Goal: Task Accomplishment & Management: Manage account settings

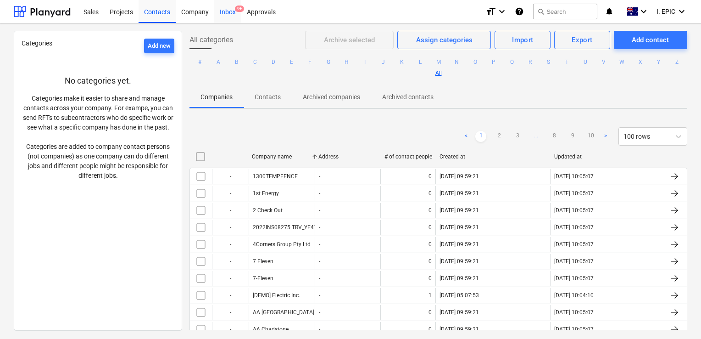
click at [229, 17] on div "Inbox 9+" at bounding box center [227, 11] width 27 height 23
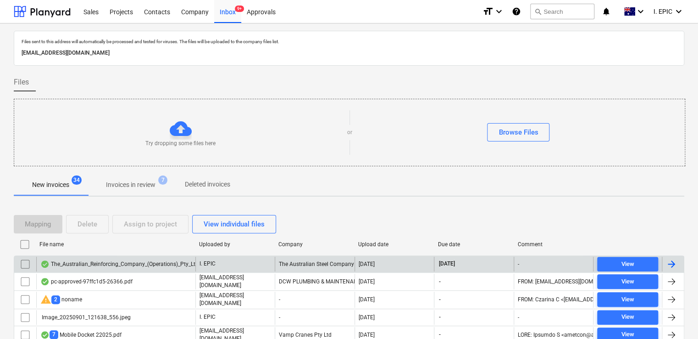
click at [145, 269] on div "The_Australian_Reinforcing_Company_(Operations)_Pty_Ltd_2025-08-06_295.33.pdf" at bounding box center [115, 263] width 159 height 15
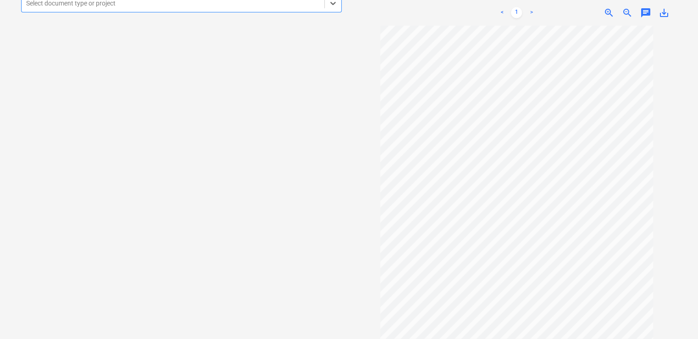
scroll to position [34, 0]
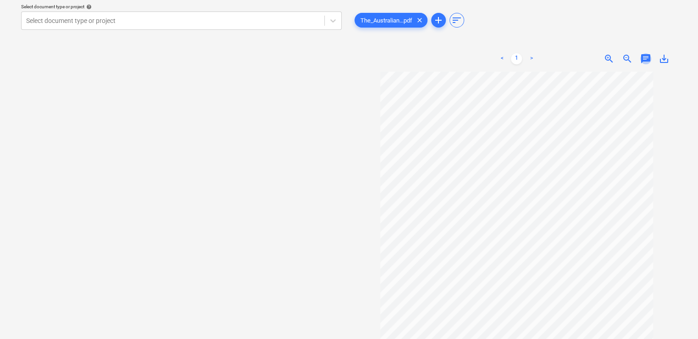
click at [645, 60] on span "chat" at bounding box center [645, 58] width 11 height 11
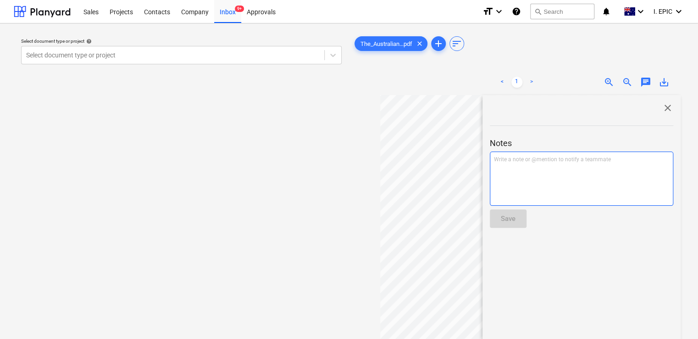
scroll to position [46, 0]
click at [560, 169] on div "Write a note or @mention to notify a teammate ﻿" at bounding box center [581, 178] width 183 height 54
click at [666, 109] on span "close" at bounding box center [667, 107] width 11 height 11
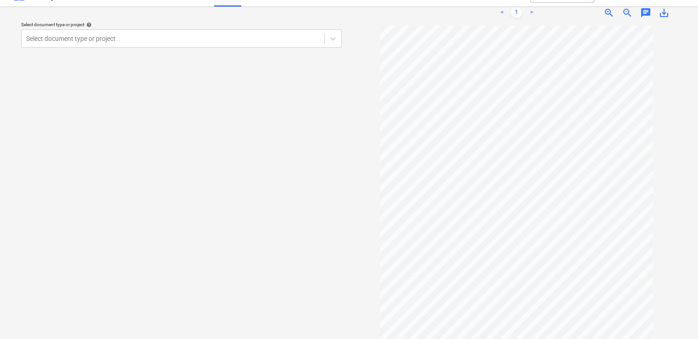
scroll to position [0, 0]
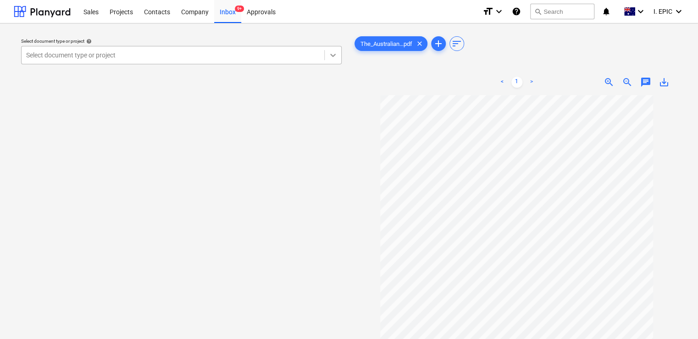
click at [333, 60] on icon at bounding box center [332, 54] width 9 height 9
click at [609, 81] on span "zoom_in" at bounding box center [609, 82] width 11 height 11
click at [606, 79] on span "zoom_in" at bounding box center [609, 82] width 11 height 11
click at [644, 78] on span "chat" at bounding box center [645, 82] width 11 height 11
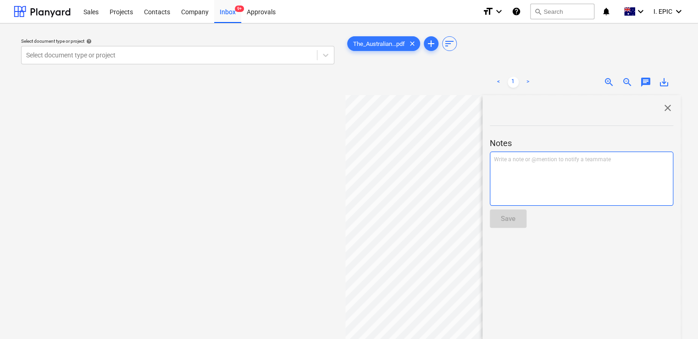
click at [561, 164] on div "Write a note or @mention to notify a teammate [PERSON_NAME]" at bounding box center [581, 178] width 183 height 54
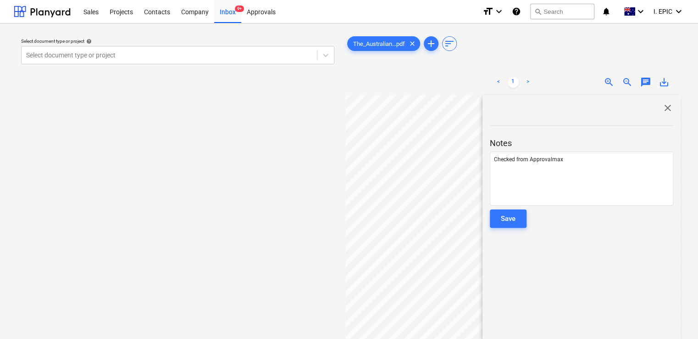
click at [506, 221] on div "Save" at bounding box center [508, 218] width 15 height 12
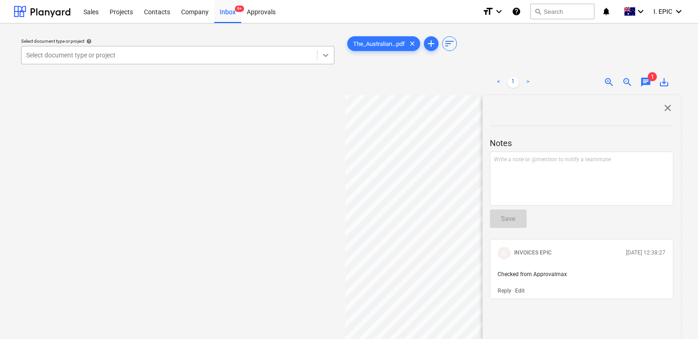
click at [322, 53] on icon at bounding box center [325, 54] width 9 height 9
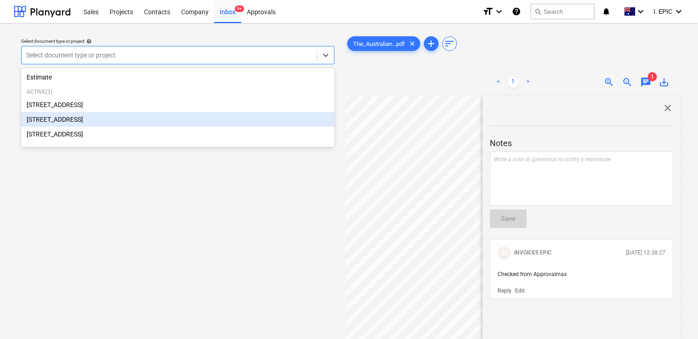
click at [86, 117] on div "[STREET_ADDRESS]" at bounding box center [177, 119] width 313 height 15
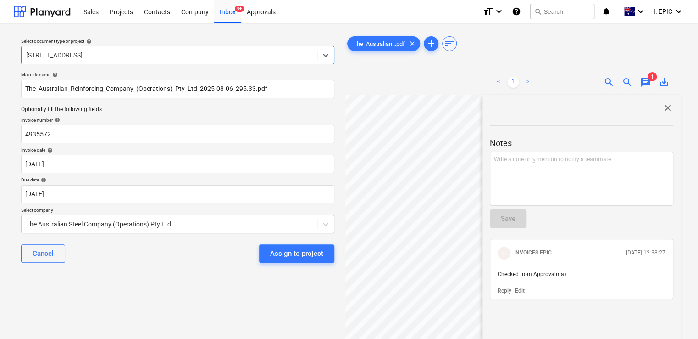
click at [668, 105] on span "close" at bounding box center [667, 107] width 11 height 11
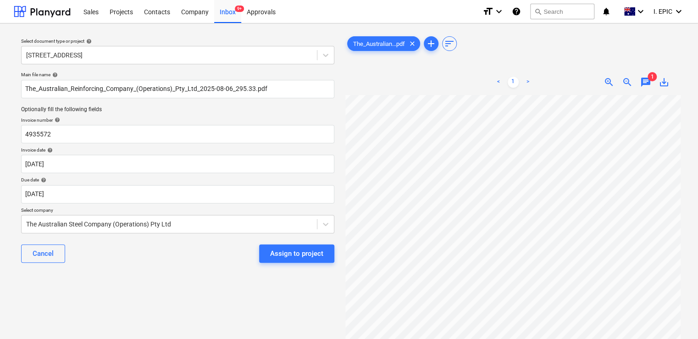
scroll to position [39, 0]
click at [608, 78] on span "zoom_in" at bounding box center [609, 82] width 11 height 11
click at [626, 83] on span "zoom_out" at bounding box center [627, 82] width 11 height 11
click at [626, 82] on span "zoom_out" at bounding box center [627, 82] width 11 height 11
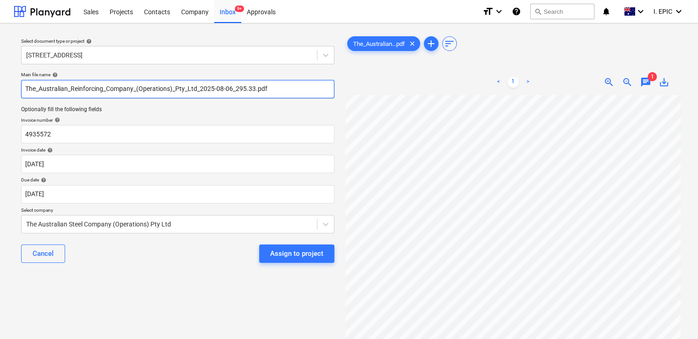
click at [272, 88] on input "The_Australian_Reinforcing_Company_(Operations)_Pty_Ltd_2025-08-06_295.33.pdf" at bounding box center [177, 89] width 313 height 18
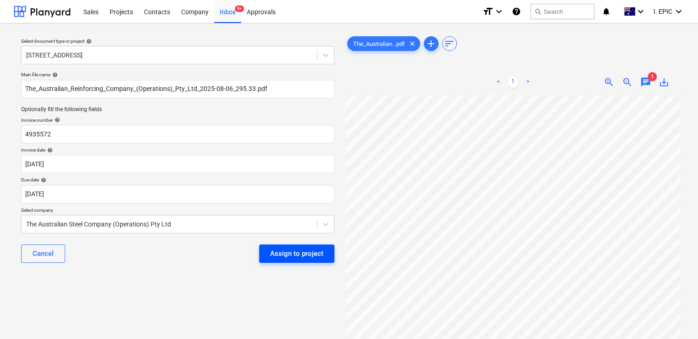
click at [299, 257] on div "Assign to project" at bounding box center [296, 253] width 53 height 12
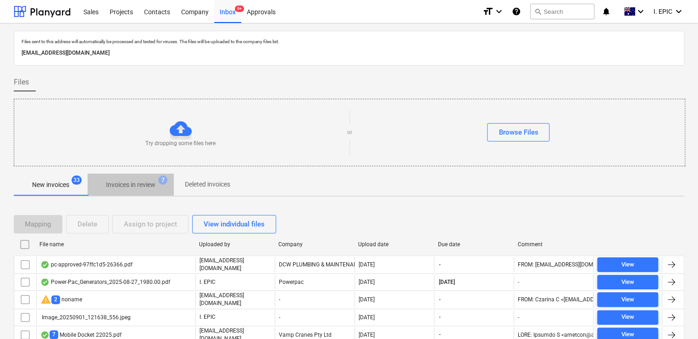
click at [139, 183] on p "Invoices in review" at bounding box center [131, 185] width 50 height 10
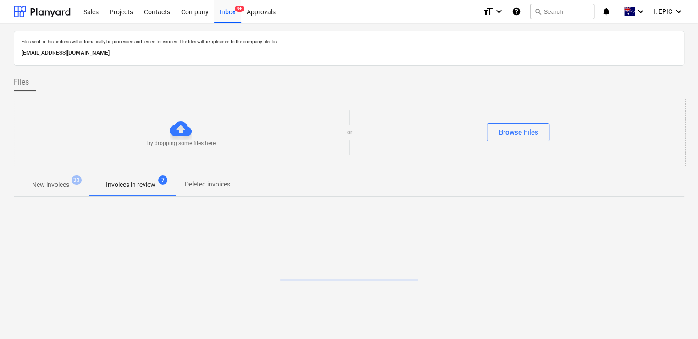
click at [54, 183] on p "New invoices" at bounding box center [50, 185] width 37 height 10
click at [154, 189] on p "Invoices in review" at bounding box center [131, 185] width 50 height 10
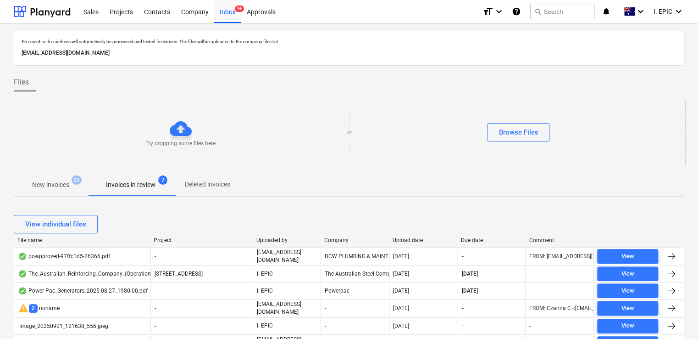
click at [61, 182] on p "New invoices" at bounding box center [50, 185] width 37 height 10
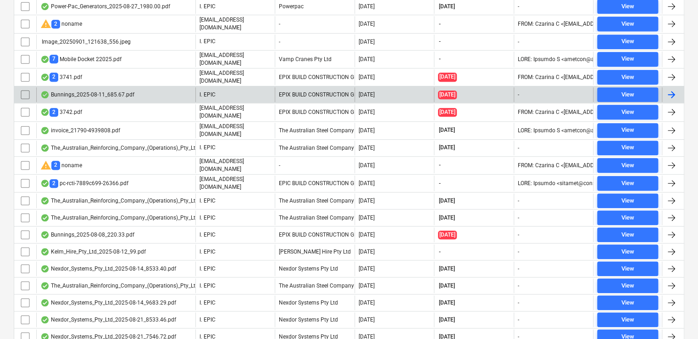
scroll to position [183, 0]
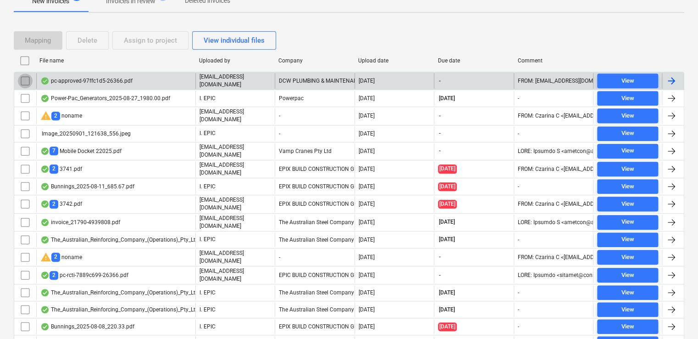
click at [25, 80] on input "checkbox" at bounding box center [25, 80] width 15 height 15
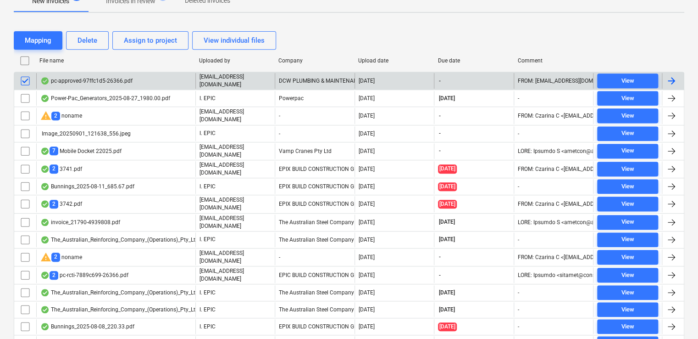
click at [26, 95] on input "checkbox" at bounding box center [25, 98] width 15 height 15
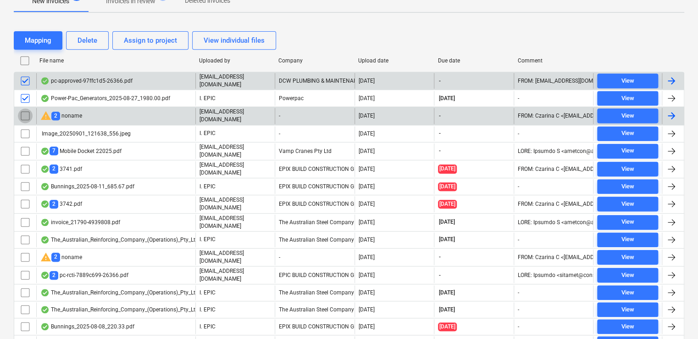
click at [28, 114] on input "checkbox" at bounding box center [25, 115] width 15 height 15
click at [26, 133] on input "checkbox" at bounding box center [25, 133] width 15 height 15
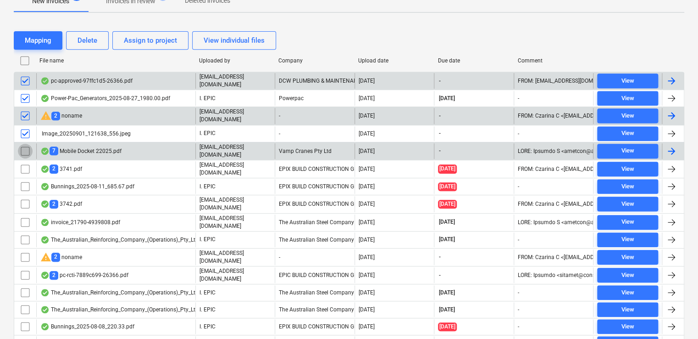
drag, startPoint x: 28, startPoint y: 114, endPoint x: 28, endPoint y: 148, distance: 33.5
click at [28, 148] on input "checkbox" at bounding box center [25, 151] width 15 height 15
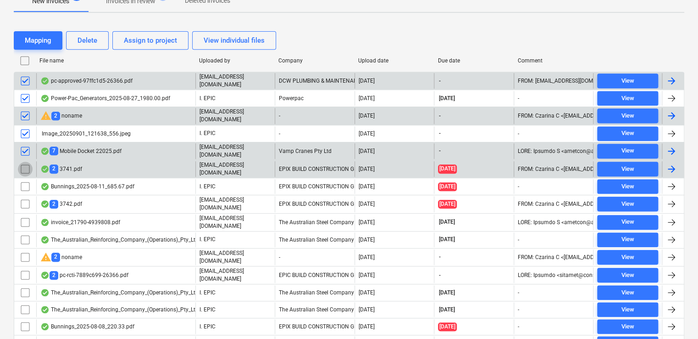
click at [24, 168] on input "checkbox" at bounding box center [25, 168] width 15 height 15
click at [24, 179] on input "checkbox" at bounding box center [25, 186] width 15 height 15
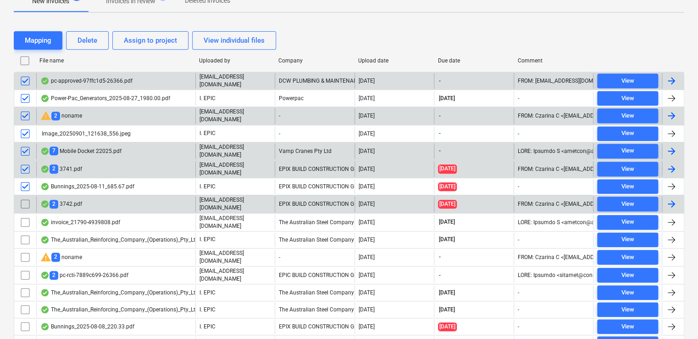
click at [28, 198] on input "checkbox" at bounding box center [25, 203] width 15 height 15
click at [26, 215] on input "checkbox" at bounding box center [25, 222] width 15 height 15
click at [26, 232] on input "checkbox" at bounding box center [25, 239] width 15 height 15
click at [26, 252] on input "checkbox" at bounding box center [25, 257] width 15 height 15
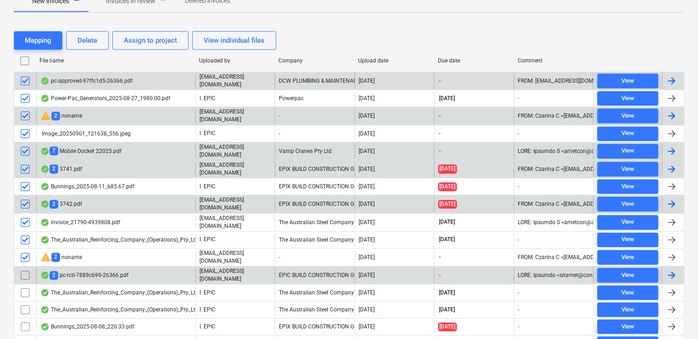
click at [26, 267] on input "checkbox" at bounding box center [25, 274] width 15 height 15
click at [22, 285] on input "checkbox" at bounding box center [25, 292] width 15 height 15
click at [27, 302] on input "checkbox" at bounding box center [25, 309] width 15 height 15
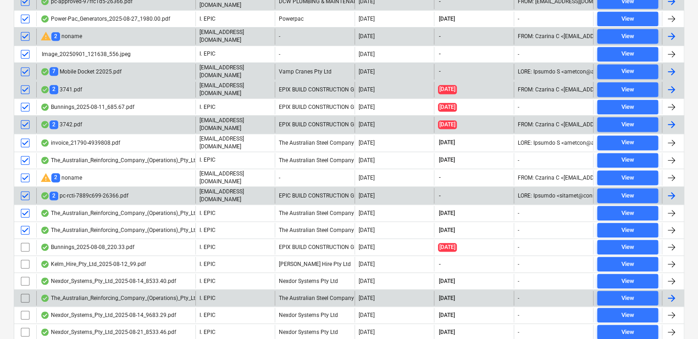
scroll to position [275, 0]
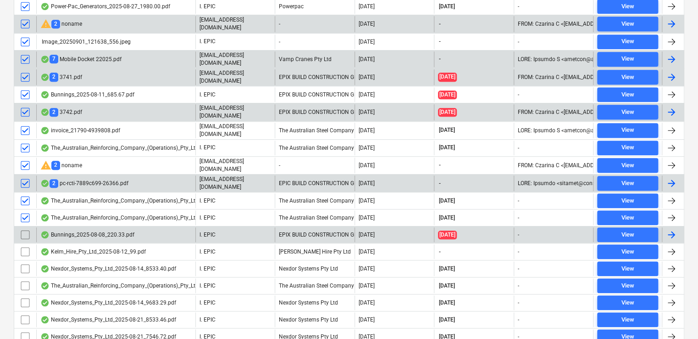
click at [25, 227] on input "checkbox" at bounding box center [25, 234] width 15 height 15
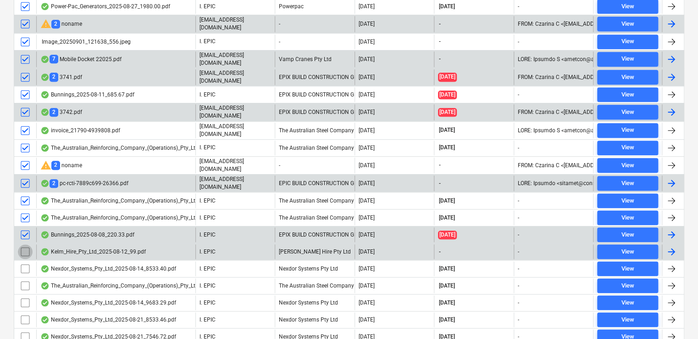
click at [25, 244] on input "checkbox" at bounding box center [25, 251] width 15 height 15
click at [25, 261] on input "checkbox" at bounding box center [25, 268] width 15 height 15
click at [25, 278] on input "checkbox" at bounding box center [25, 285] width 15 height 15
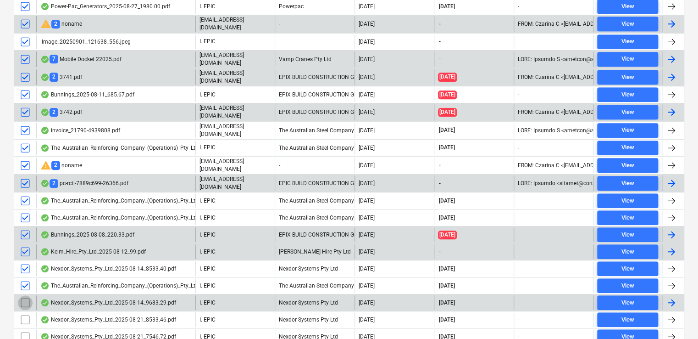
click at [27, 295] on input "checkbox" at bounding box center [25, 302] width 15 height 15
drag, startPoint x: 27, startPoint y: 290, endPoint x: 46, endPoint y: 246, distance: 47.6
click at [27, 312] on input "checkbox" at bounding box center [25, 319] width 15 height 15
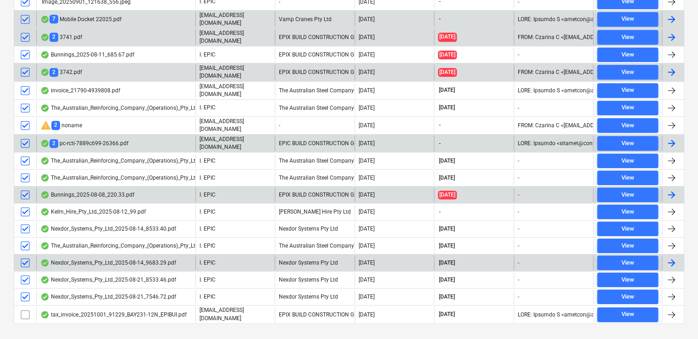
scroll to position [320, 0]
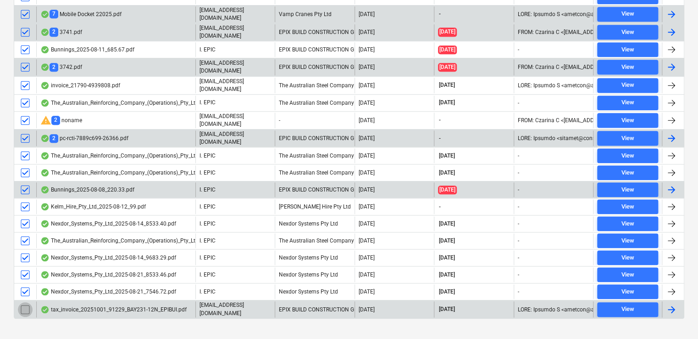
click at [21, 302] on input "checkbox" at bounding box center [25, 309] width 15 height 15
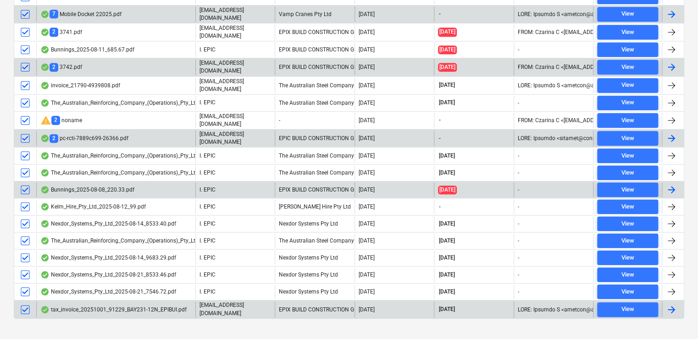
click at [84, 134] on div "2 pc-rcti-7889c699-26366.pdf" at bounding box center [84, 138] width 88 height 9
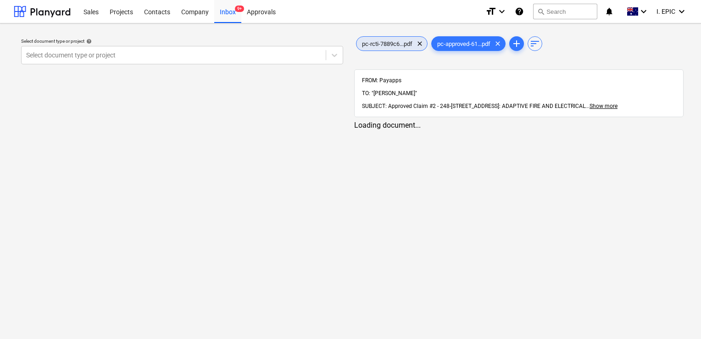
click at [385, 40] on span "pc-rcti-7889c6...pdf" at bounding box center [386, 43] width 61 height 7
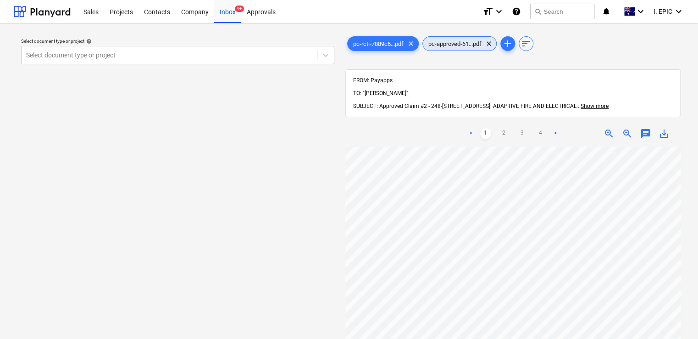
click at [474, 41] on span "pc-approved-61...pdf" at bounding box center [455, 43] width 64 height 7
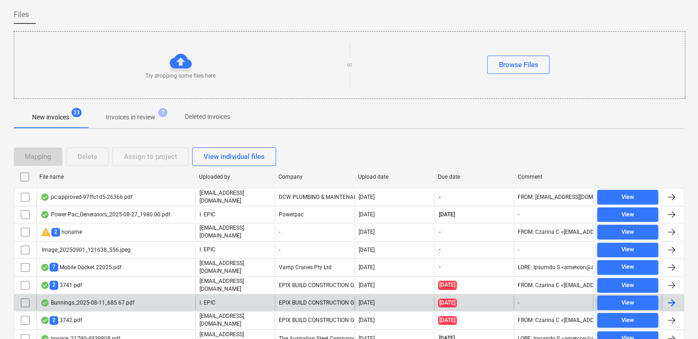
scroll to position [183, 0]
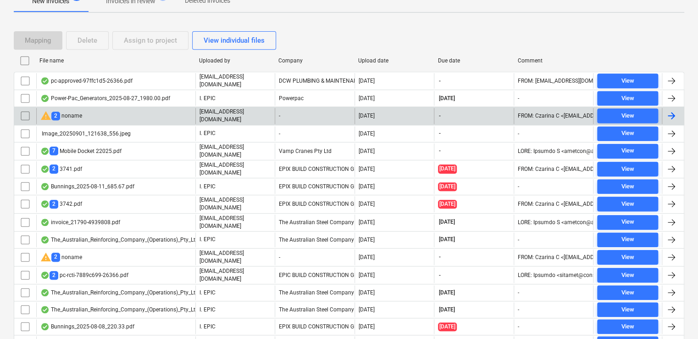
click at [108, 110] on div "warning 2 noname" at bounding box center [115, 116] width 159 height 16
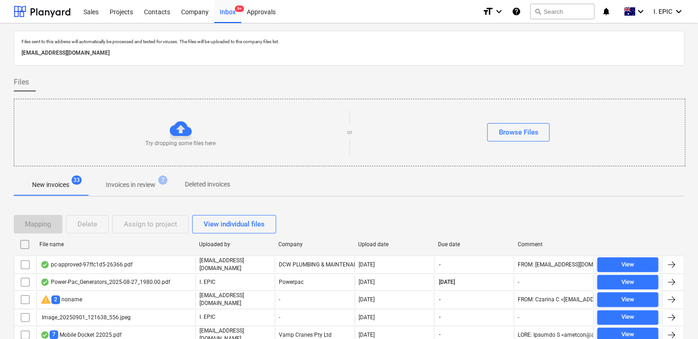
scroll to position [183, 0]
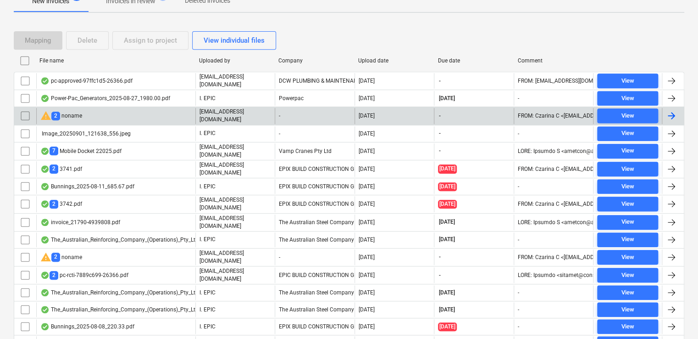
click at [77, 116] on div "warning 2 noname" at bounding box center [61, 115] width 42 height 11
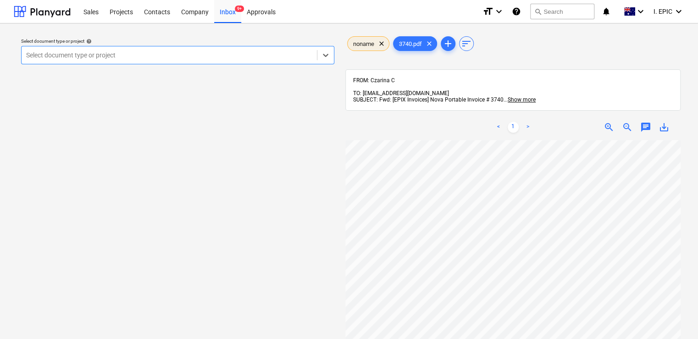
click at [365, 39] on div "noname clear" at bounding box center [368, 43] width 42 height 15
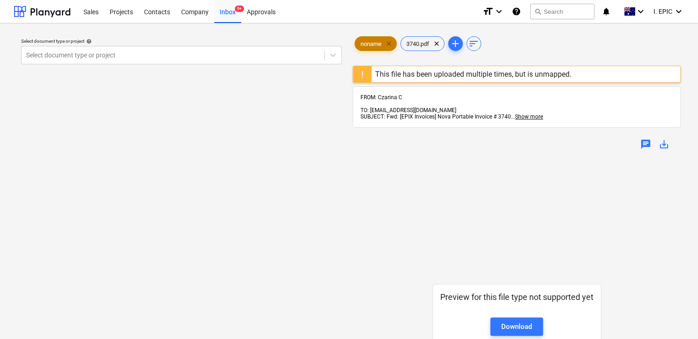
click at [388, 47] on span "clear" at bounding box center [388, 43] width 11 height 11
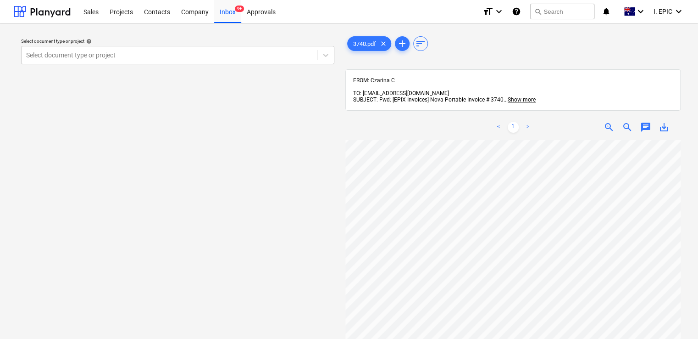
scroll to position [176, 0]
click at [422, 45] on span "sort" at bounding box center [420, 43] width 11 height 11
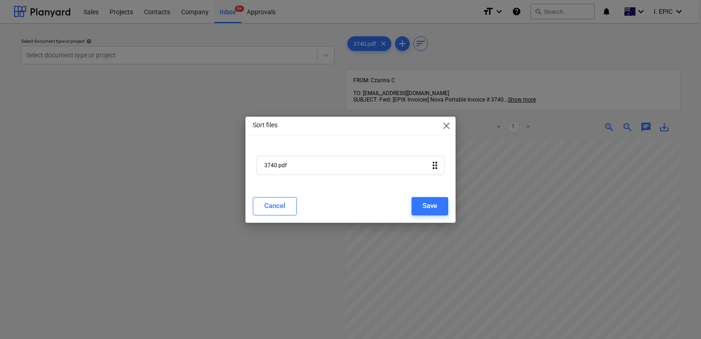
click at [442, 126] on span "close" at bounding box center [446, 125] width 11 height 11
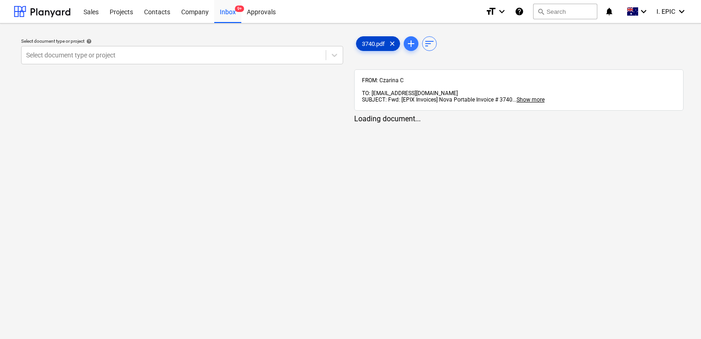
click at [379, 45] on span "3740.pdf" at bounding box center [373, 43] width 34 height 7
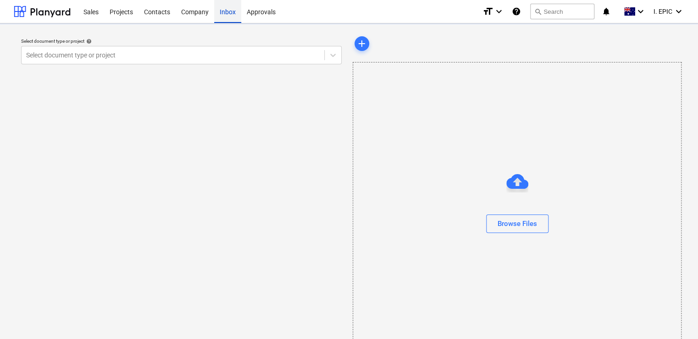
click at [229, 11] on div "Inbox" at bounding box center [227, 11] width 27 height 23
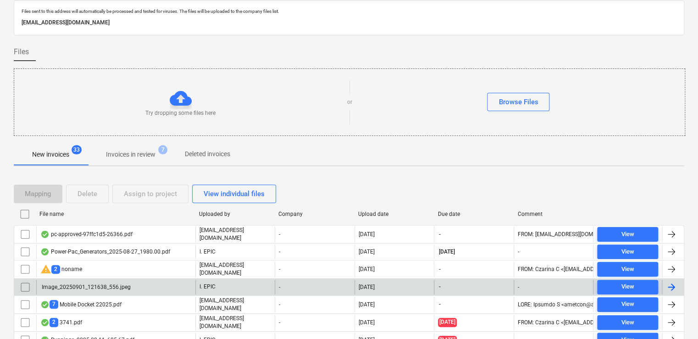
scroll to position [92, 0]
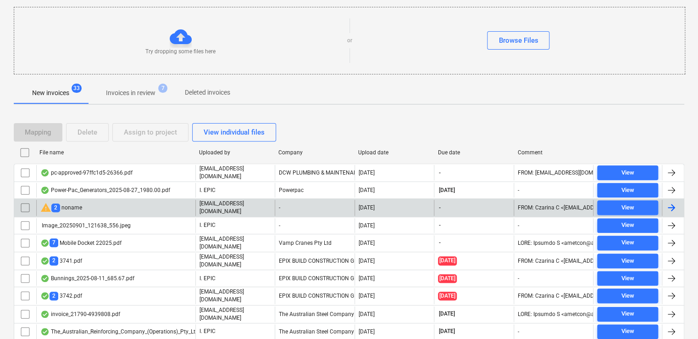
click at [146, 209] on div "warning 2 noname" at bounding box center [115, 208] width 159 height 16
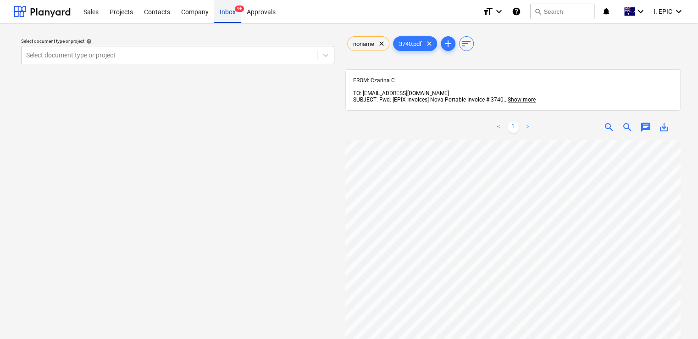
click at [216, 12] on div "Inbox 9+" at bounding box center [227, 11] width 27 height 23
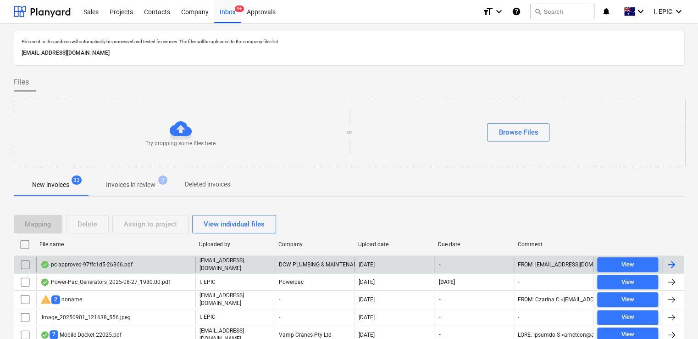
click at [177, 263] on div "pc-approved-97ffc1d5-26366.pdf" at bounding box center [115, 264] width 159 height 16
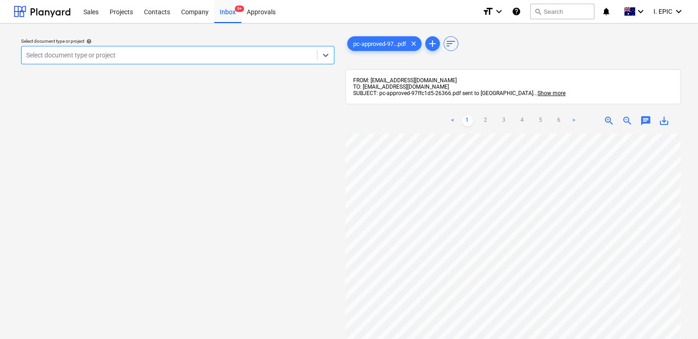
scroll to position [34, 0]
click at [646, 120] on span "chat" at bounding box center [645, 120] width 11 height 11
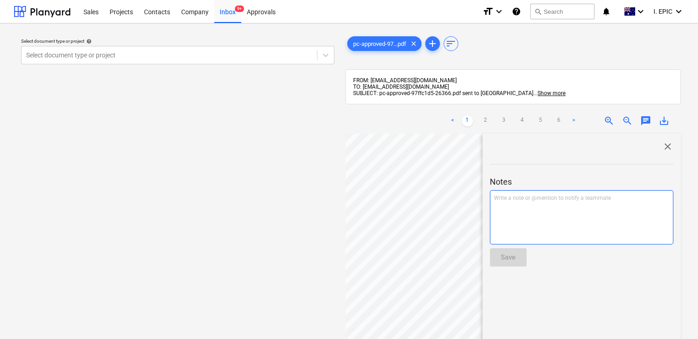
click at [538, 208] on div "Write a note or @mention to notify a teammate ﻿" at bounding box center [581, 217] width 183 height 54
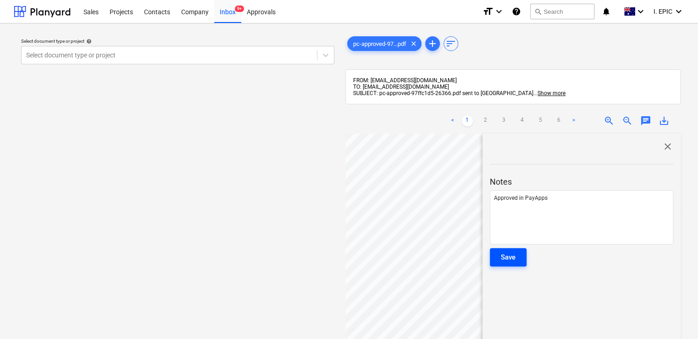
click at [511, 254] on div "Save" at bounding box center [508, 257] width 15 height 12
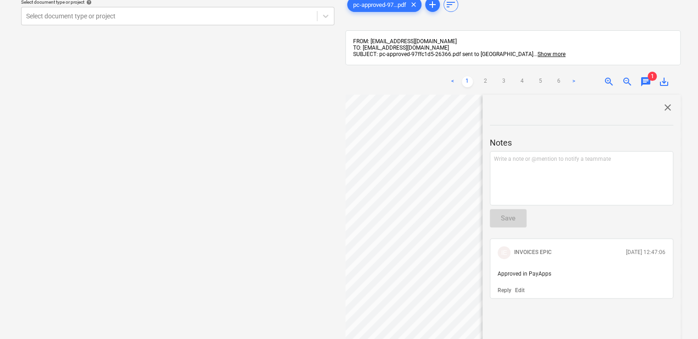
scroll to position [0, 0]
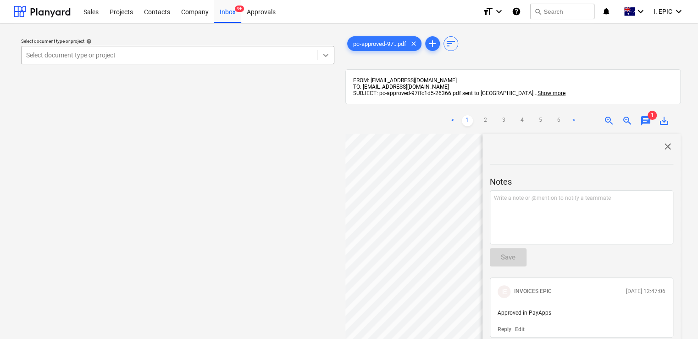
click at [327, 54] on icon at bounding box center [325, 54] width 9 height 9
click at [662, 146] on span "close" at bounding box center [667, 146] width 11 height 11
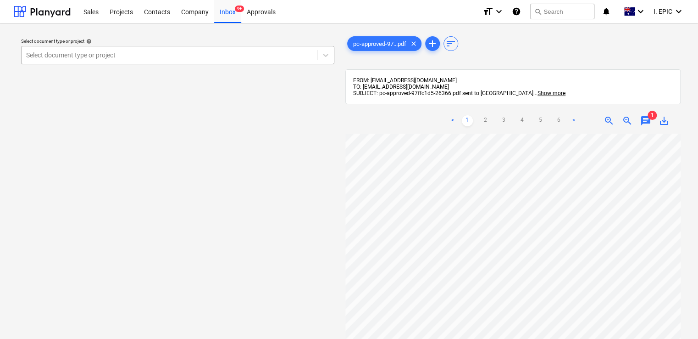
click at [148, 57] on div at bounding box center [169, 54] width 286 height 9
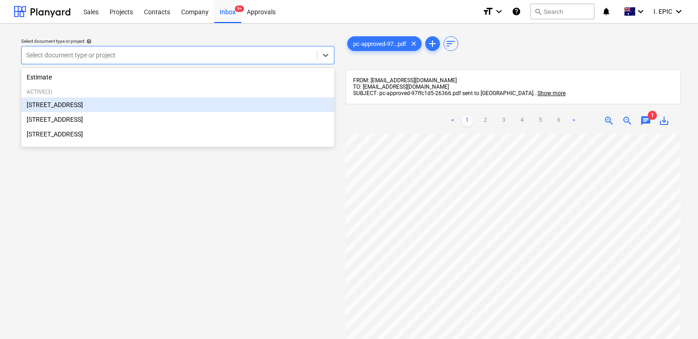
click at [119, 104] on div "[STREET_ADDRESS]" at bounding box center [177, 104] width 313 height 15
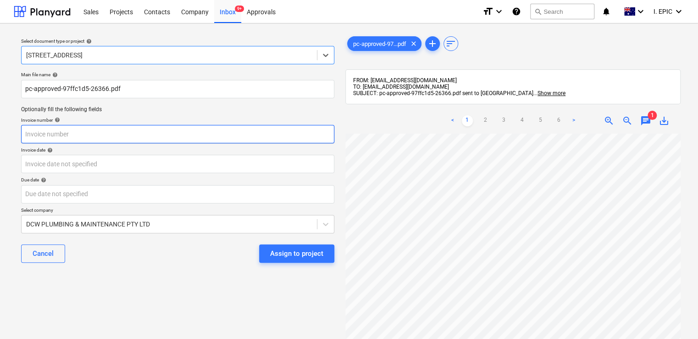
click at [128, 127] on input "text" at bounding box center [177, 134] width 313 height 18
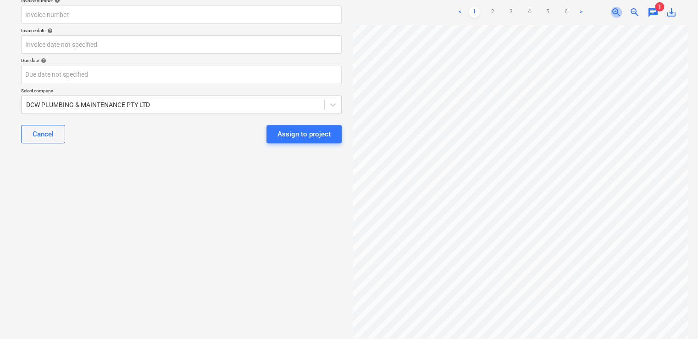
click at [611, 11] on span "zoom_in" at bounding box center [616, 12] width 11 height 11
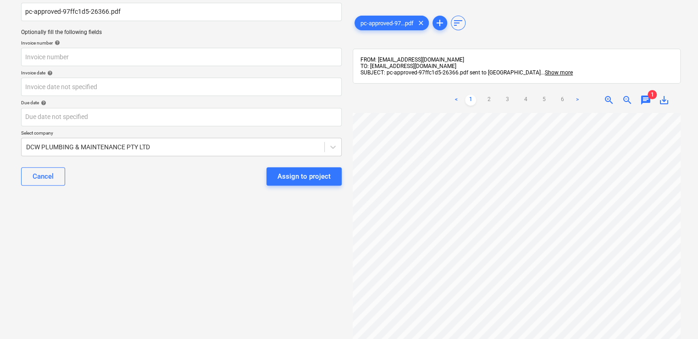
scroll to position [119, 0]
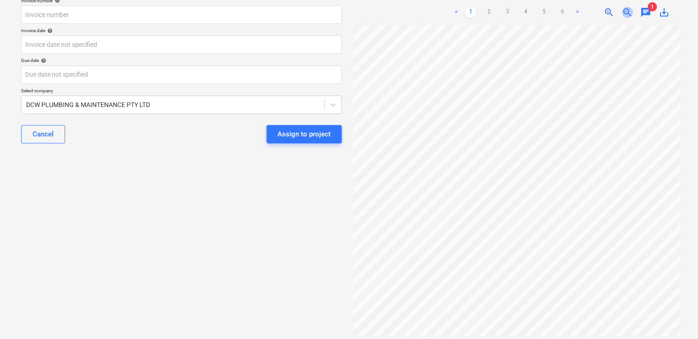
click at [624, 13] on span "zoom_out" at bounding box center [627, 12] width 11 height 11
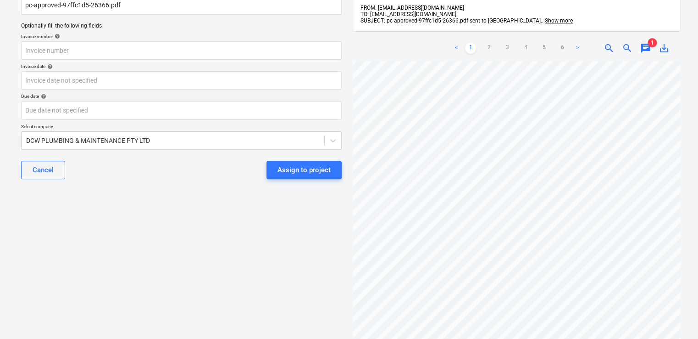
scroll to position [28, 0]
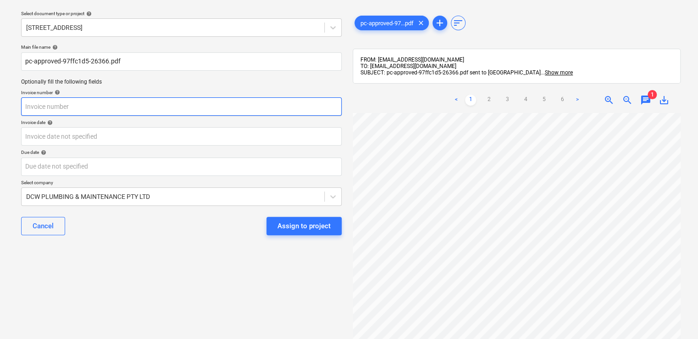
click at [134, 107] on input "text" at bounding box center [181, 106] width 321 height 18
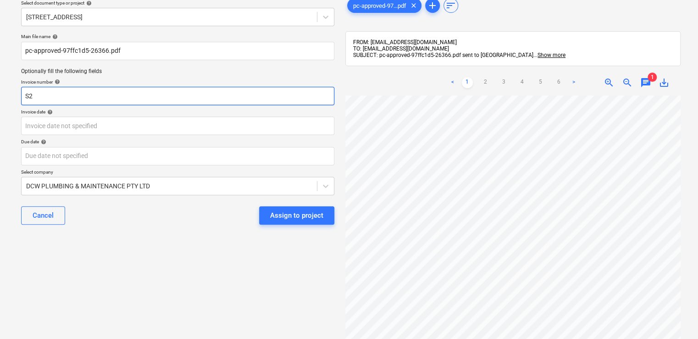
scroll to position [92, 0]
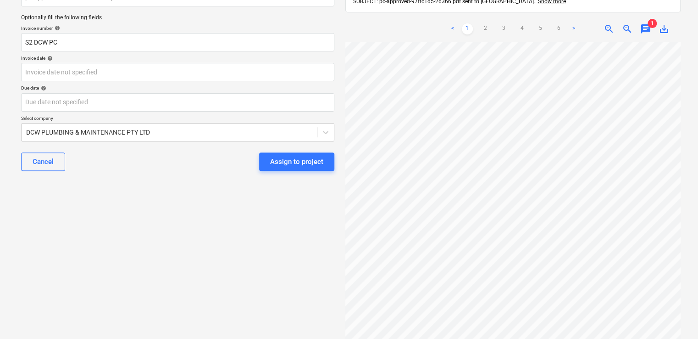
click at [153, 62] on p "Invoice date help" at bounding box center [177, 59] width 313 height 8
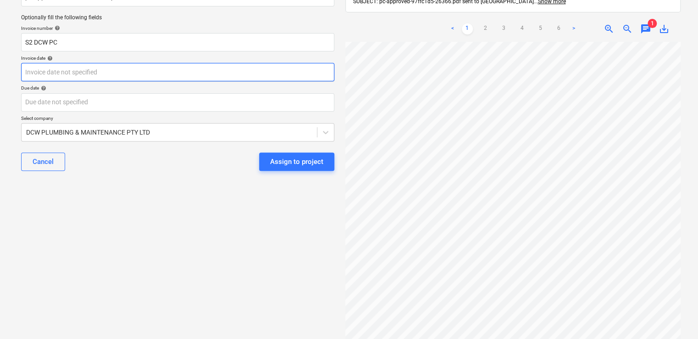
click at [139, 68] on body "Sales Projects Contacts Company Inbox 9+ Approvals format_size keyboard_arrow_d…" at bounding box center [349, 77] width 698 height 339
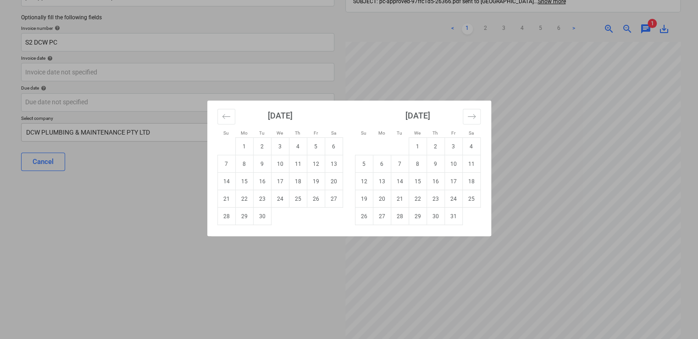
click at [87, 38] on div "Su Mo Tu We Th Fr Sa Su Mo Tu We Th Fr Sa [DATE] 1 2 3 4 5 6 7 8 9 10 11 12 13 …" at bounding box center [349, 169] width 698 height 339
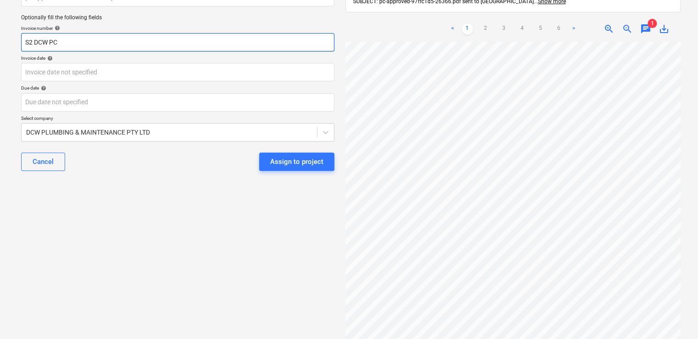
click at [85, 39] on input "S2 DCW PC" at bounding box center [177, 42] width 313 height 18
click at [84, 41] on input "S2 DCW PC" at bounding box center [177, 42] width 313 height 18
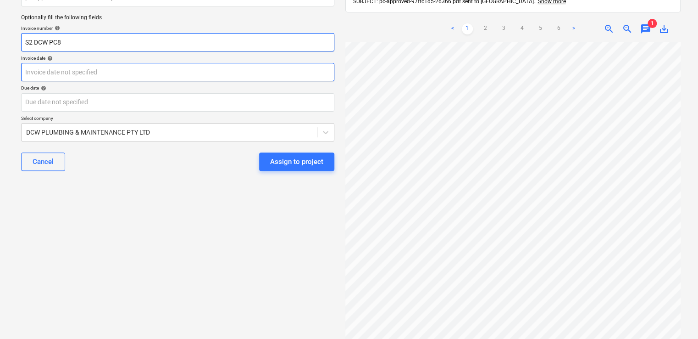
type input "S2 DCW PC8"
click at [103, 67] on body "Sales Projects Contacts Company Inbox 9+ Approvals format_size keyboard_arrow_d…" at bounding box center [349, 77] width 698 height 339
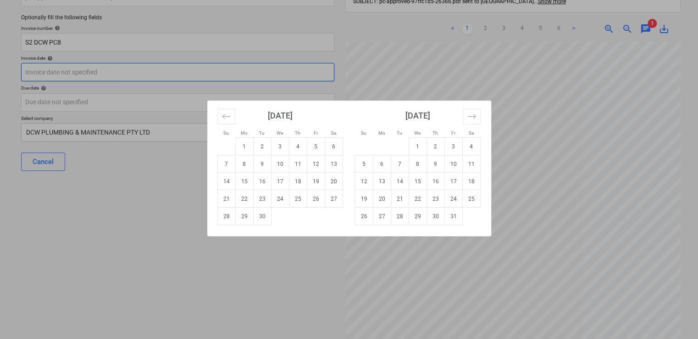
scroll to position [0, 0]
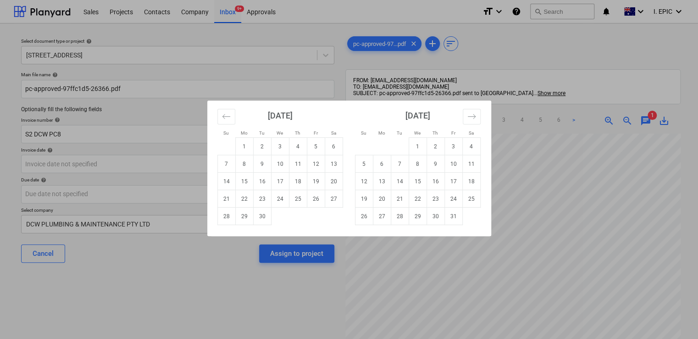
click at [235, 333] on div "Su Mo Tu We Th Fr Sa Su Mo Tu We Th Fr Sa [DATE] 1 2 3 4 5 6 7 8 9 10 11 12 13 …" at bounding box center [349, 169] width 698 height 339
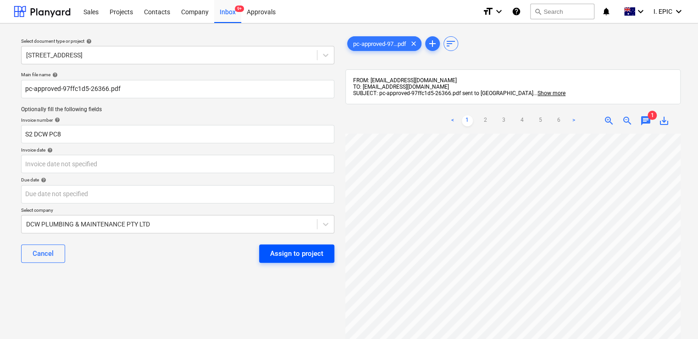
scroll to position [0, 228]
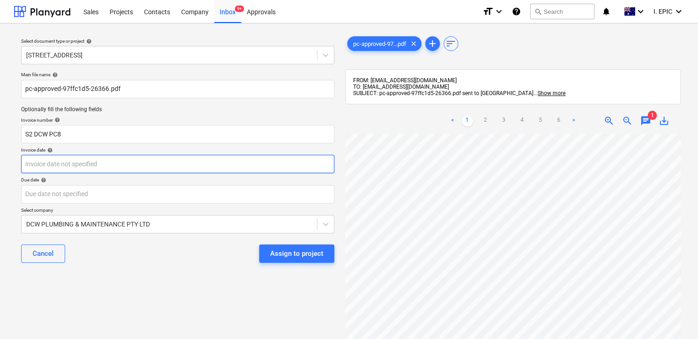
click at [72, 161] on body "Sales Projects Contacts Company Inbox 9+ Approvals format_size keyboard_arrow_d…" at bounding box center [349, 169] width 698 height 339
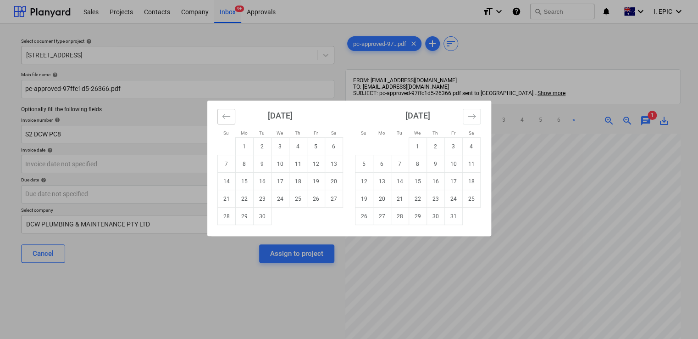
click at [228, 116] on icon "Move backward to switch to the previous month." at bounding box center [226, 116] width 9 height 9
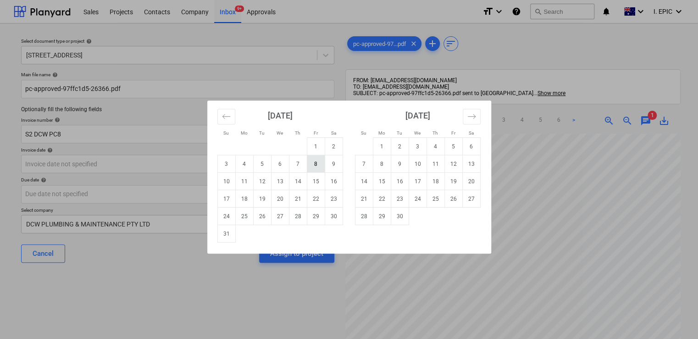
click at [310, 165] on td "8" at bounding box center [316, 163] width 18 height 17
type input "[DATE]"
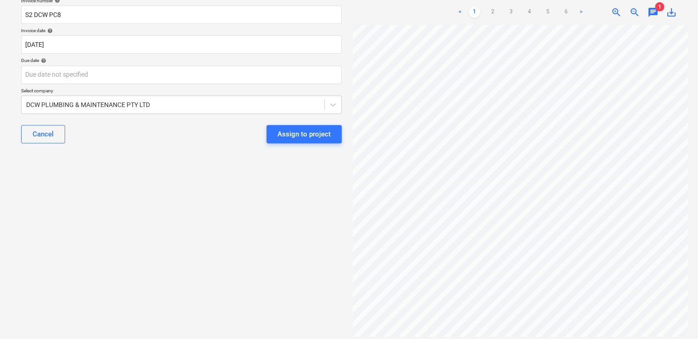
scroll to position [103, 125]
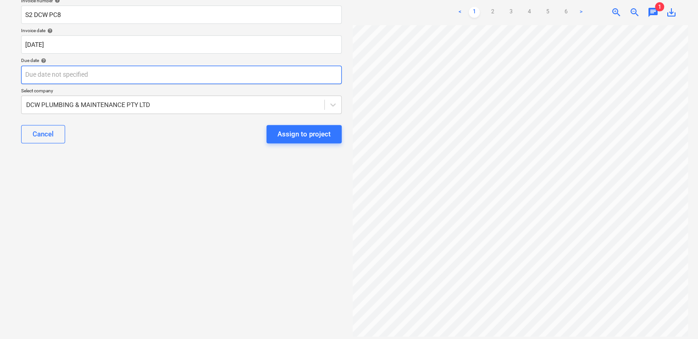
click at [114, 72] on body "Sales Projects Contacts Company Inbox 9+ Approvals format_size keyboard_arrow_d…" at bounding box center [349, 50] width 698 height 339
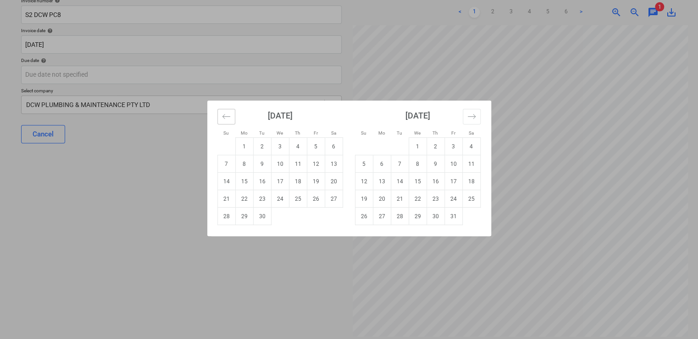
click at [222, 116] on icon "Move backward to switch to the previous month." at bounding box center [226, 116] width 9 height 9
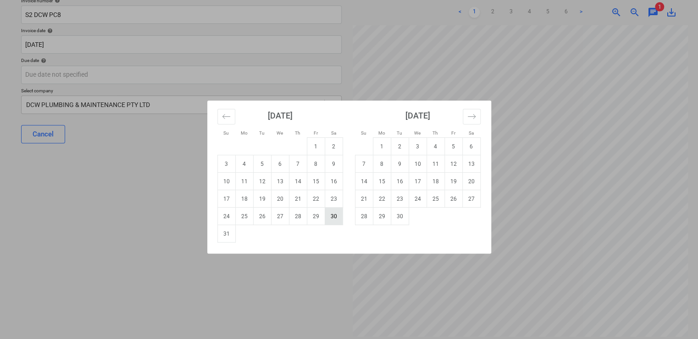
click at [333, 218] on td "30" at bounding box center [334, 215] width 18 height 17
type input "[DATE]"
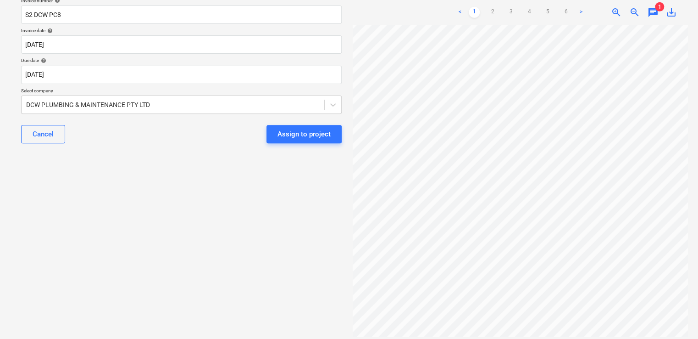
click at [161, 184] on div "Select document type or project help 76 Beach Rd, Sandringham Main file name he…" at bounding box center [181, 121] width 335 height 420
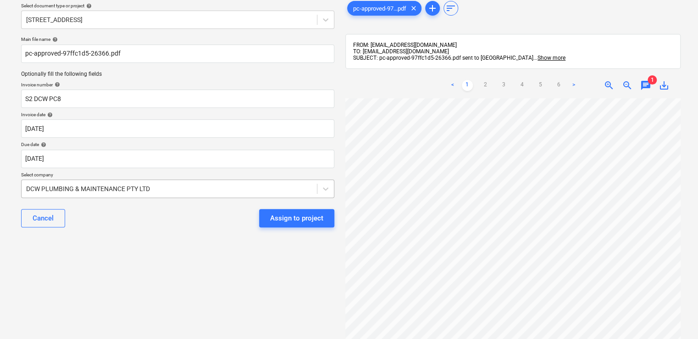
scroll to position [0, 0]
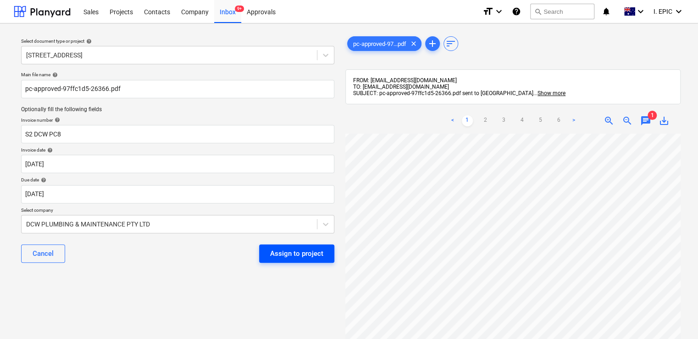
click at [281, 255] on div "Assign to project" at bounding box center [296, 253] width 53 height 12
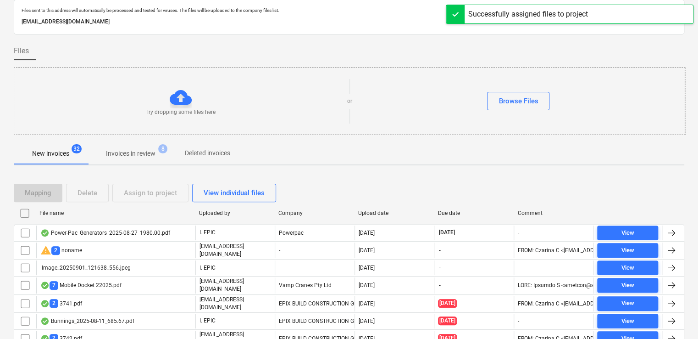
scroll to position [46, 0]
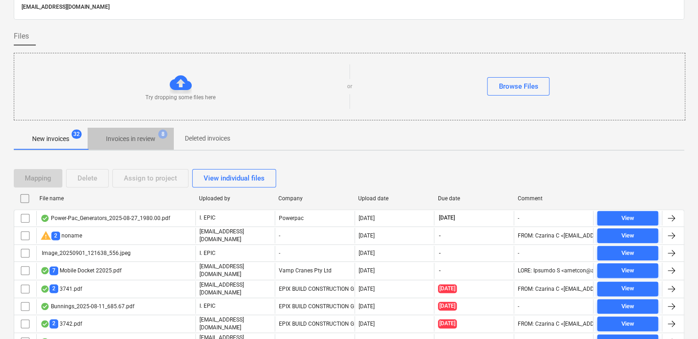
click at [128, 134] on p "Invoices in review" at bounding box center [131, 139] width 50 height 10
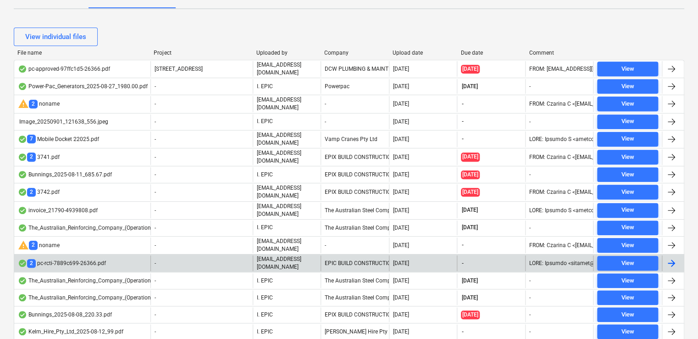
scroll to position [138, 0]
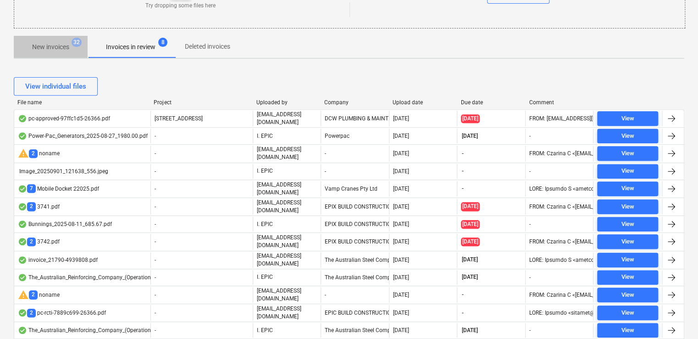
click at [69, 53] on span "New invoices 32" at bounding box center [51, 47] width 74 height 17
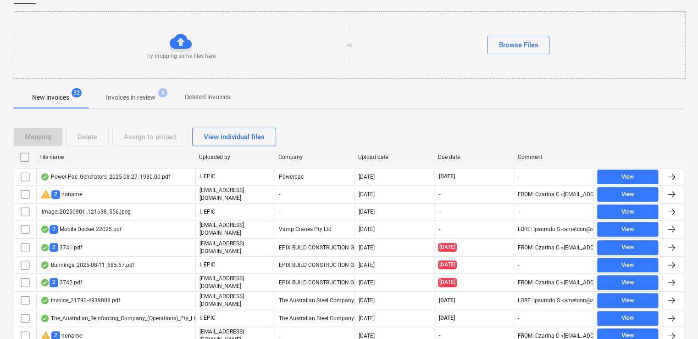
scroll to position [92, 0]
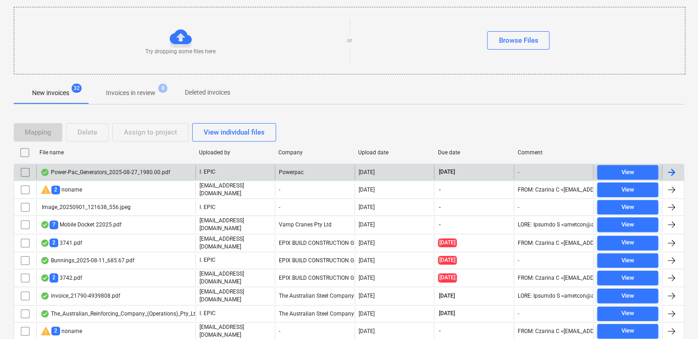
click at [100, 172] on div "Power-Pac_Generators_2025-08-27_1980.00.pdf" at bounding box center [105, 171] width 130 height 7
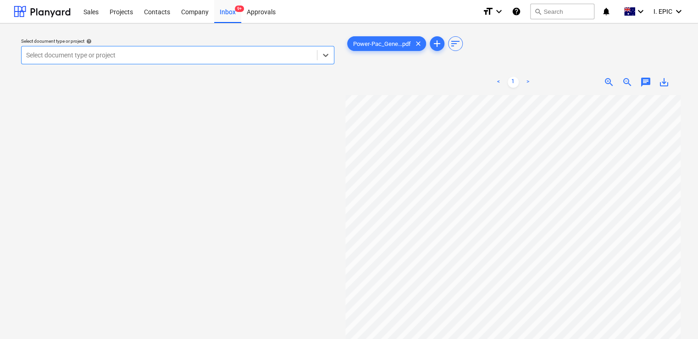
scroll to position [46, 0]
click at [622, 83] on span "zoom_out" at bounding box center [627, 82] width 11 height 11
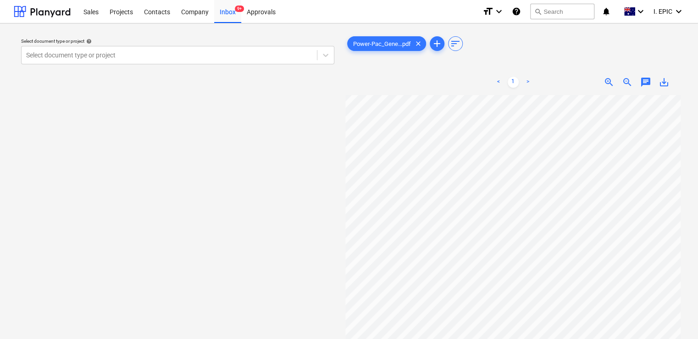
scroll to position [0, 0]
click at [328, 53] on icon at bounding box center [325, 54] width 9 height 9
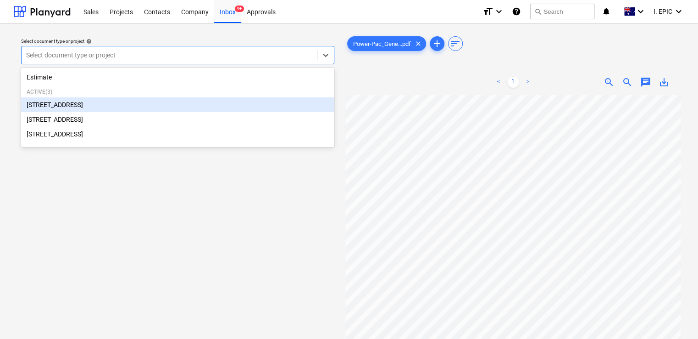
click at [113, 107] on div "[STREET_ADDRESS]" at bounding box center [177, 104] width 313 height 15
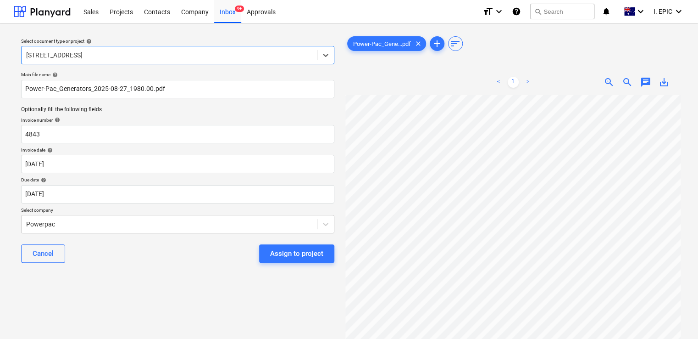
scroll to position [92, 0]
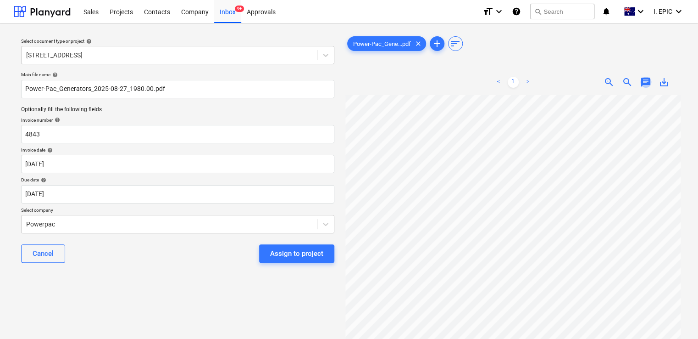
click at [646, 81] on span "chat" at bounding box center [645, 82] width 11 height 11
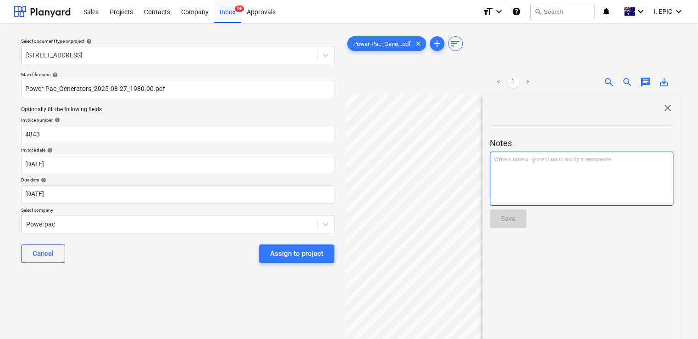
click at [541, 159] on p "Write a note or @mention to notify a teammate [PERSON_NAME]" at bounding box center [581, 159] width 175 height 8
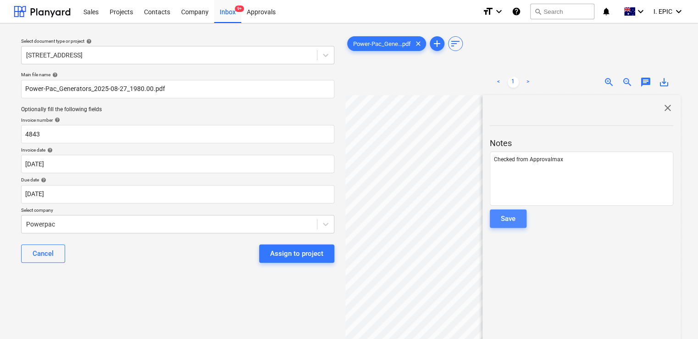
click at [507, 217] on div "Save" at bounding box center [508, 218] width 15 height 12
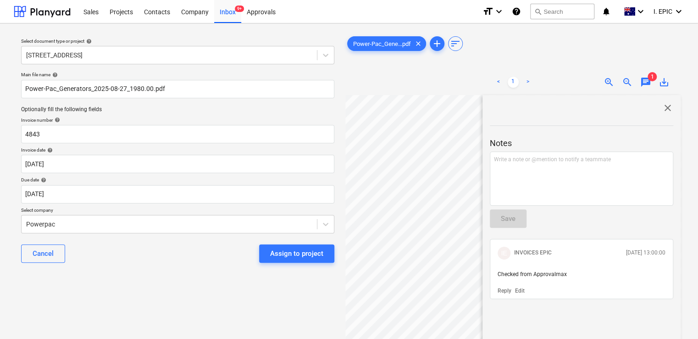
click at [664, 111] on span "close" at bounding box center [667, 107] width 11 height 11
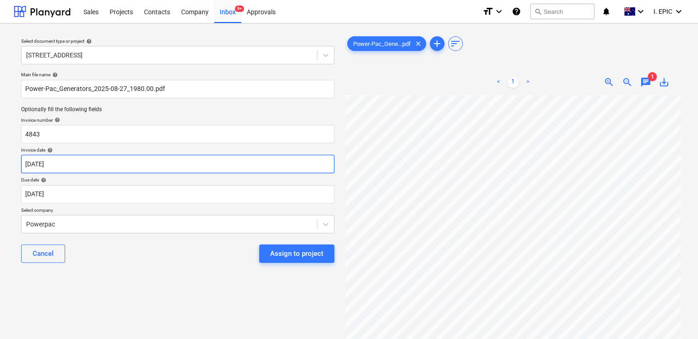
scroll to position [46, 0]
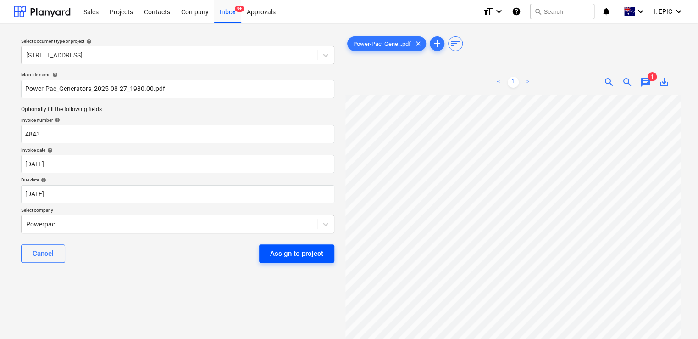
click at [286, 255] on div "Assign to project" at bounding box center [296, 253] width 53 height 12
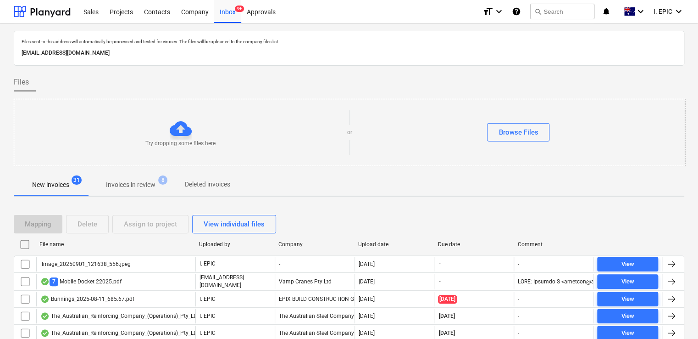
click at [148, 186] on p "Invoices in review" at bounding box center [131, 185] width 50 height 10
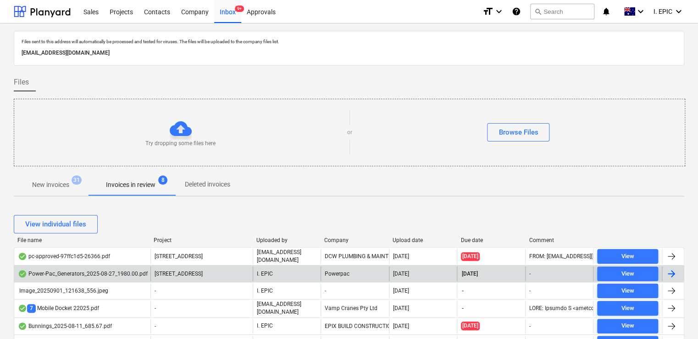
click at [114, 275] on div "Power-Pac_Generators_2025-08-27_1980.00.pdf" at bounding box center [83, 273] width 130 height 7
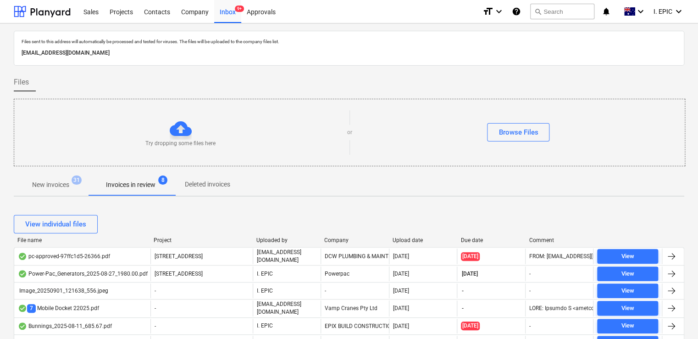
click at [60, 183] on p "New invoices" at bounding box center [50, 185] width 37 height 10
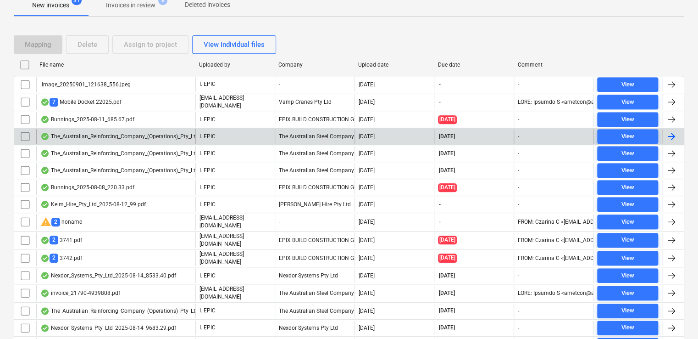
scroll to position [103, 0]
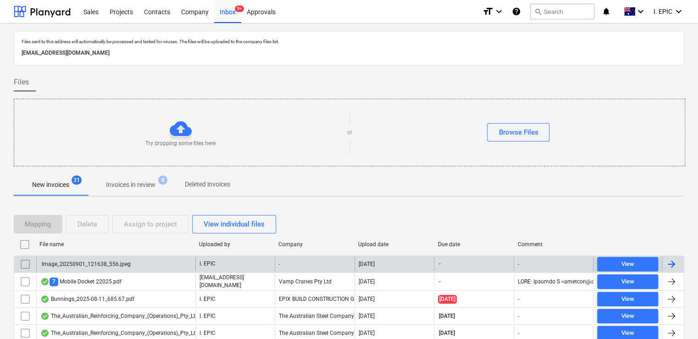
click at [157, 264] on div "Image_20250901_121638_556.jpeg" at bounding box center [115, 263] width 159 height 15
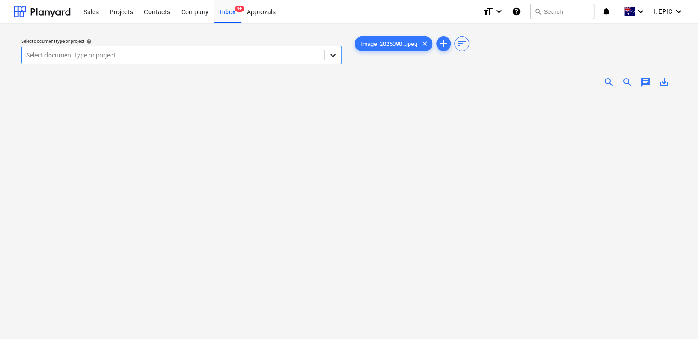
click at [329, 60] on icon at bounding box center [332, 54] width 9 height 9
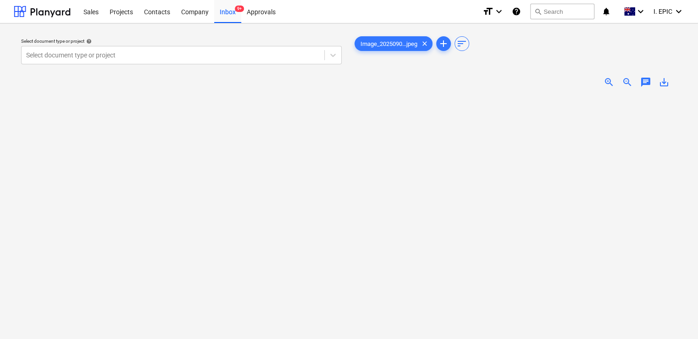
click at [189, 210] on div "Select document type or project help Select document type or project" at bounding box center [181, 221] width 335 height 381
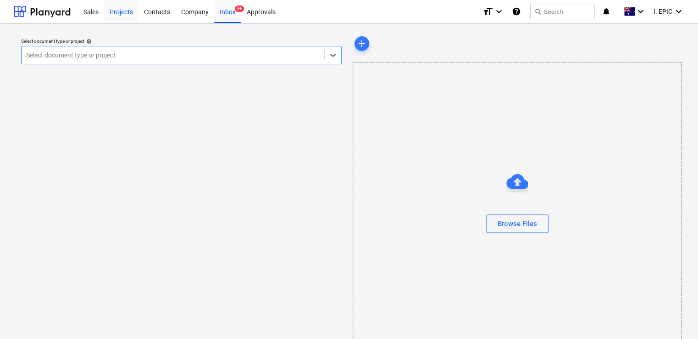
click at [111, 11] on div "Projects" at bounding box center [121, 11] width 34 height 23
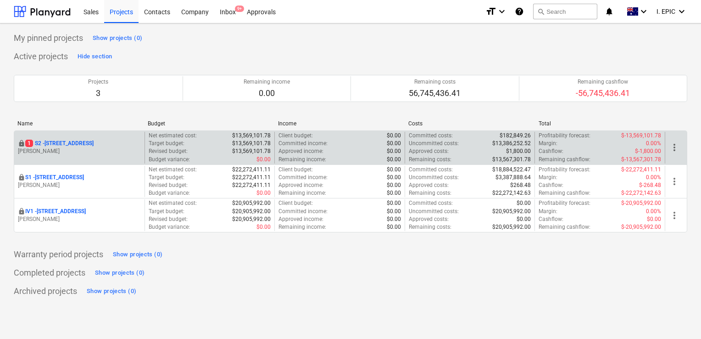
click at [119, 137] on div "locked [STREET_ADDRESS] Lebon" at bounding box center [79, 148] width 130 height 32
click at [106, 154] on p "[PERSON_NAME]" at bounding box center [79, 151] width 123 height 8
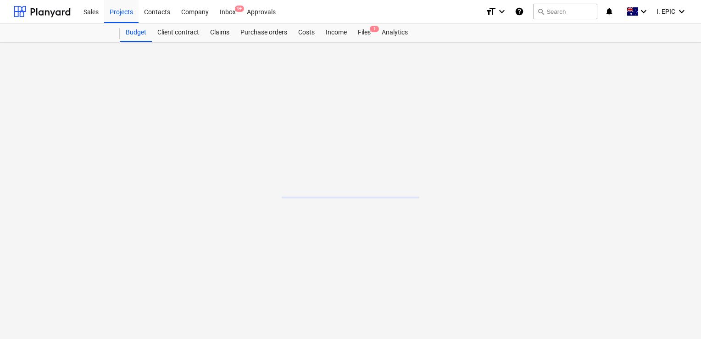
click at [106, 154] on main at bounding box center [350, 190] width 701 height 296
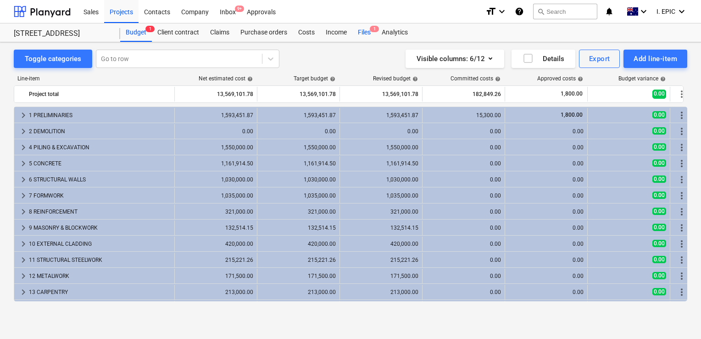
click at [368, 33] on div "Files 1" at bounding box center [364, 32] width 24 height 18
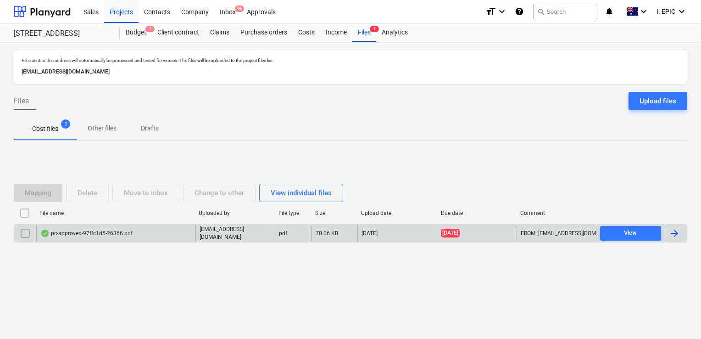
click at [149, 235] on div "pc-approved-97ffc1d5-26366.pdf" at bounding box center [115, 233] width 159 height 16
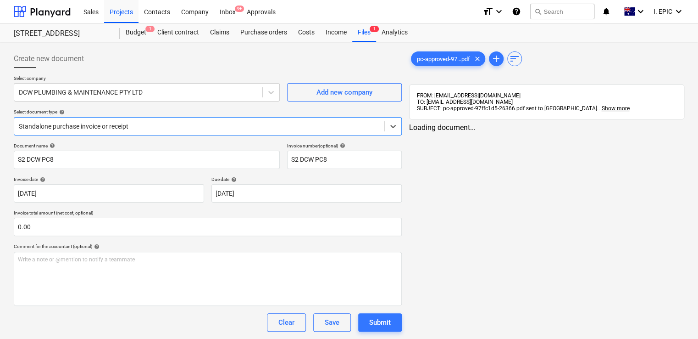
type input "S2 DCW PC8"
type input "[DATE]"
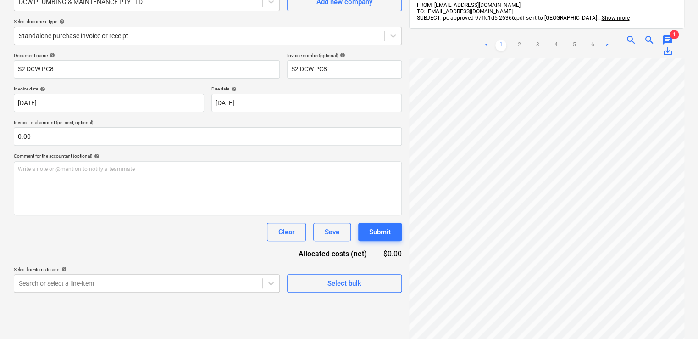
scroll to position [92, 0]
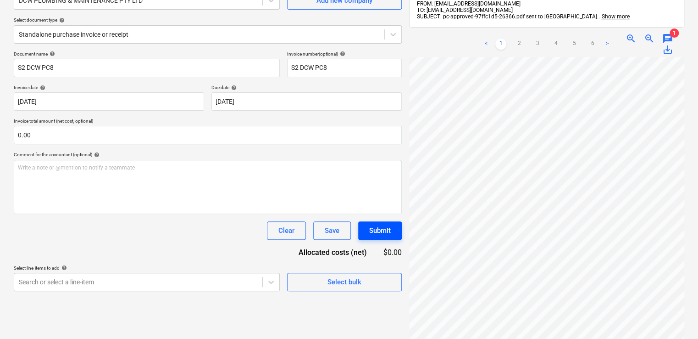
click at [377, 232] on div "Submit" at bounding box center [380, 230] width 22 height 12
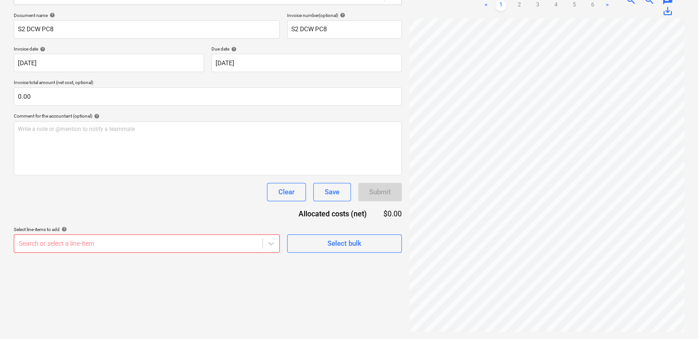
click at [178, 208] on body "Sales Projects Contacts Company Inbox 9+ Approvals format_size keyboard_arrow_d…" at bounding box center [349, 39] width 698 height 339
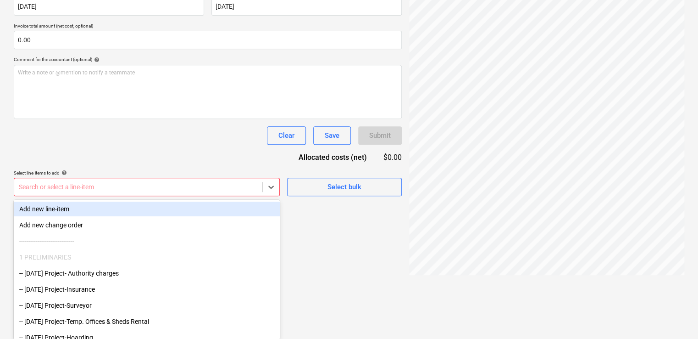
click at [323, 229] on div "Create new document Select company DCW PLUMBING & MAINTENANCE PTY LTD Add new c…" at bounding box center [207, 68] width 395 height 419
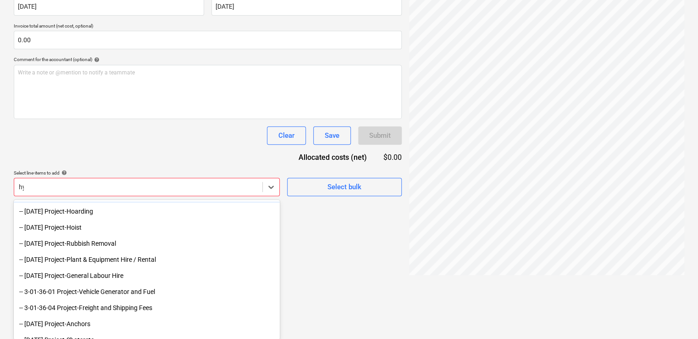
scroll to position [130, 0]
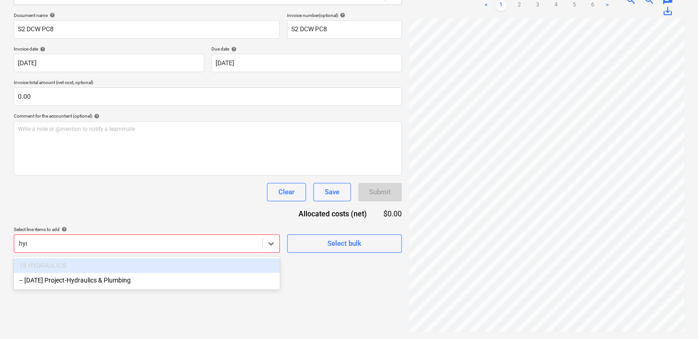
type input "hydr"
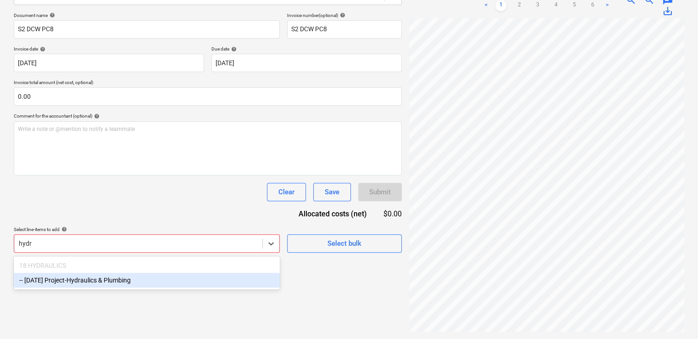
click at [170, 280] on div "-- [DATE] Project-Hydraulics & Plumbing" at bounding box center [147, 279] width 266 height 15
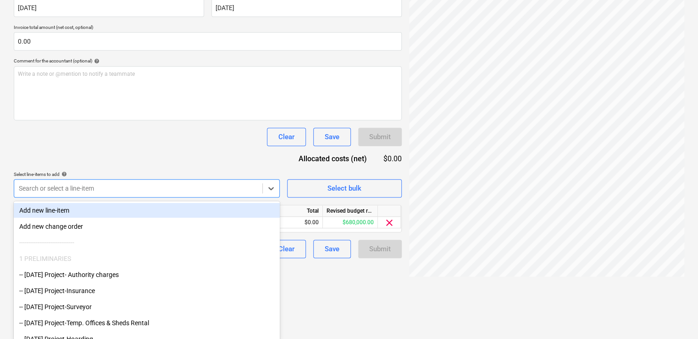
scroll to position [187, 0]
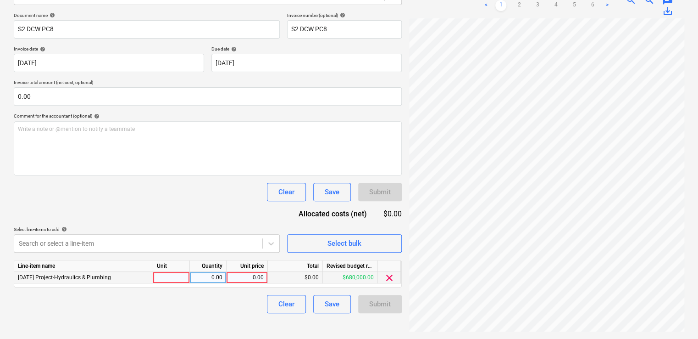
click at [235, 277] on div "0.00" at bounding box center [246, 277] width 33 height 11
click at [242, 280] on div "0.00" at bounding box center [246, 277] width 33 height 11
type input "20000"
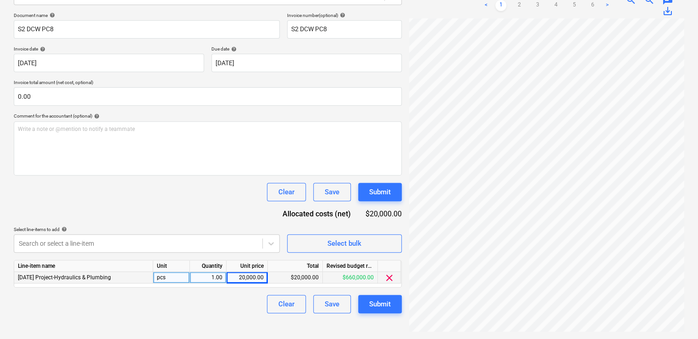
click at [183, 275] on div "pcs" at bounding box center [171, 277] width 37 height 11
click at [206, 302] on div "Clear Save Submit" at bounding box center [208, 303] width 388 height 18
click at [375, 305] on div "Submit" at bounding box center [380, 304] width 22 height 12
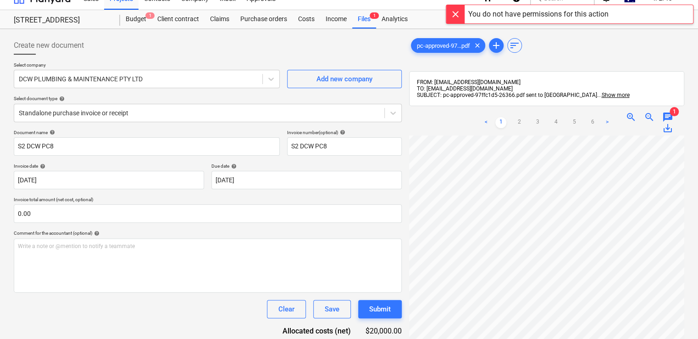
scroll to position [0, 0]
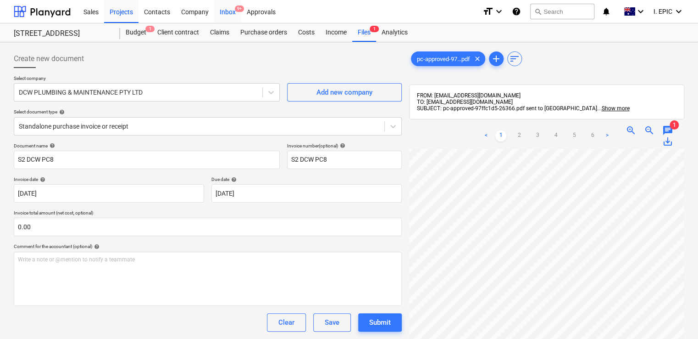
click at [228, 12] on div "Inbox 9+" at bounding box center [227, 11] width 27 height 23
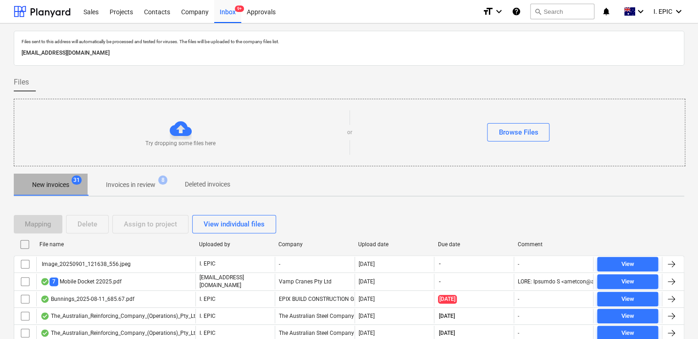
click at [70, 188] on span "New invoices 31" at bounding box center [51, 185] width 52 height 10
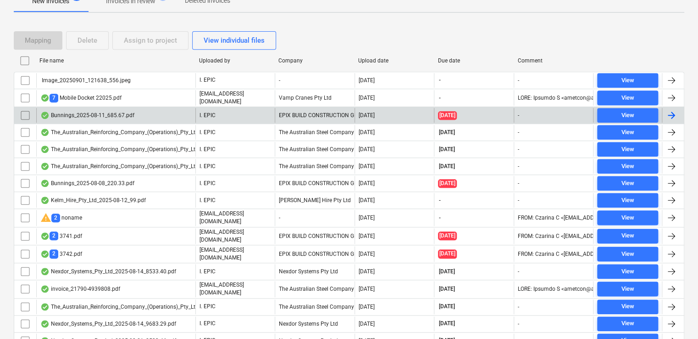
scroll to position [46, 0]
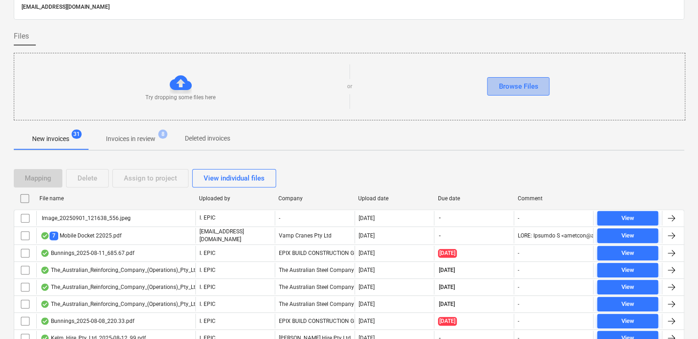
click at [501, 89] on div "Browse Files" at bounding box center [518, 86] width 39 height 12
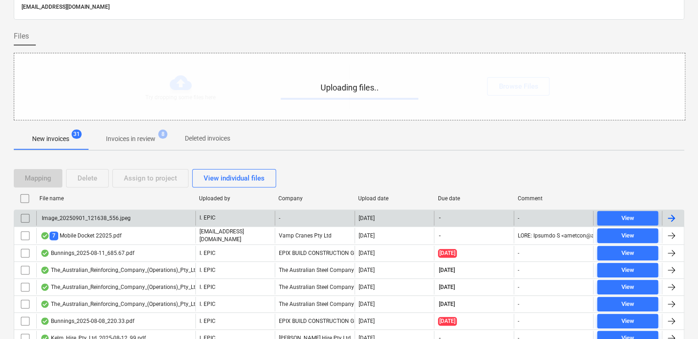
click at [157, 215] on div "Image_20250901_121638_556.jpeg" at bounding box center [115, 218] width 159 height 15
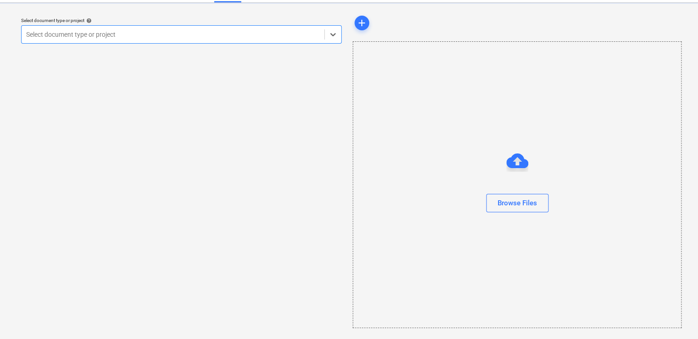
scroll to position [20, 0]
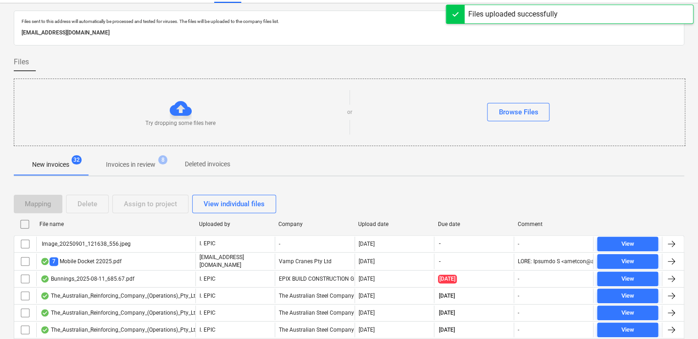
scroll to position [46, 0]
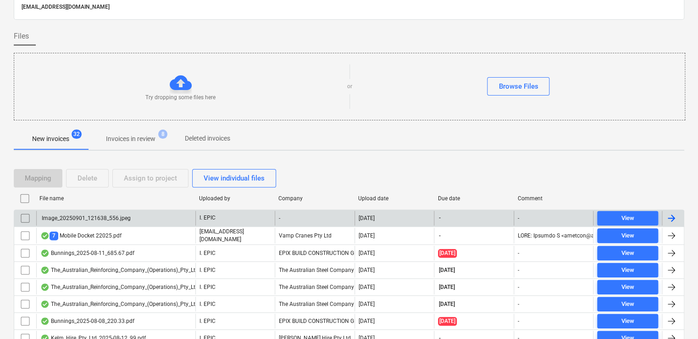
click at [132, 222] on div "Image_20250901_121638_556.jpeg" at bounding box center [115, 218] width 159 height 15
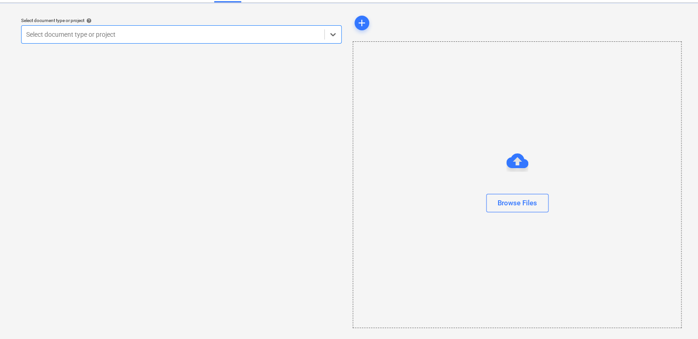
scroll to position [20, 0]
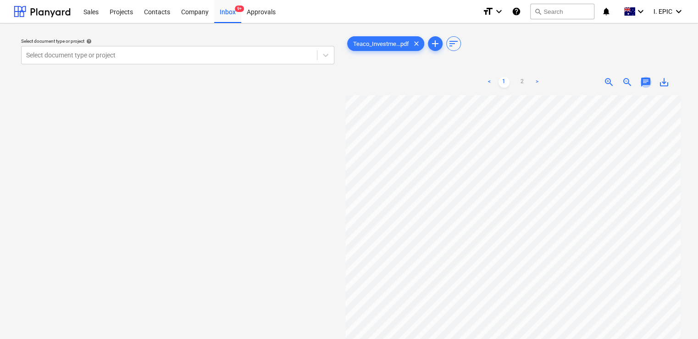
click at [642, 83] on span "chat" at bounding box center [645, 82] width 11 height 11
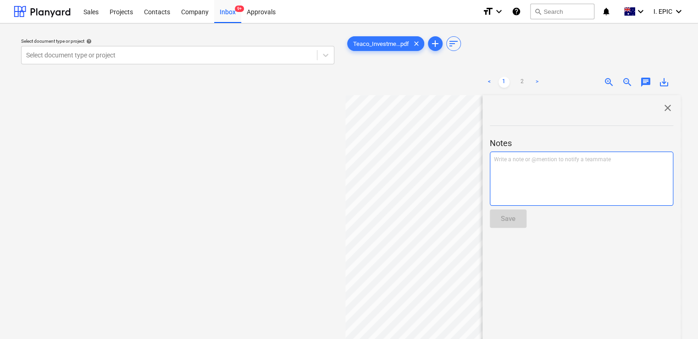
click at [518, 172] on div "Write a note or @mention to notify a teammate [PERSON_NAME]" at bounding box center [581, 178] width 183 height 54
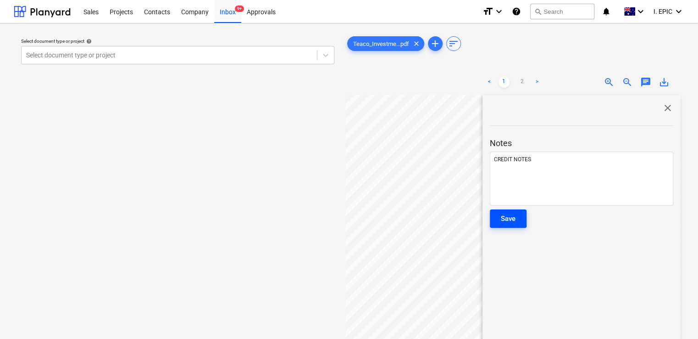
click at [510, 222] on div "Save" at bounding box center [508, 218] width 15 height 12
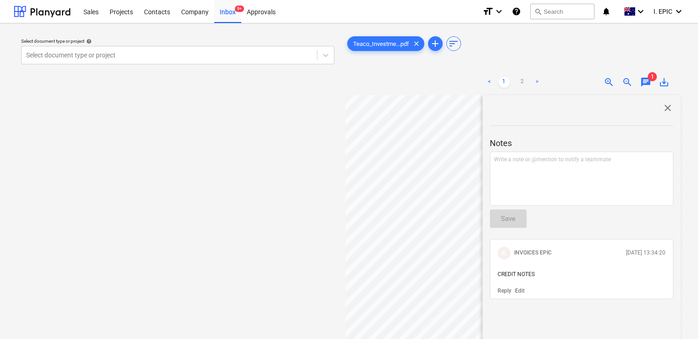
click at [290, 169] on div "Select document type or project help Select document type or project" at bounding box center [178, 221] width 328 height 381
click at [671, 108] on div "close Notes Write a note or @mention to notify a teammate ﻿ Save IE INVOICES EP…" at bounding box center [582, 258] width 198 height 327
click at [666, 111] on span "close" at bounding box center [667, 107] width 11 height 11
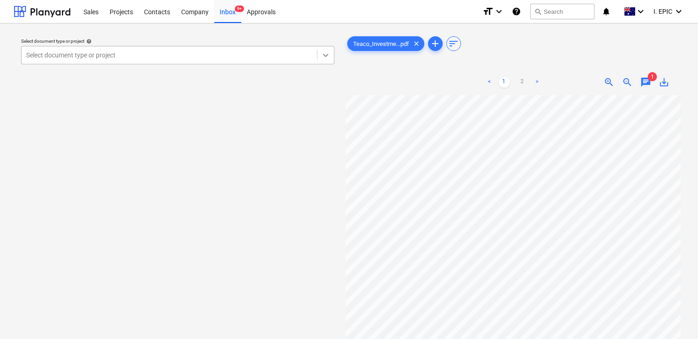
click at [327, 52] on icon at bounding box center [325, 54] width 9 height 9
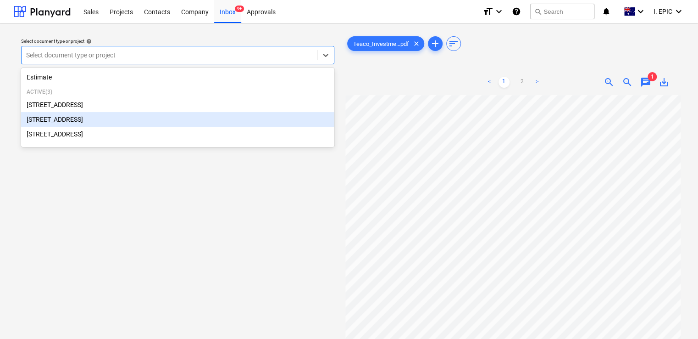
click at [139, 125] on div "[STREET_ADDRESS]" at bounding box center [177, 119] width 313 height 15
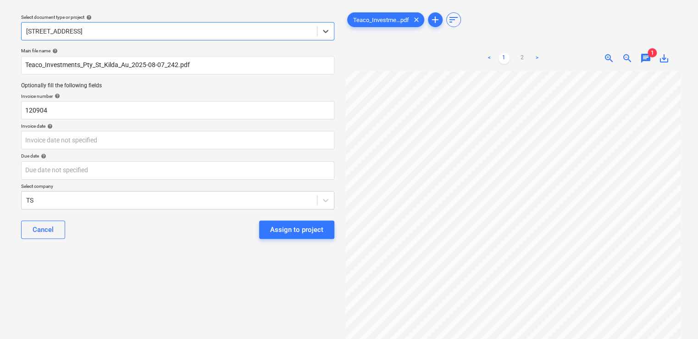
scroll to position [46, 0]
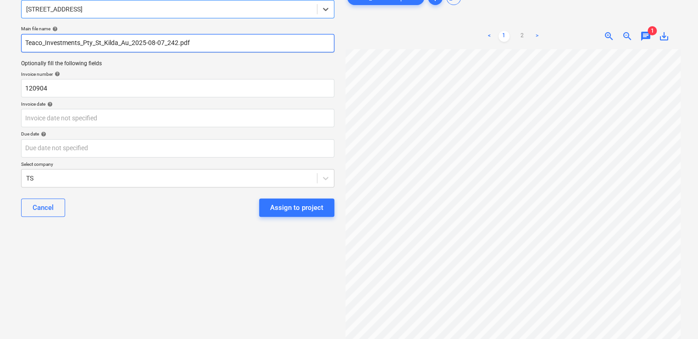
click at [24, 42] on input "Teaco_Investments_Pty_St_Kilda_Au_2025-08-07_242.pdf" at bounding box center [177, 43] width 313 height 18
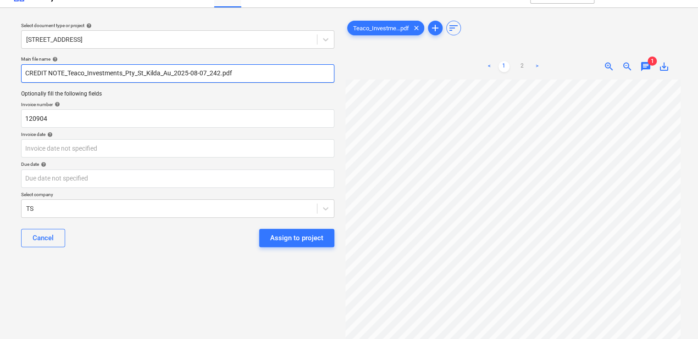
scroll to position [0, 0]
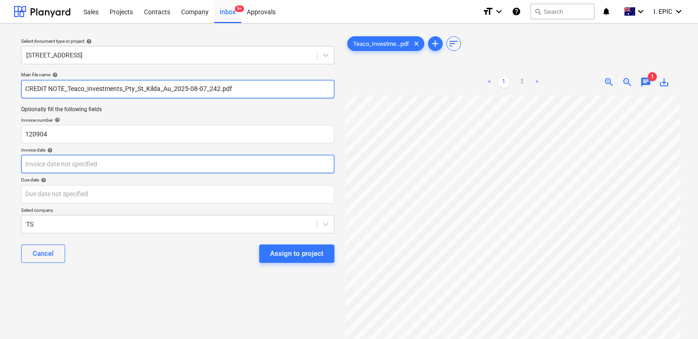
type input "CREDIT NOTE_Teaco_Investments_Pty_St_Kilda_Au_2025-08-07_242.pdf"
click at [172, 166] on body "Sales Projects Contacts Company Inbox 9+ Approvals format_size keyboard_arrow_d…" at bounding box center [349, 169] width 698 height 339
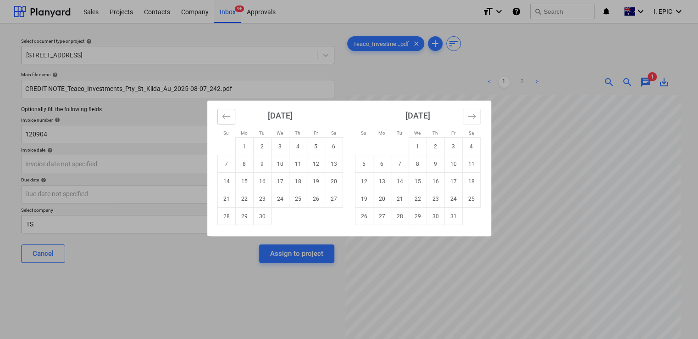
drag, startPoint x: 223, startPoint y: 111, endPoint x: 244, endPoint y: 124, distance: 24.1
click at [226, 113] on icon "Move backward to switch to the previous month." at bounding box center [226, 116] width 9 height 9
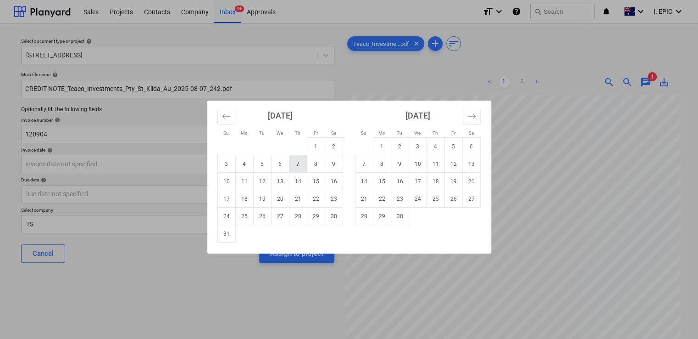
click at [292, 168] on td "7" at bounding box center [298, 163] width 18 height 17
type input "[DATE]"
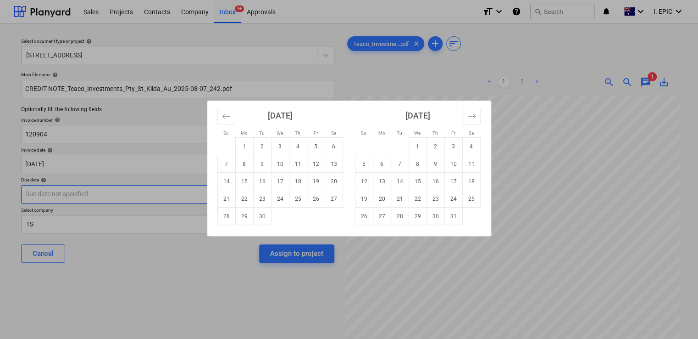
click at [78, 196] on body "Sales Projects Contacts Company Inbox 9+ Approvals format_size keyboard_arrow_d…" at bounding box center [349, 169] width 698 height 339
click at [218, 116] on button "Move backward to switch to the previous month." at bounding box center [226, 117] width 18 height 16
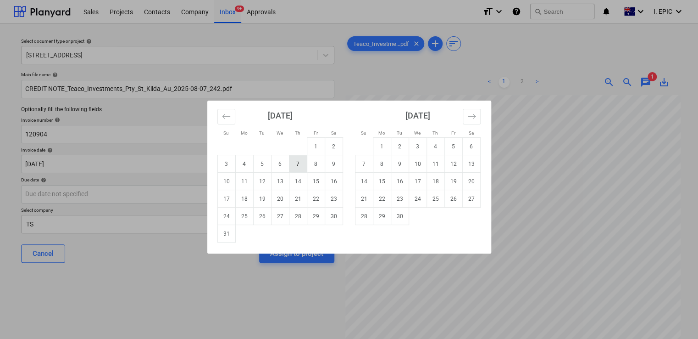
click at [301, 160] on td "7" at bounding box center [298, 163] width 18 height 17
type input "[DATE]"
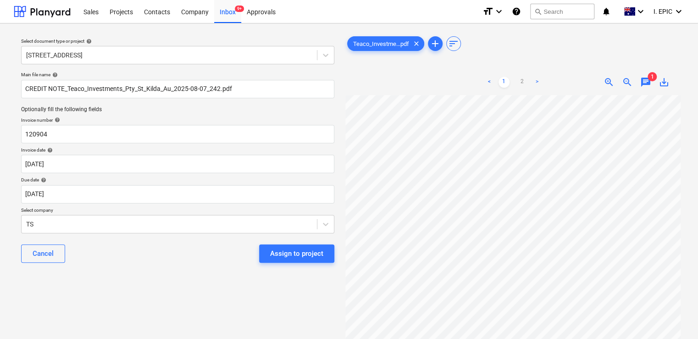
click at [171, 273] on div "Select document type or project help [STREET_ADDRESS] file name help CREDIT NOT…" at bounding box center [178, 221] width 328 height 381
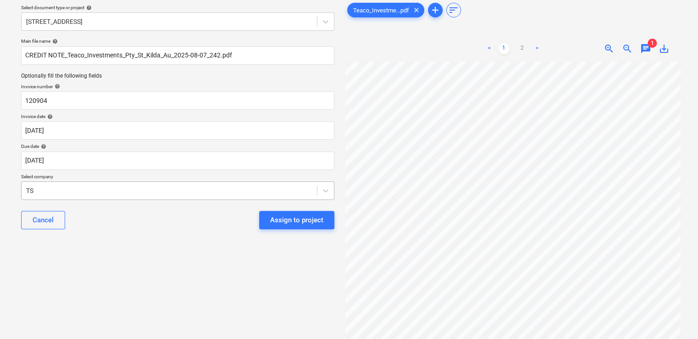
click at [218, 228] on body "Sales Projects Contacts Company Inbox 9+ Approvals format_size keyboard_arrow_d…" at bounding box center [349, 136] width 698 height 339
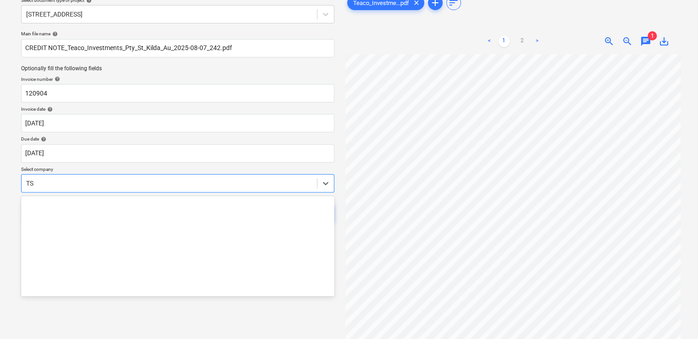
scroll to position [14705, 0]
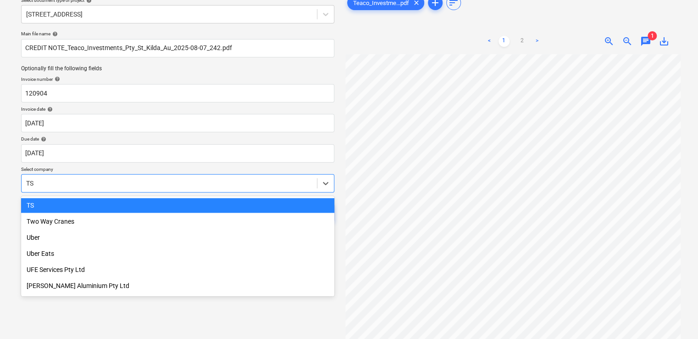
click at [172, 181] on div at bounding box center [169, 182] width 286 height 9
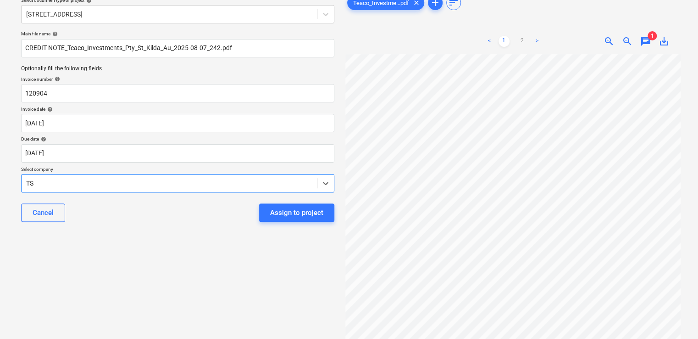
click at [315, 183] on div "TS" at bounding box center [169, 183] width 295 height 13
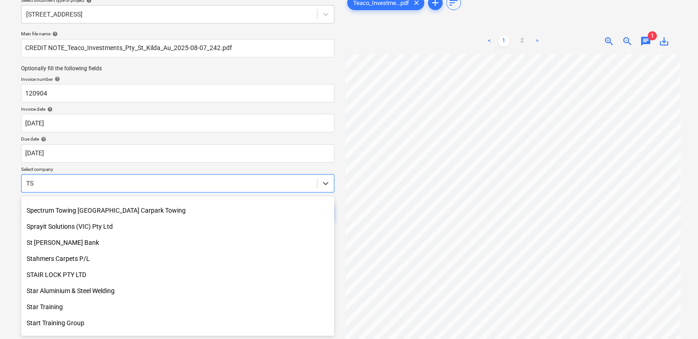
scroll to position [13210, 0]
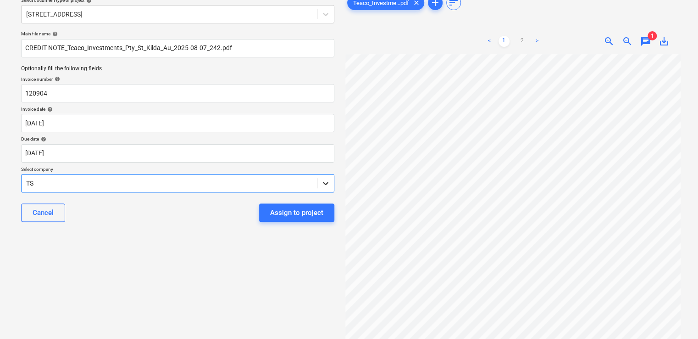
click at [328, 185] on icon at bounding box center [325, 182] width 9 height 9
click at [268, 181] on div at bounding box center [169, 182] width 286 height 9
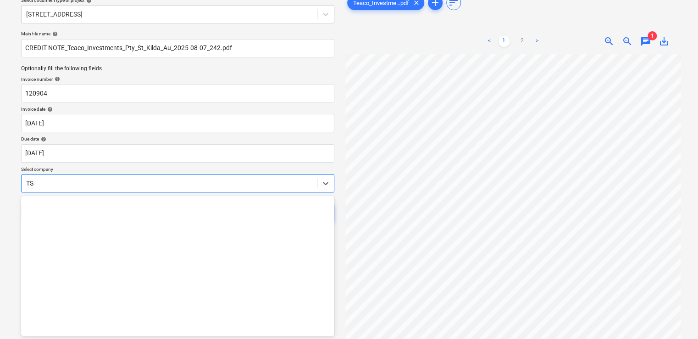
scroll to position [14705, 0]
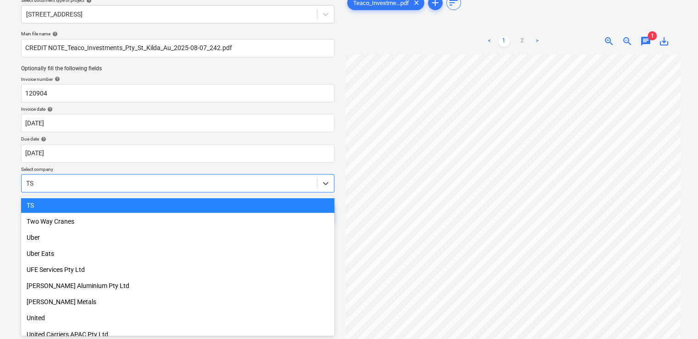
click at [268, 181] on div at bounding box center [169, 182] width 286 height 9
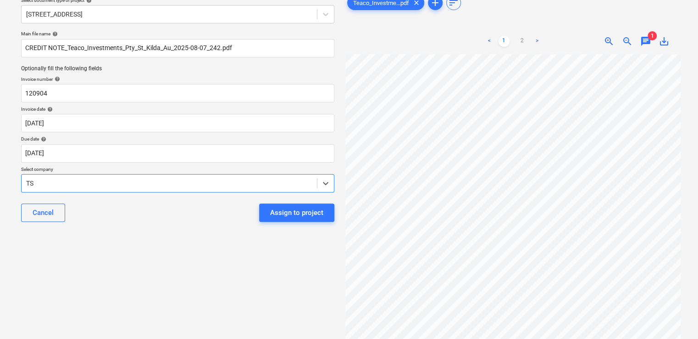
click at [84, 177] on div "TS" at bounding box center [169, 183] width 295 height 13
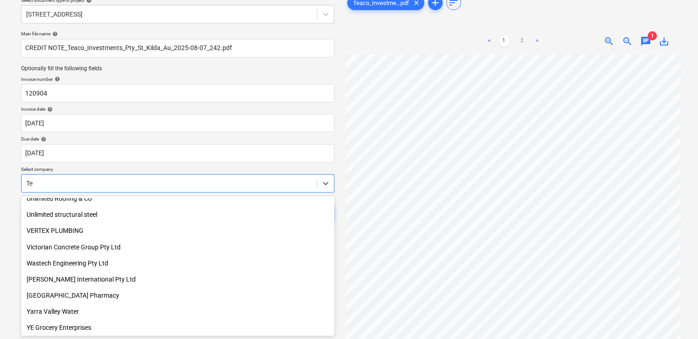
scroll to position [2575, 0]
type input "Tea"
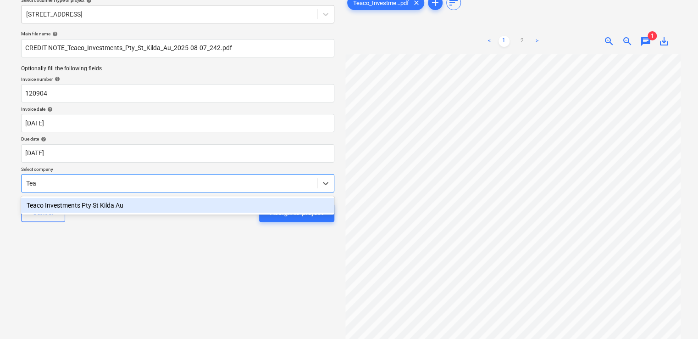
click at [121, 201] on div "Teaco Investments Pty St Kilda Au" at bounding box center [177, 205] width 313 height 15
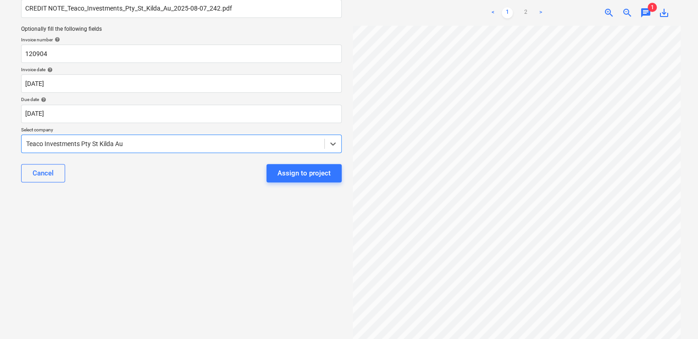
scroll to position [0, 0]
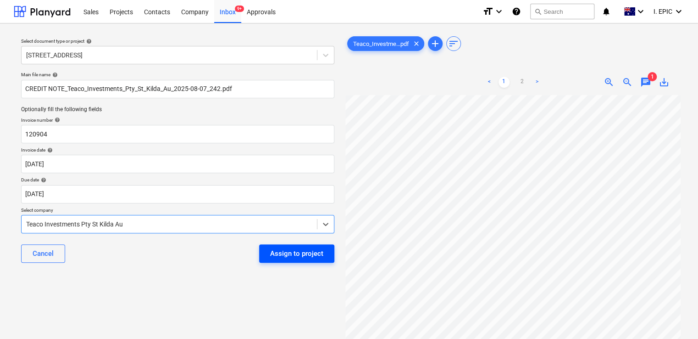
click at [296, 255] on div "Assign to project" at bounding box center [296, 253] width 53 height 12
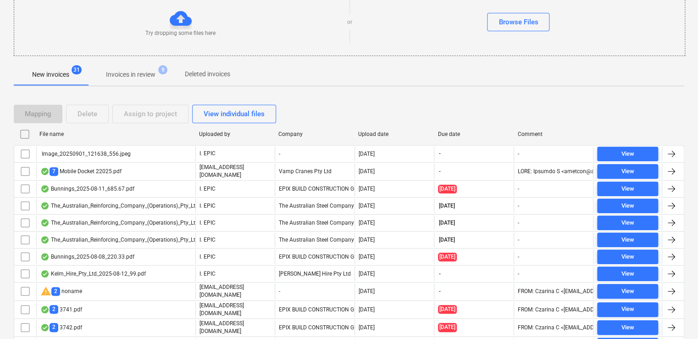
scroll to position [183, 0]
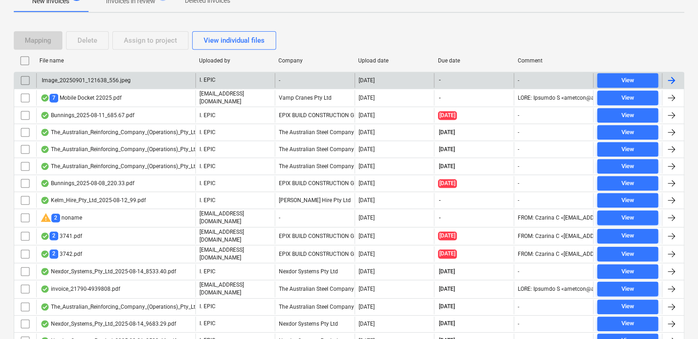
click at [139, 78] on div "Image_20250901_121638_556.jpeg" at bounding box center [115, 80] width 159 height 15
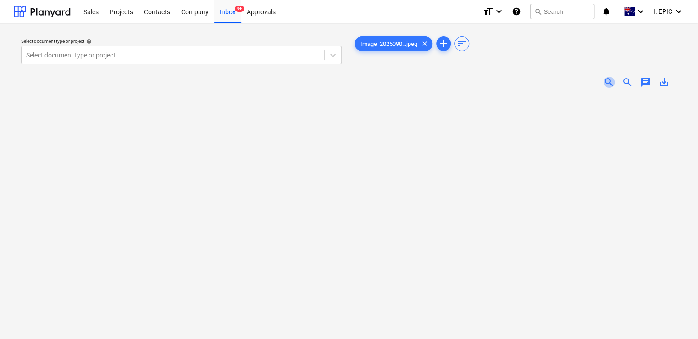
click at [606, 78] on span "zoom_in" at bounding box center [609, 82] width 11 height 11
click at [607, 80] on span "zoom_in" at bounding box center [609, 82] width 11 height 11
click at [329, 53] on icon at bounding box center [332, 54] width 9 height 9
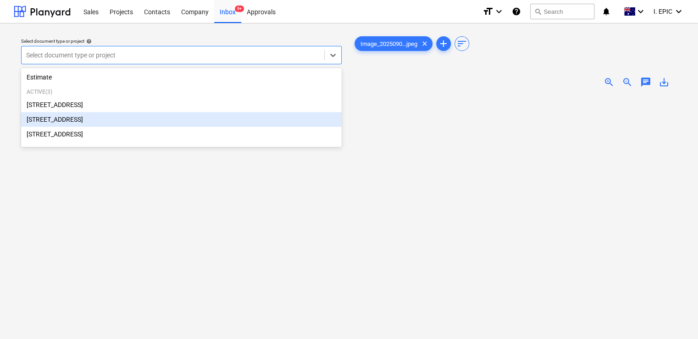
click at [113, 117] on div "[STREET_ADDRESS]" at bounding box center [181, 119] width 321 height 15
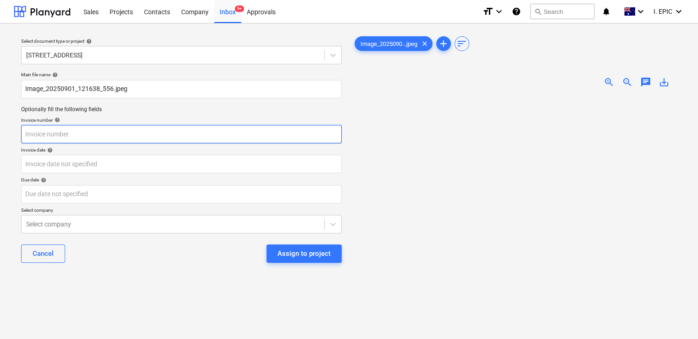
click at [171, 138] on input "text" at bounding box center [181, 134] width 321 height 18
click at [79, 134] on input "text" at bounding box center [181, 134] width 321 height 18
click at [68, 135] on input "text" at bounding box center [181, 134] width 321 height 18
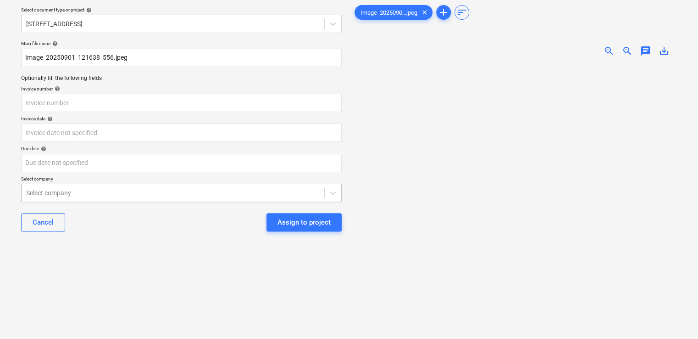
click at [77, 227] on body "Sales Projects Contacts Company Inbox 9+ Approvals format_size keyboard_arrow_d…" at bounding box center [349, 138] width 698 height 339
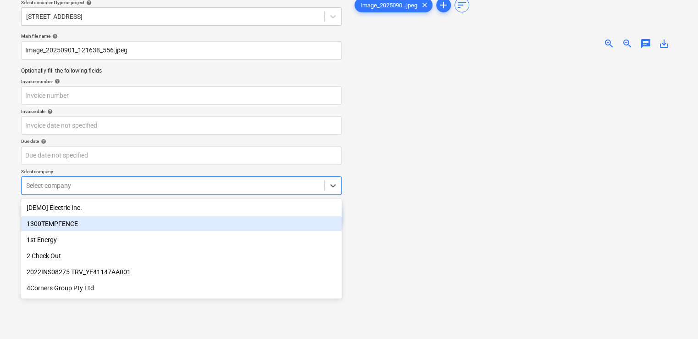
scroll to position [41, 0]
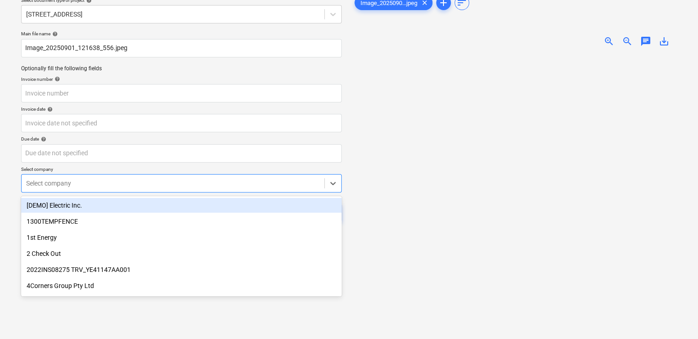
click at [78, 186] on div at bounding box center [173, 182] width 294 height 9
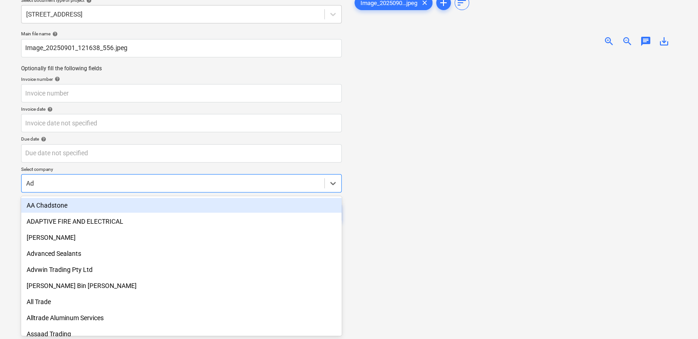
type input "Adr"
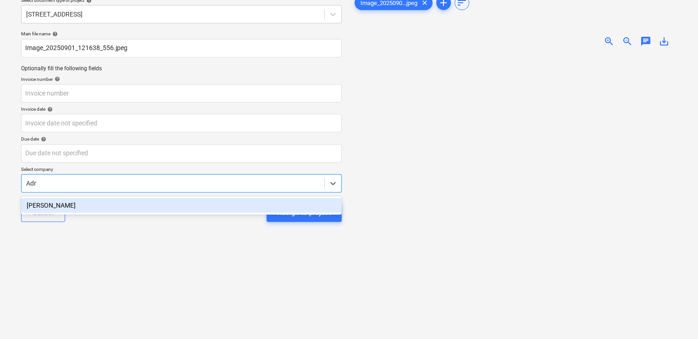
click at [89, 207] on div "[PERSON_NAME]" at bounding box center [181, 205] width 321 height 15
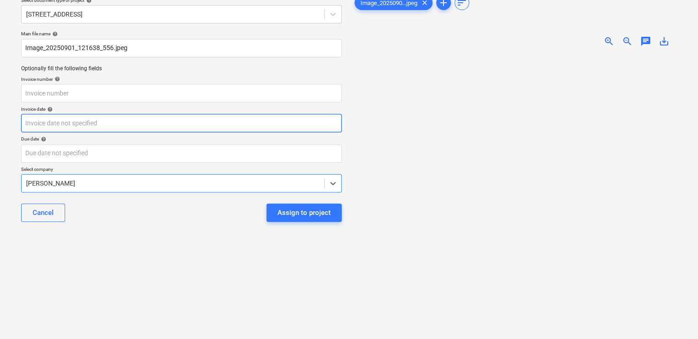
click at [89, 122] on body "Sales Projects Contacts Company Inbox 9+ Approvals format_size keyboard_arrow_d…" at bounding box center [349, 128] width 698 height 339
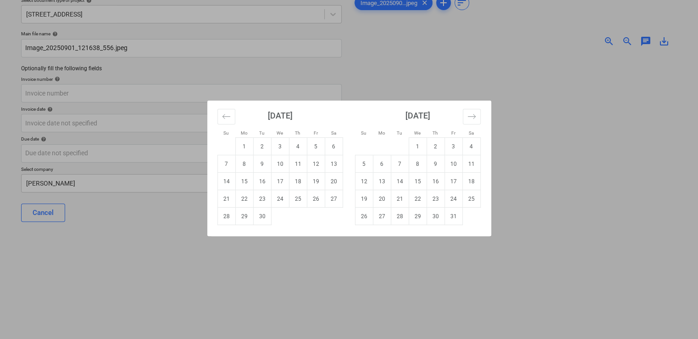
click at [191, 286] on div "Su Mo Tu We Th Fr Sa Su Mo Tu We Th Fr Sa [DATE] 1 2 3 4 5 6 7 8 9 10 11 12 13 …" at bounding box center [349, 169] width 698 height 339
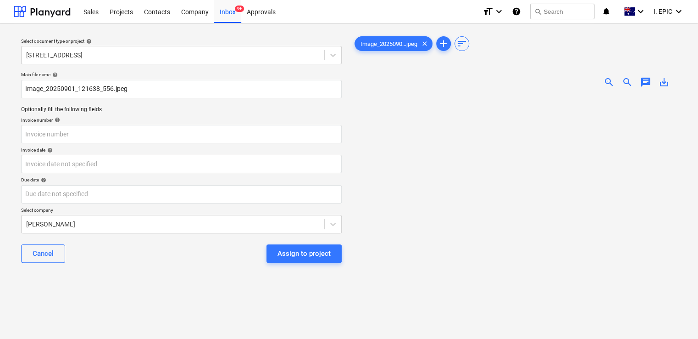
scroll to position [92, 0]
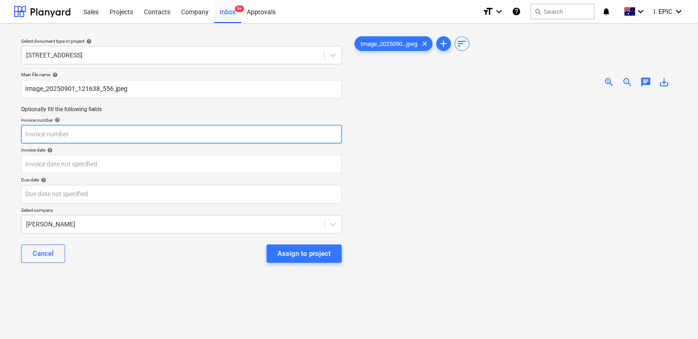
click at [63, 137] on input "text" at bounding box center [181, 134] width 321 height 18
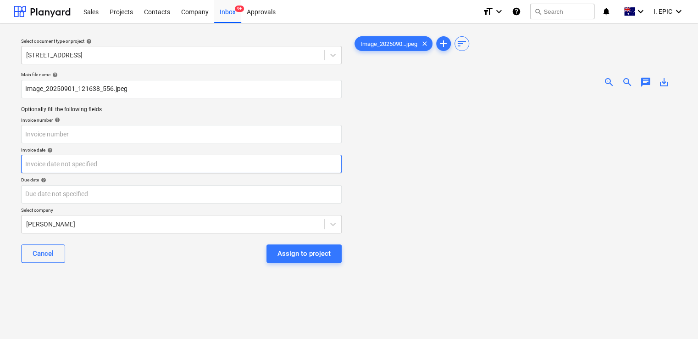
click at [94, 171] on body "Sales Projects Contacts Company Inbox 9+ Approvals format_size keyboard_arrow_d…" at bounding box center [349, 169] width 698 height 339
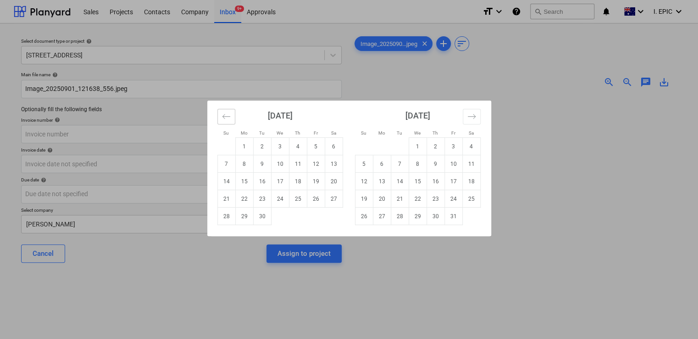
click at [220, 121] on button "Move backward to switch to the previous month." at bounding box center [226, 117] width 18 height 16
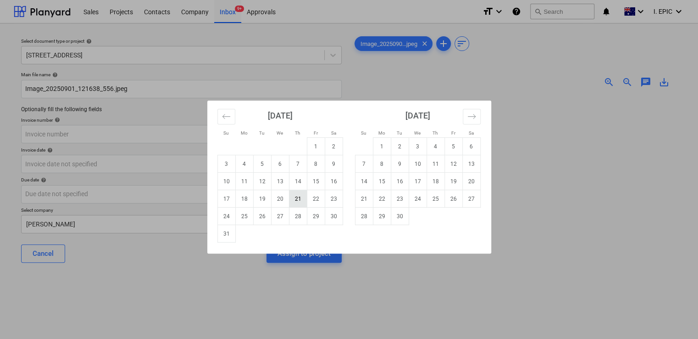
click at [298, 198] on td "21" at bounding box center [298, 198] width 18 height 17
type input "[DATE]"
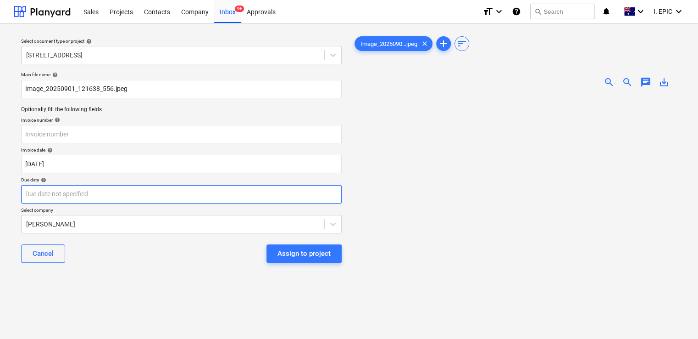
click at [112, 191] on body "Sales Projects Contacts Company Inbox 9+ Approvals format_size keyboard_arrow_d…" at bounding box center [349, 169] width 698 height 339
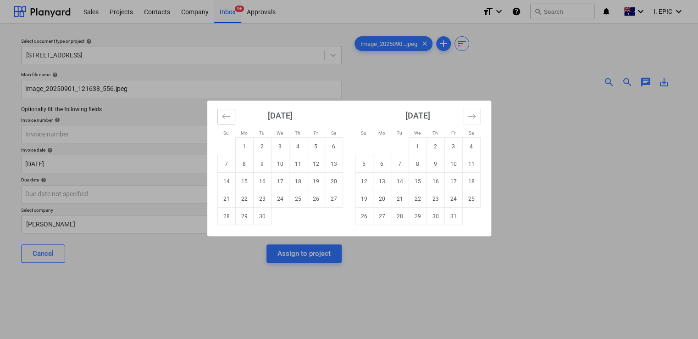
click at [220, 116] on button "Move backward to switch to the previous month." at bounding box center [226, 117] width 18 height 16
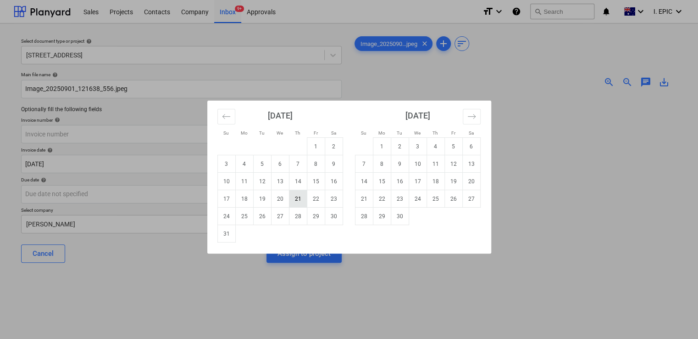
drag, startPoint x: 294, startPoint y: 199, endPoint x: 266, endPoint y: 161, distance: 48.2
click at [295, 198] on td "21" at bounding box center [298, 198] width 18 height 17
type input "[DATE]"
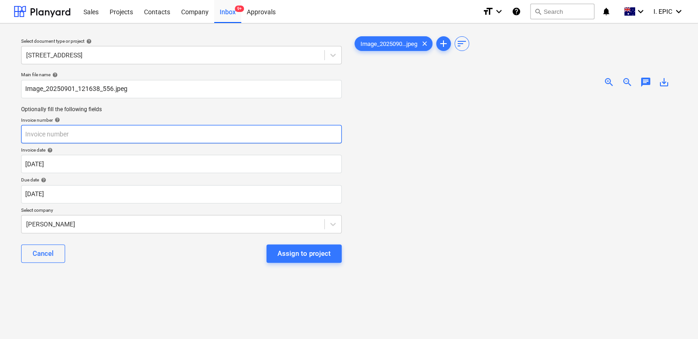
click at [112, 134] on input "text" at bounding box center [181, 134] width 321 height 18
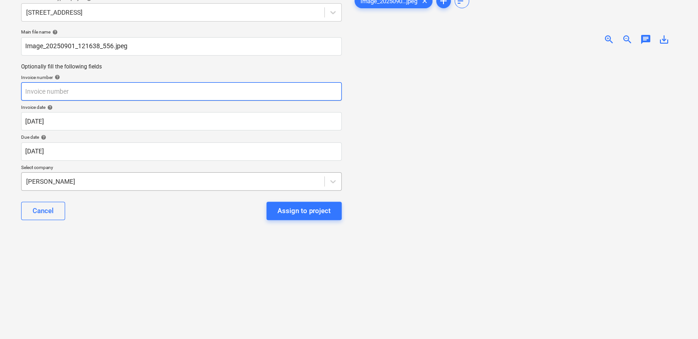
scroll to position [0, 0]
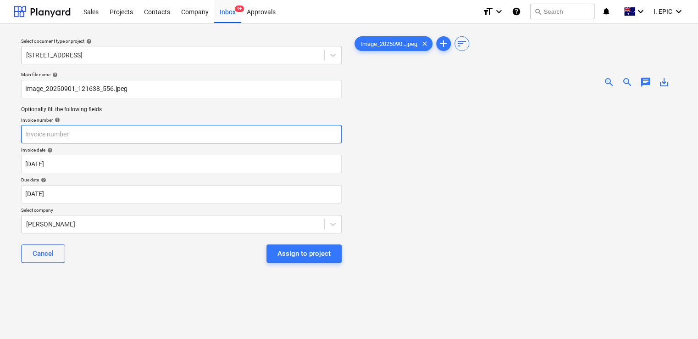
click at [95, 133] on input "text" at bounding box center [181, 134] width 321 height 18
click at [101, 137] on input "text" at bounding box center [181, 134] width 321 height 18
type input "Reimbursement to [PERSON_NAME] 210825"
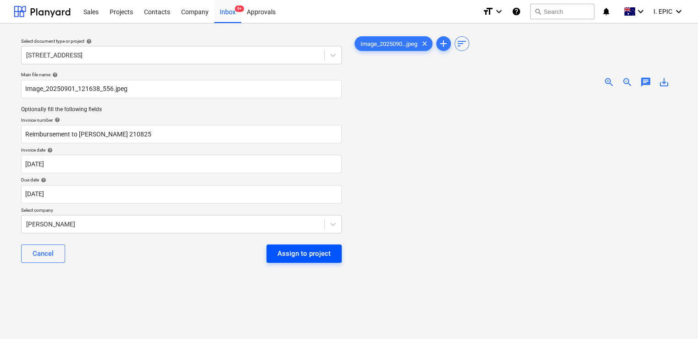
click at [316, 254] on div "Assign to project" at bounding box center [304, 253] width 53 height 12
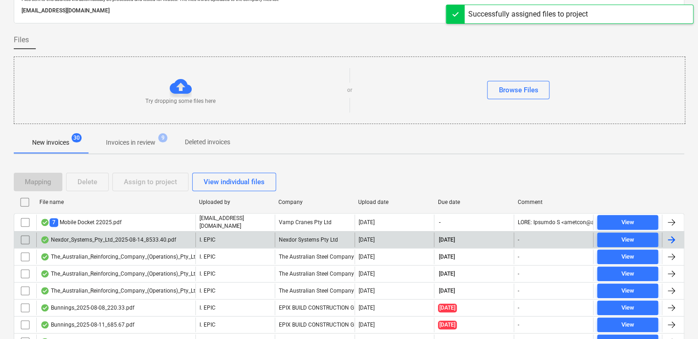
scroll to position [92, 0]
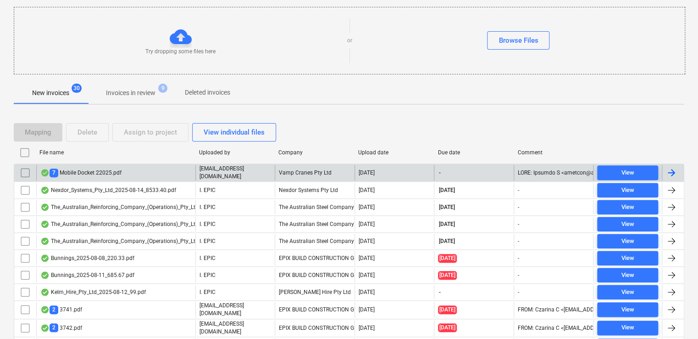
click at [138, 170] on div "7 Mobile Docket 22025.pdf" at bounding box center [115, 173] width 159 height 16
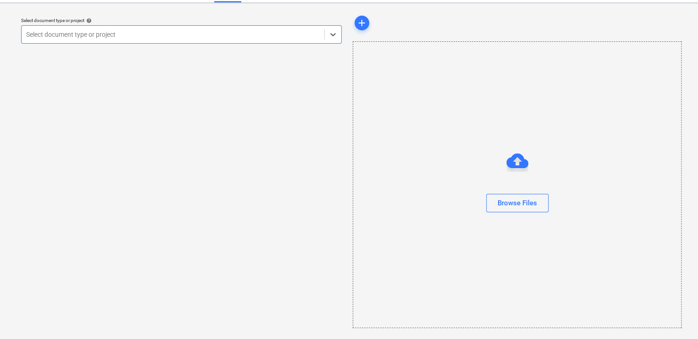
scroll to position [20, 0]
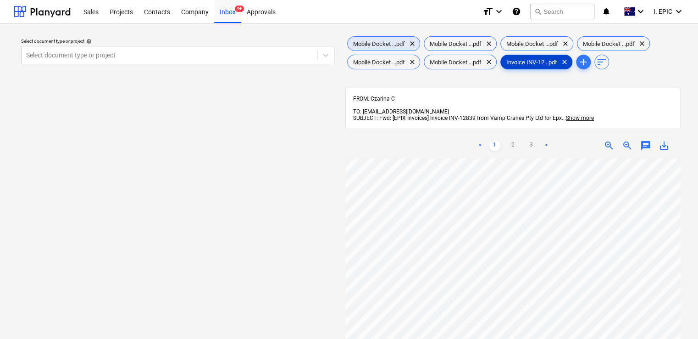
drag, startPoint x: 534, startPoint y: 61, endPoint x: 368, endPoint y: 39, distance: 167.4
click at [368, 39] on div "Mobile Docket ...pdf clear Mobile Docket ...pdf clear Mobile Docket ...pdf clea…" at bounding box center [512, 52] width 335 height 37
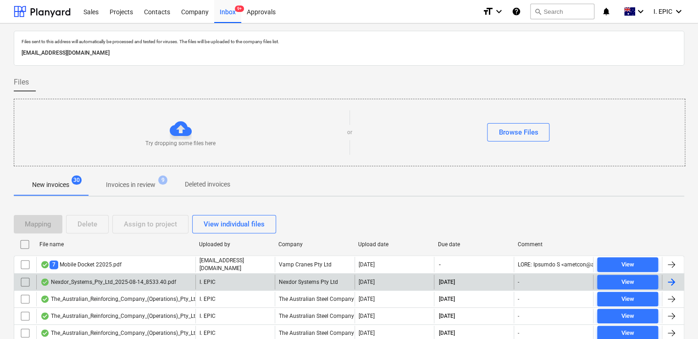
scroll to position [92, 0]
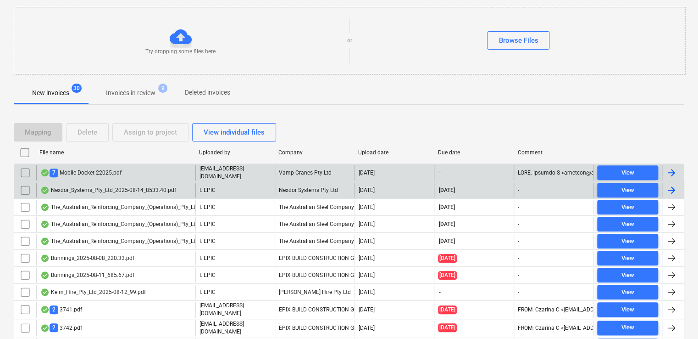
click at [134, 172] on div "7 Mobile Docket 22025.pdf" at bounding box center [115, 173] width 159 height 16
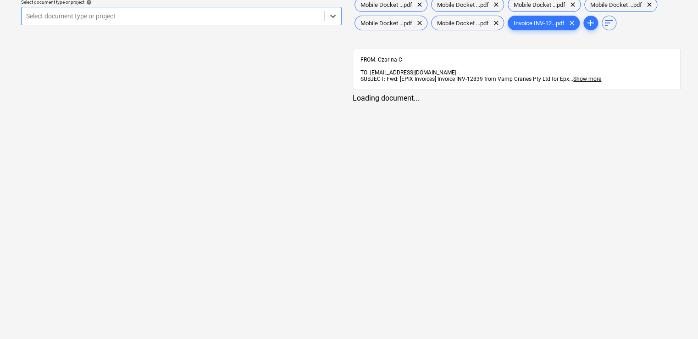
scroll to position [39, 0]
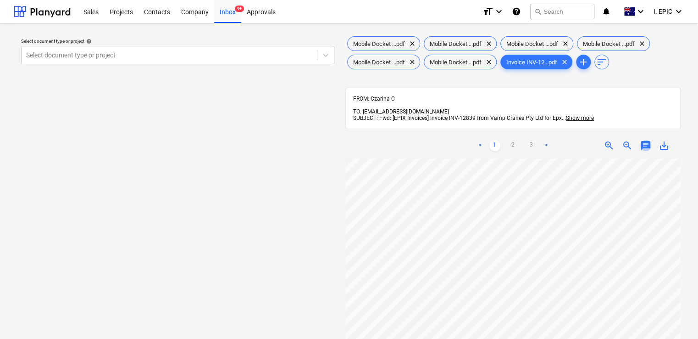
click at [647, 140] on span "chat" at bounding box center [645, 145] width 11 height 11
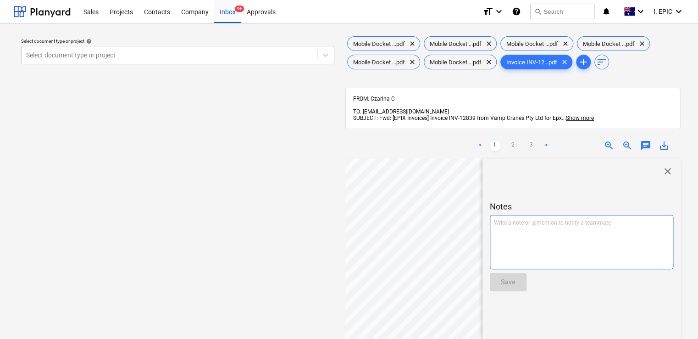
click at [540, 219] on p "Write a note or @mention to notify a teammate [PERSON_NAME]" at bounding box center [581, 223] width 175 height 8
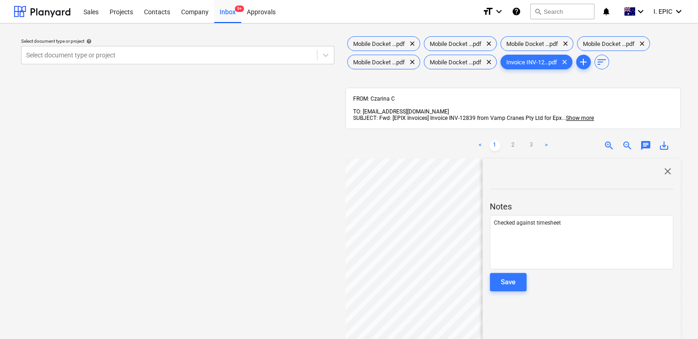
drag, startPoint x: 506, startPoint y: 276, endPoint x: 531, endPoint y: 263, distance: 27.7
click at [507, 277] on div "Save" at bounding box center [508, 282] width 15 height 12
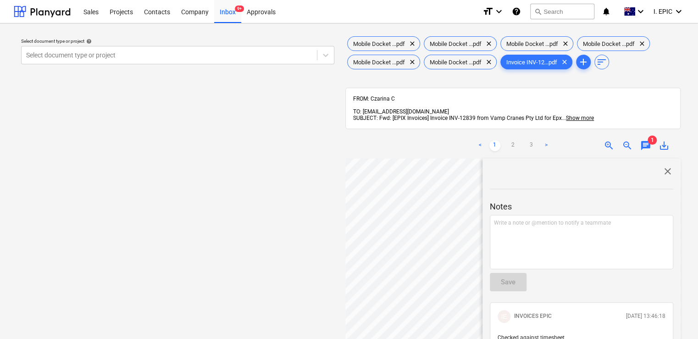
click at [663, 166] on span "close" at bounding box center [667, 171] width 11 height 11
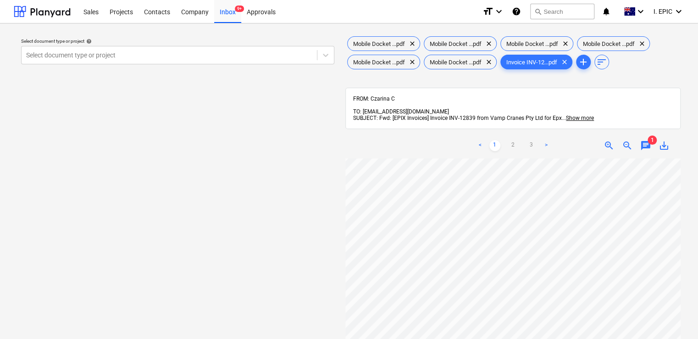
scroll to position [84, 0]
click at [224, 12] on div "Inbox 9+" at bounding box center [227, 11] width 27 height 23
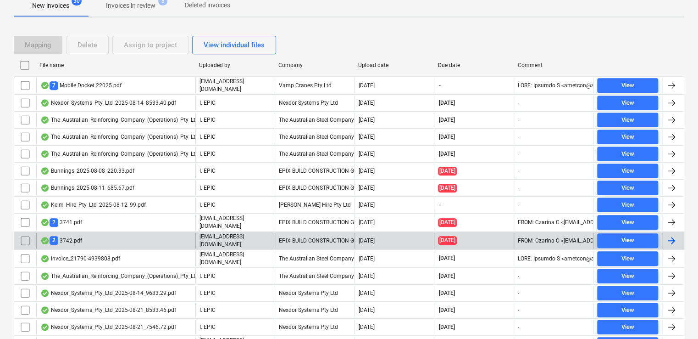
scroll to position [178, 0]
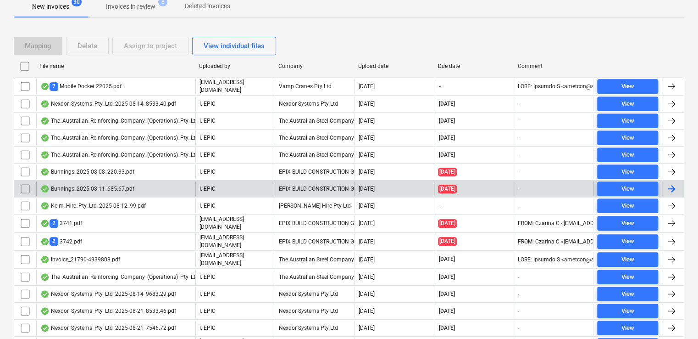
click at [139, 184] on div "Bunnings_2025-08-11_685.67.pdf" at bounding box center [115, 188] width 159 height 15
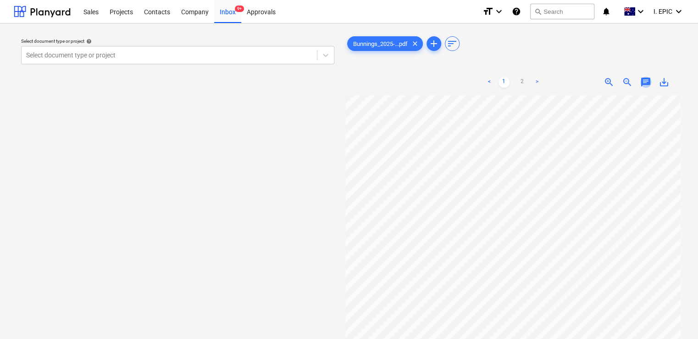
click at [646, 83] on span "chat" at bounding box center [645, 82] width 11 height 11
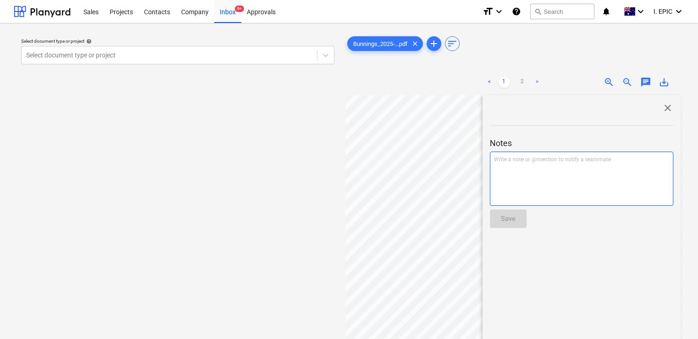
click at [555, 169] on div "Write a note or @mention to notify a teammate [PERSON_NAME]" at bounding box center [581, 178] width 183 height 54
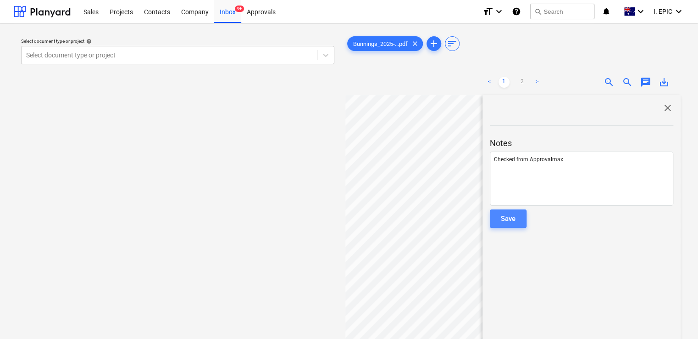
click at [502, 221] on div "Save" at bounding box center [508, 218] width 15 height 12
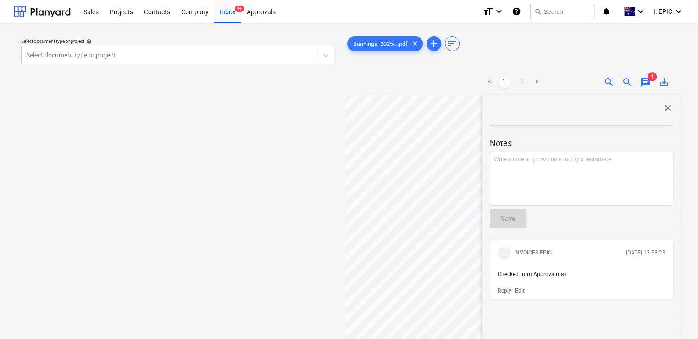
click at [664, 104] on span "close" at bounding box center [667, 107] width 11 height 11
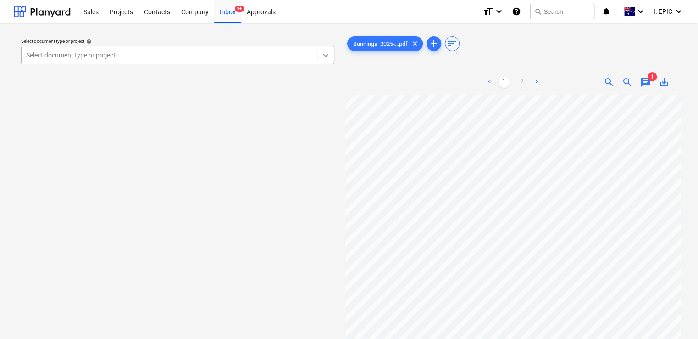
click at [328, 58] on icon at bounding box center [325, 54] width 9 height 9
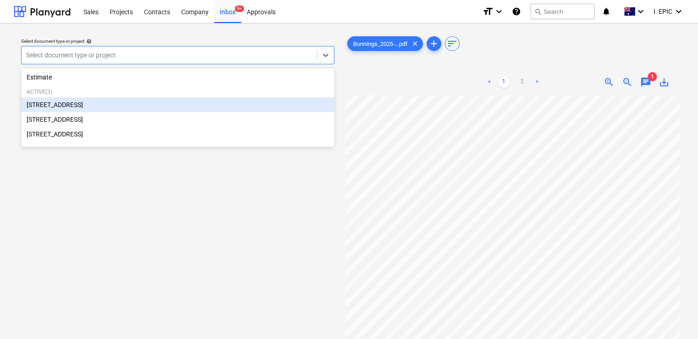
click at [138, 109] on div "[STREET_ADDRESS]" at bounding box center [177, 104] width 313 height 15
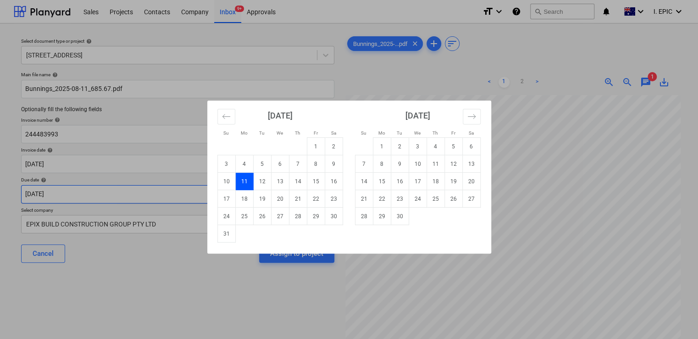
click at [209, 192] on body "Sales Projects Contacts Company Inbox 9+ Approvals format_size keyboard_arrow_d…" at bounding box center [349, 169] width 698 height 339
click at [398, 215] on td "30" at bounding box center [400, 215] width 18 height 17
type input "[DATE]"
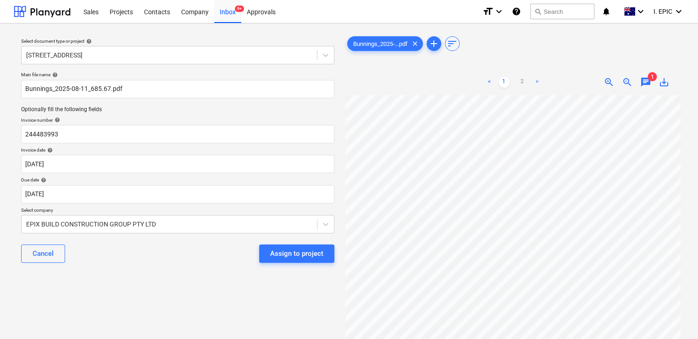
click at [201, 241] on div "Cancel Assign to project" at bounding box center [177, 253] width 313 height 33
click at [323, 222] on body "Sales Projects Contacts Company Inbox 9+ Approvals format_size keyboard_arrow_d…" at bounding box center [349, 169] width 698 height 339
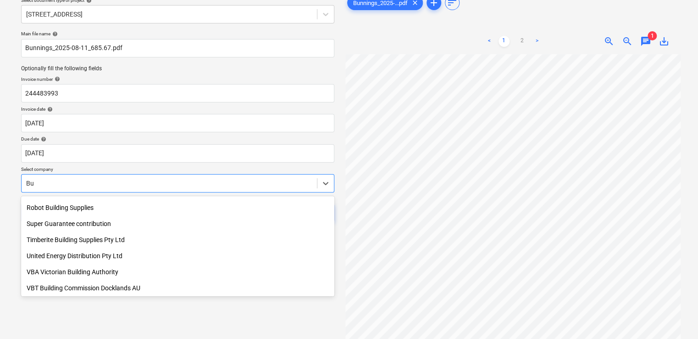
scroll to position [592, 0]
type input "[PERSON_NAME]"
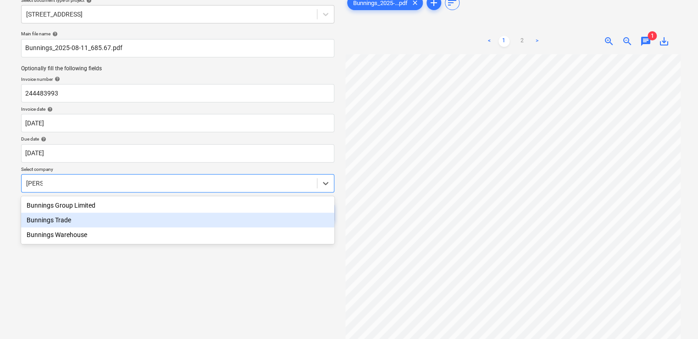
click at [169, 221] on div "Bunnings Trade" at bounding box center [177, 219] width 313 height 15
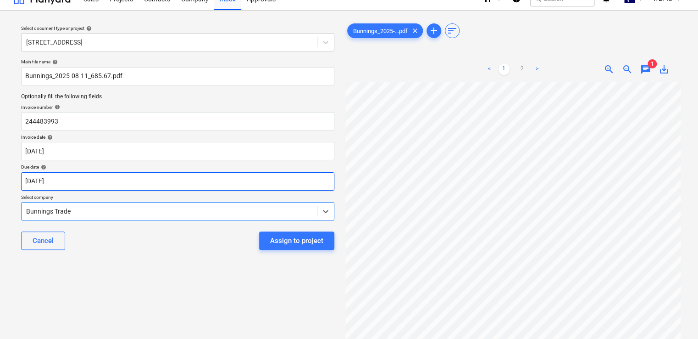
scroll to position [0, 0]
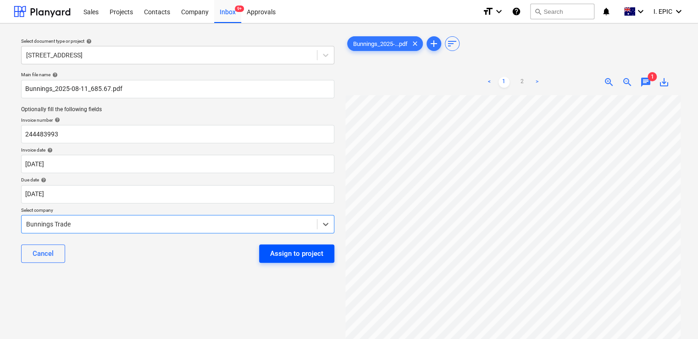
click at [289, 256] on div "Assign to project" at bounding box center [296, 253] width 53 height 12
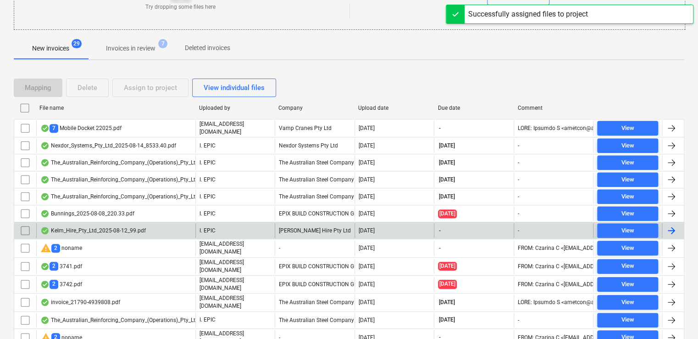
scroll to position [138, 0]
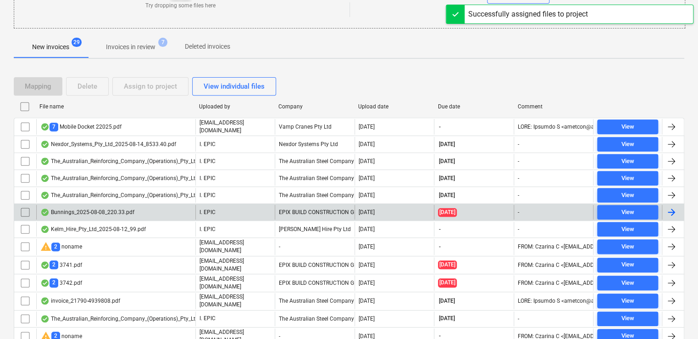
click at [139, 209] on div "Bunnings_2025-08-08_220.33.pdf" at bounding box center [115, 212] width 159 height 15
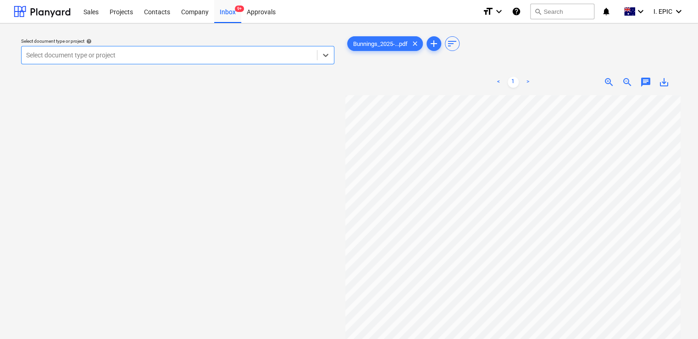
click at [638, 79] on div "chat" at bounding box center [646, 82] width 18 height 11
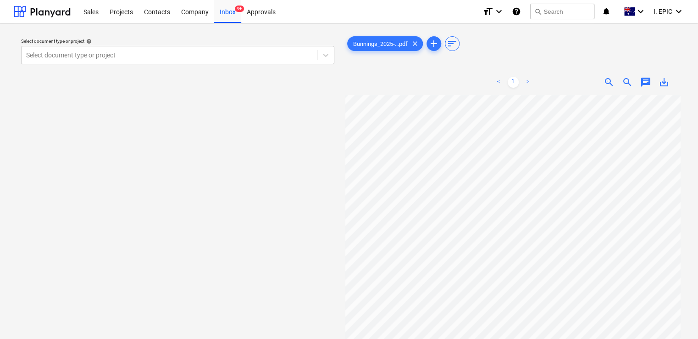
click at [646, 81] on span "chat" at bounding box center [645, 82] width 11 height 11
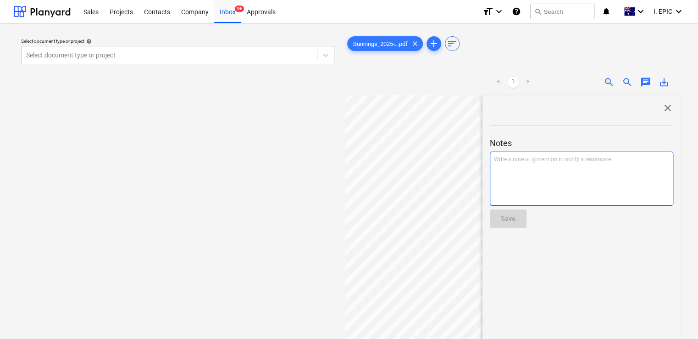
drag, startPoint x: 541, startPoint y: 168, endPoint x: 511, endPoint y: 210, distance: 51.7
click at [541, 170] on div "Write a note or @mention to notify a teammate [PERSON_NAME]" at bounding box center [581, 178] width 183 height 54
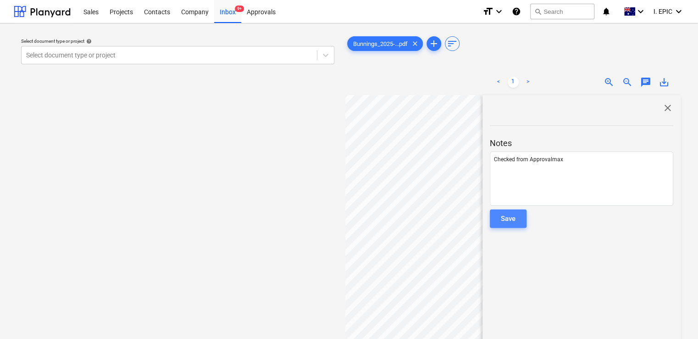
click at [518, 220] on button "Save" at bounding box center [508, 218] width 37 height 18
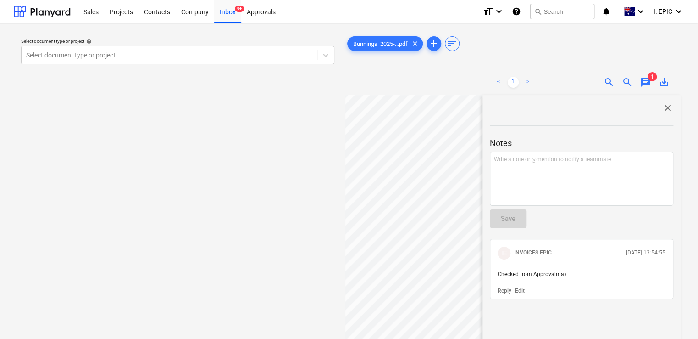
click at [664, 113] on span "close" at bounding box center [667, 107] width 11 height 11
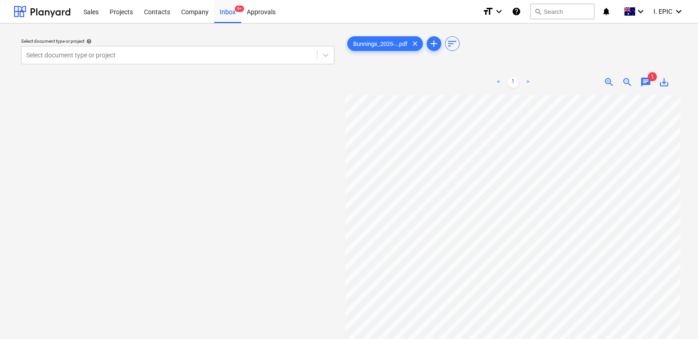
click at [645, 81] on span "chat" at bounding box center [645, 82] width 11 height 11
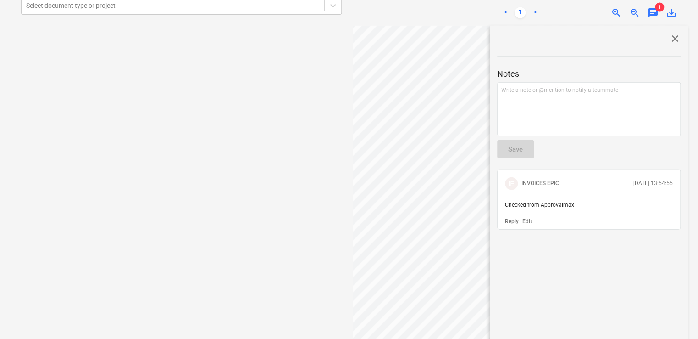
scroll to position [80, 0]
click at [670, 41] on span "close" at bounding box center [675, 38] width 11 height 11
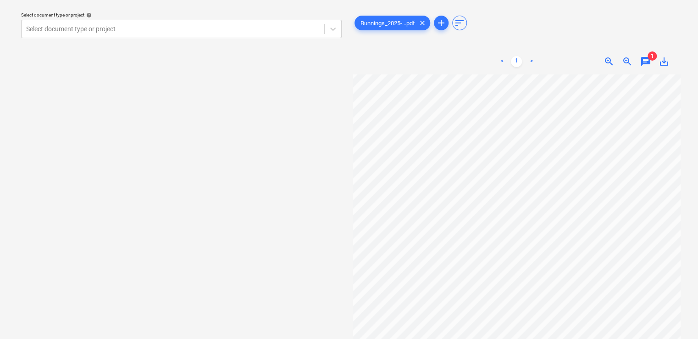
scroll to position [0, 0]
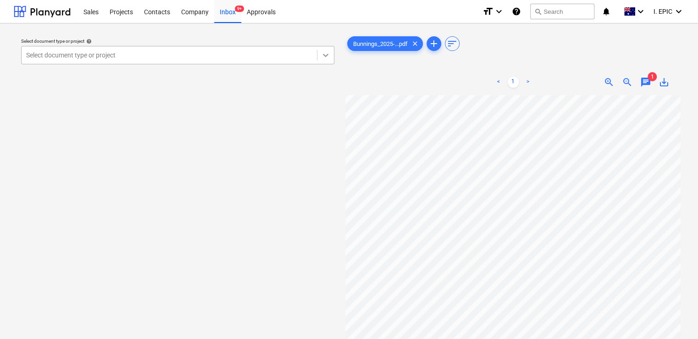
click at [327, 55] on icon at bounding box center [326, 55] width 6 height 3
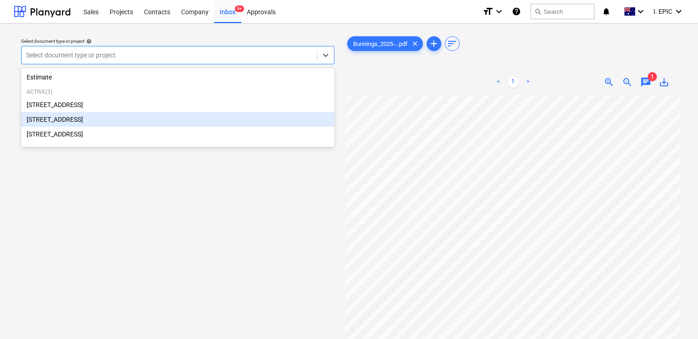
click at [133, 121] on div "[STREET_ADDRESS]" at bounding box center [177, 119] width 313 height 15
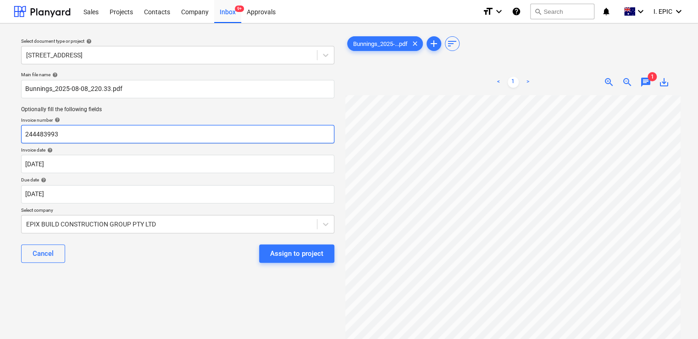
drag, startPoint x: 79, startPoint y: 131, endPoint x: -31, endPoint y: 140, distance: 111.0
click at [0, 140] on html "Sales Projects Contacts Company Inbox 9+ Approvals format_size keyboard_arrow_d…" at bounding box center [349, 169] width 698 height 339
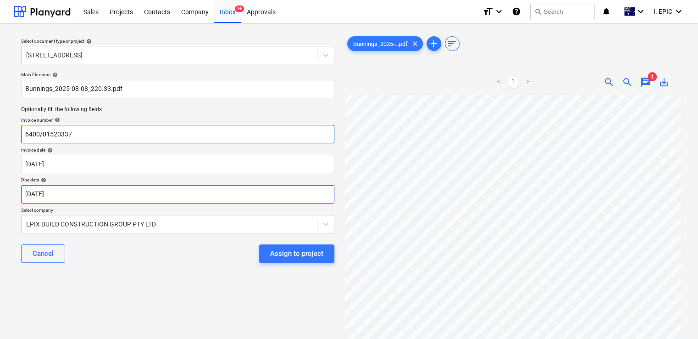
type input "6400/01520337"
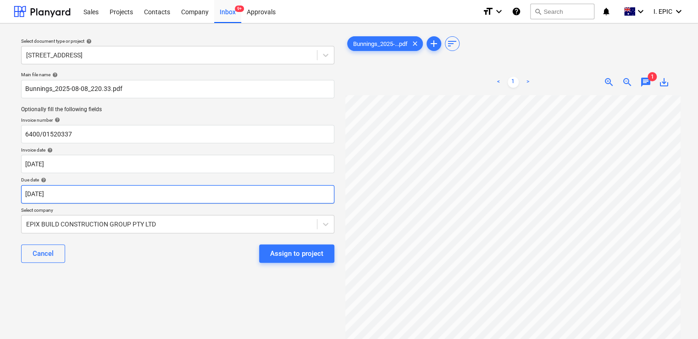
click at [117, 197] on body "Sales Projects Contacts Company Inbox 9+ Approvals format_size keyboard_arrow_d…" at bounding box center [349, 169] width 698 height 339
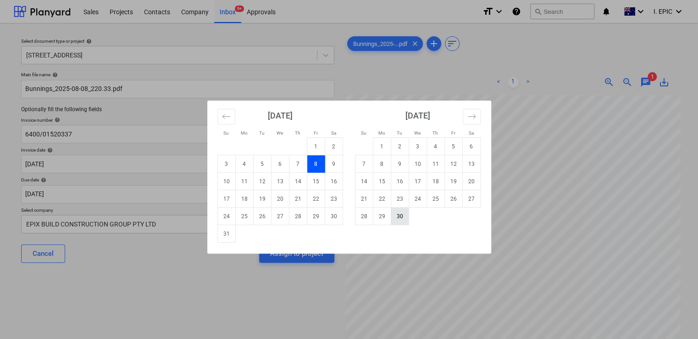
click at [405, 216] on td "30" at bounding box center [400, 215] width 18 height 17
type input "[DATE]"
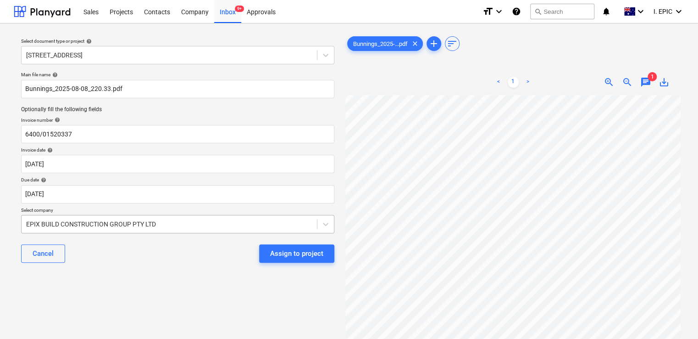
click at [222, 216] on body "Sales Projects Contacts Company Inbox 9+ Approvals format_size keyboard_arrow_d…" at bounding box center [349, 169] width 698 height 339
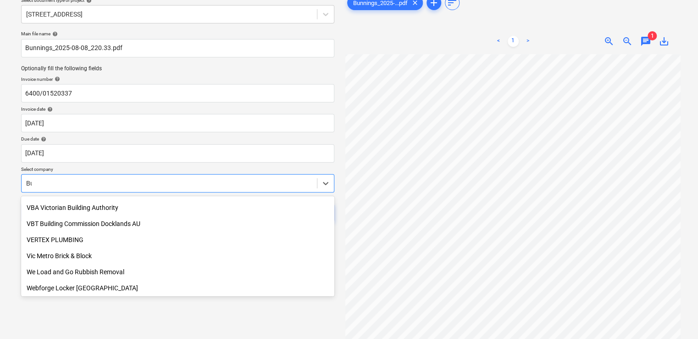
scroll to position [592, 0]
type input "[PERSON_NAME]"
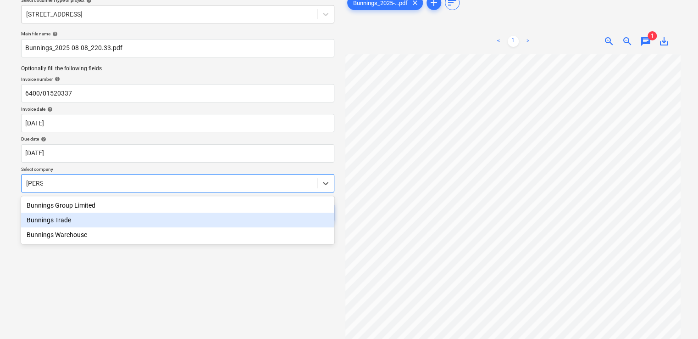
click at [174, 224] on div "Bunnings Trade" at bounding box center [177, 219] width 313 height 15
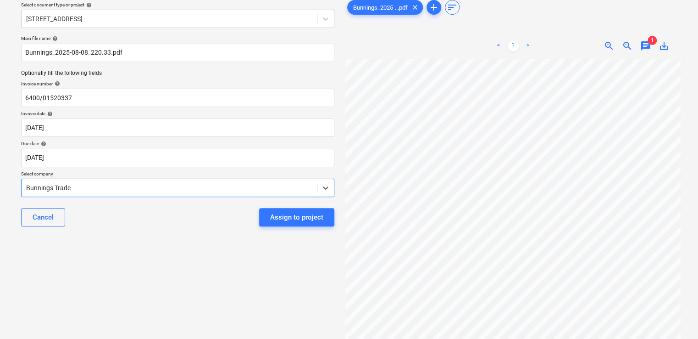
scroll to position [80, 0]
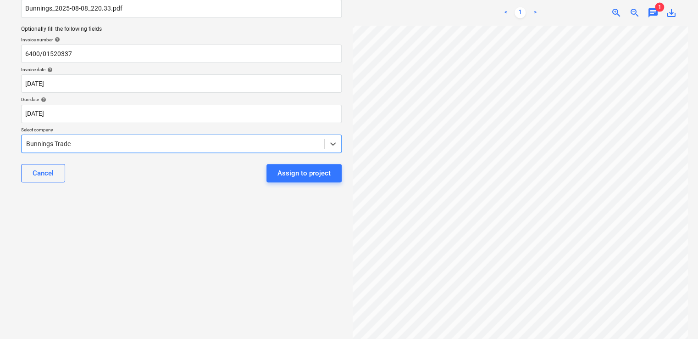
click at [302, 178] on div "Assign to project" at bounding box center [304, 173] width 53 height 12
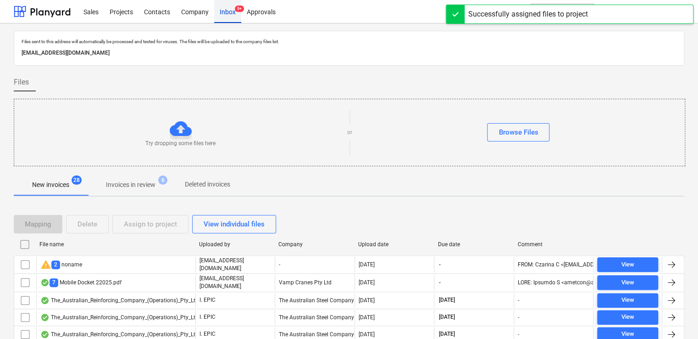
click at [229, 12] on div "Inbox 9+" at bounding box center [227, 11] width 27 height 23
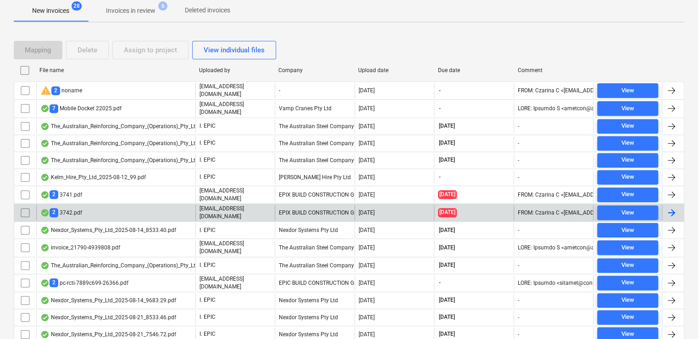
scroll to position [183, 0]
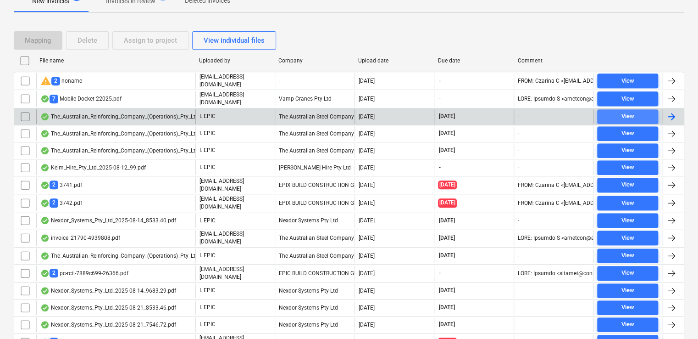
click at [616, 111] on span "View" at bounding box center [628, 116] width 54 height 11
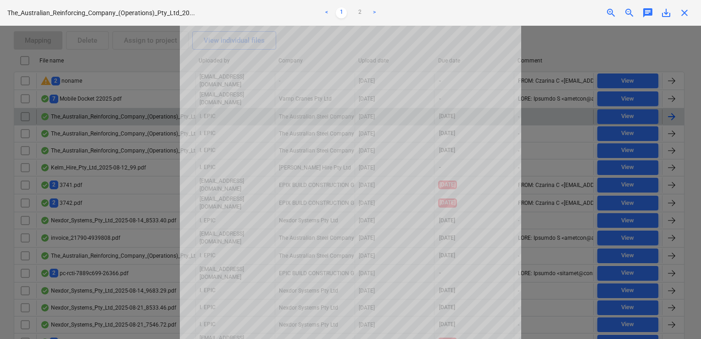
click at [571, 41] on div at bounding box center [350, 182] width 701 height 313
click at [687, 11] on span "close" at bounding box center [684, 12] width 11 height 11
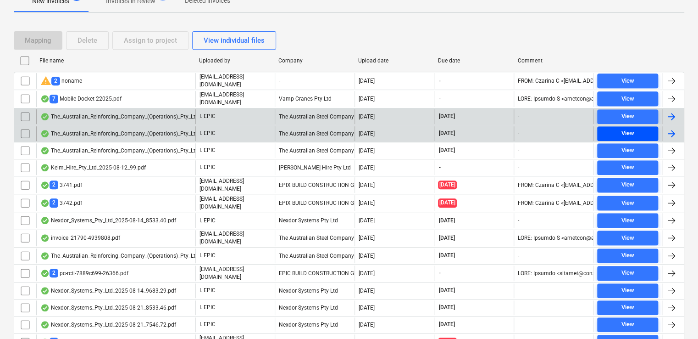
click at [616, 128] on span "View" at bounding box center [628, 133] width 54 height 11
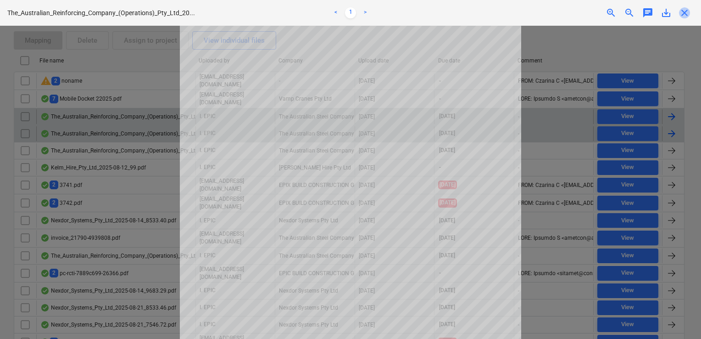
click at [685, 17] on span "close" at bounding box center [684, 12] width 11 height 11
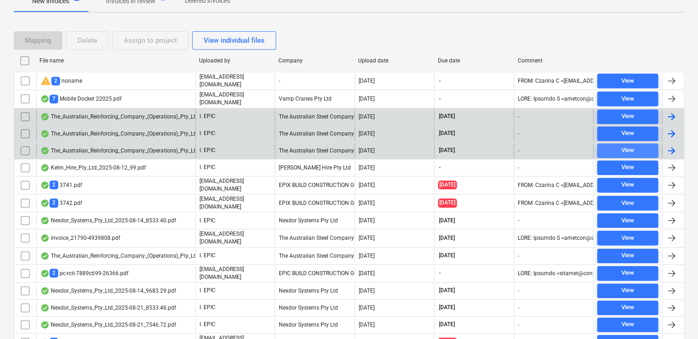
click at [628, 145] on div "View" at bounding box center [627, 150] width 13 height 11
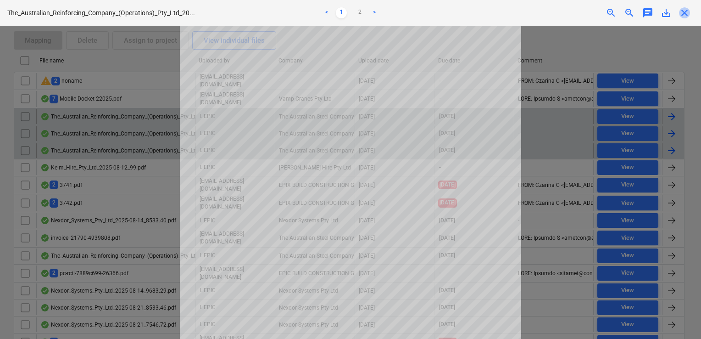
click at [682, 11] on span "close" at bounding box center [684, 12] width 11 height 11
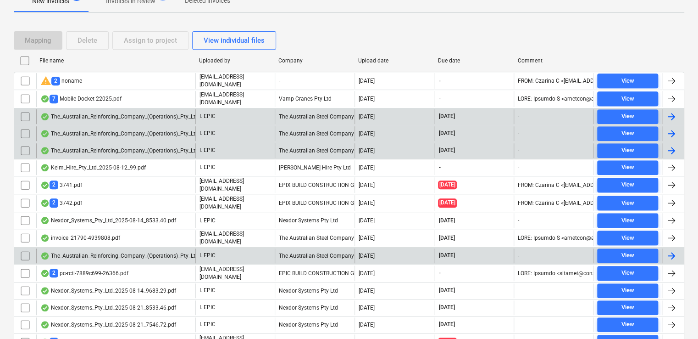
click at [116, 252] on div "The_Australian_Reinforcing_Company_(Operations)_Pty_Ltd_2025-08-21_3330.80.pdf" at bounding box center [151, 255] width 222 height 7
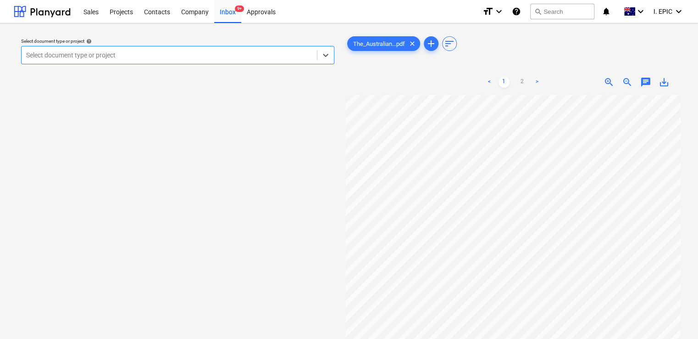
click at [639, 80] on div "chat" at bounding box center [646, 82] width 18 height 11
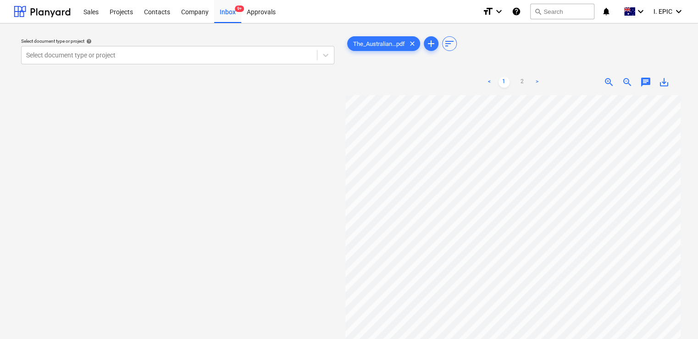
click at [647, 83] on span "chat" at bounding box center [645, 82] width 11 height 11
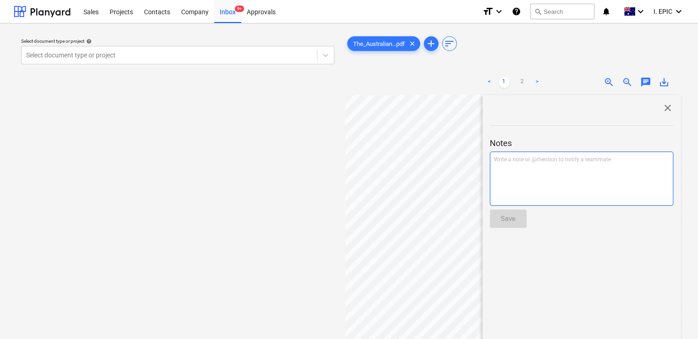
click at [516, 159] on p "Write a note or @mention to notify a teammate [PERSON_NAME]" at bounding box center [581, 159] width 175 height 8
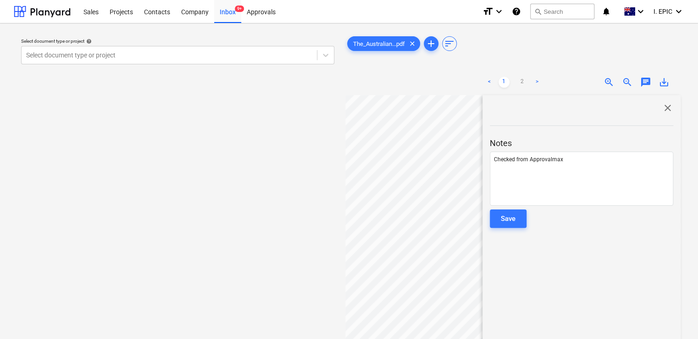
click at [497, 228] on div at bounding box center [581, 231] width 183 height 7
click at [501, 220] on div "Save" at bounding box center [508, 218] width 15 height 12
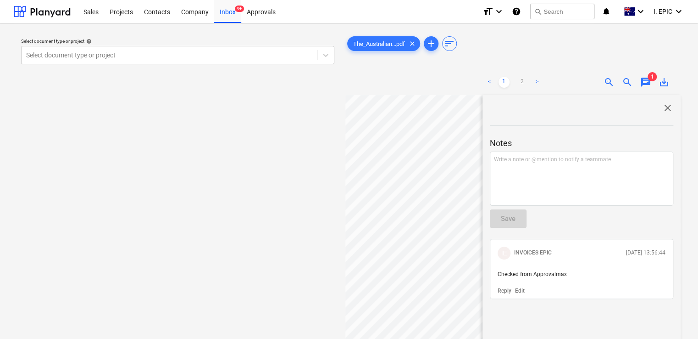
click at [664, 107] on span "close" at bounding box center [667, 107] width 11 height 11
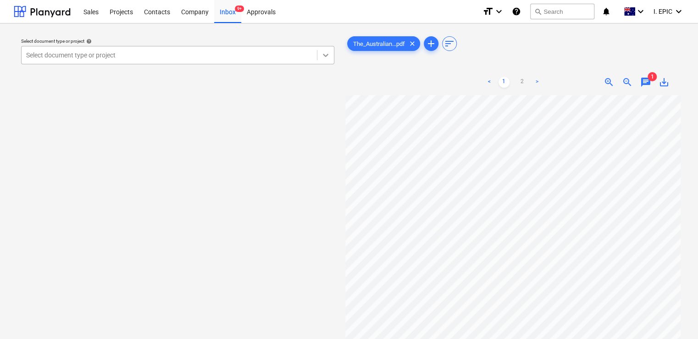
click at [320, 56] on div at bounding box center [325, 55] width 17 height 17
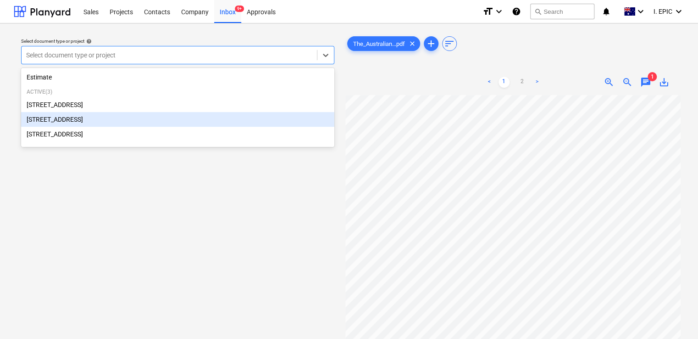
click at [78, 119] on div "[STREET_ADDRESS]" at bounding box center [177, 119] width 313 height 15
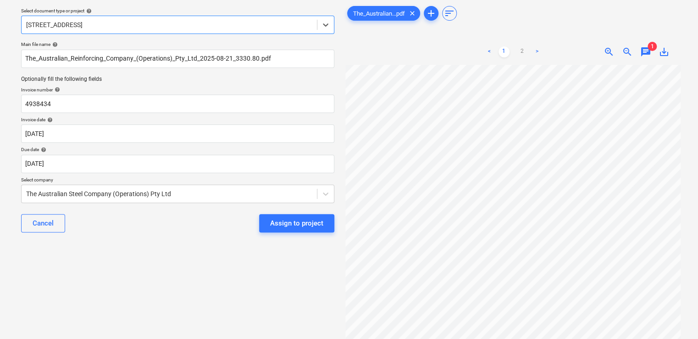
scroll to position [46, 0]
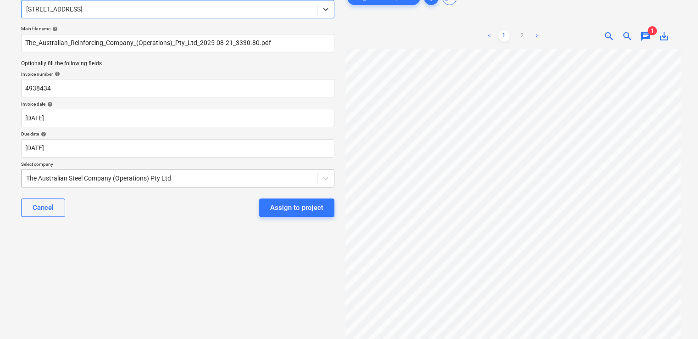
click at [157, 177] on div at bounding box center [169, 177] width 286 height 9
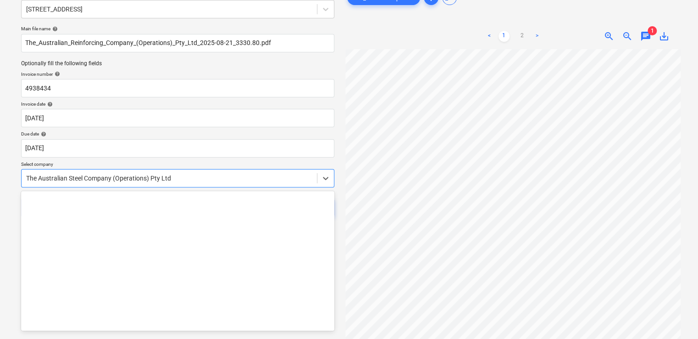
scroll to position [13870, 0]
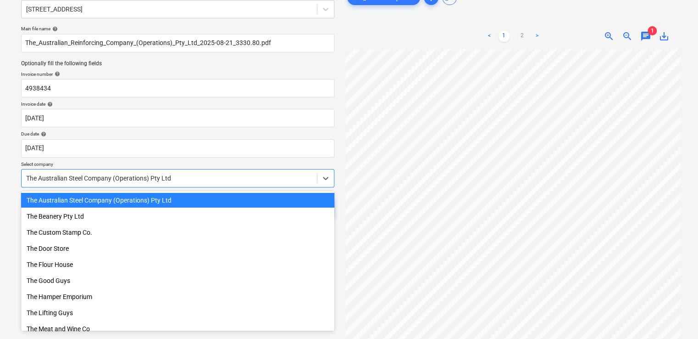
click at [145, 200] on div "The Australian Steel Company (Operations) Pty Ltd" at bounding box center [177, 200] width 313 height 15
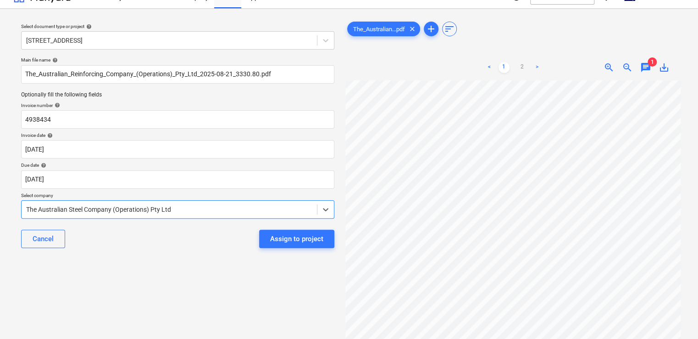
scroll to position [0, 0]
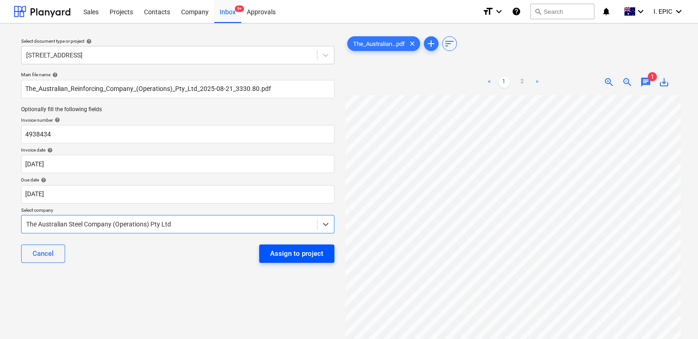
click at [284, 250] on div "Assign to project" at bounding box center [296, 253] width 53 height 12
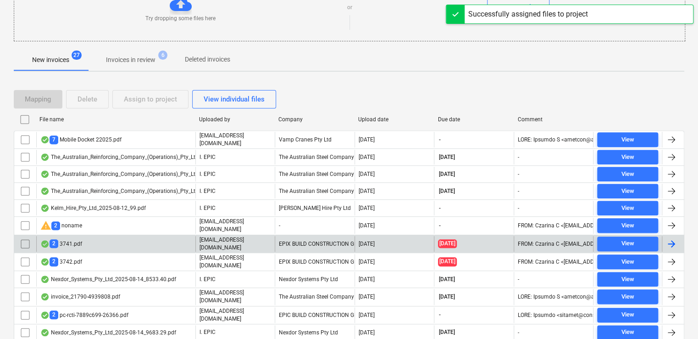
scroll to position [183, 0]
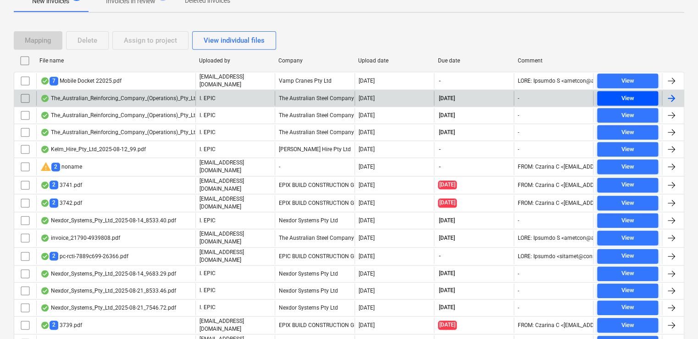
click at [605, 100] on span "View" at bounding box center [628, 98] width 54 height 11
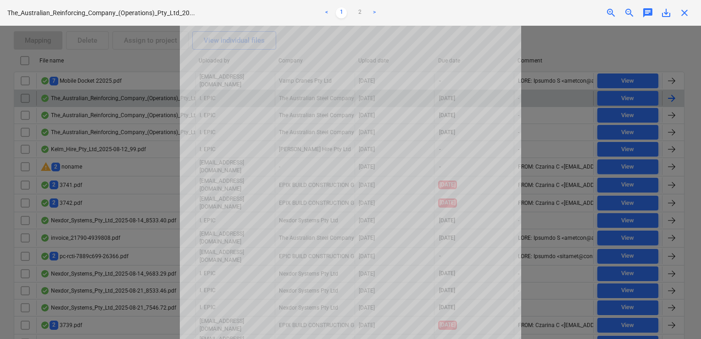
click at [684, 12] on span "close" at bounding box center [684, 12] width 11 height 11
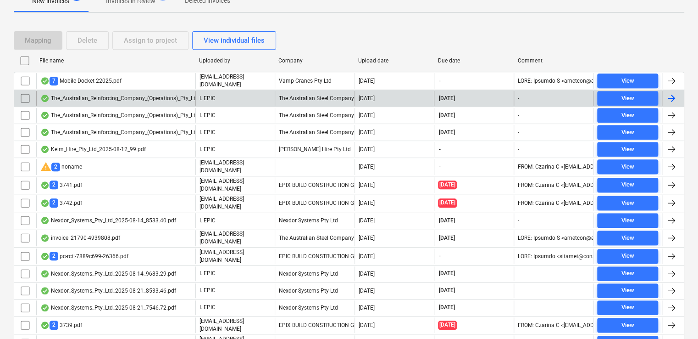
click at [113, 92] on div "The_Australian_Reinforcing_Company_(Operations)_Pty_Ltd_2025-08-15_9433.50.pdf" at bounding box center [115, 98] width 159 height 15
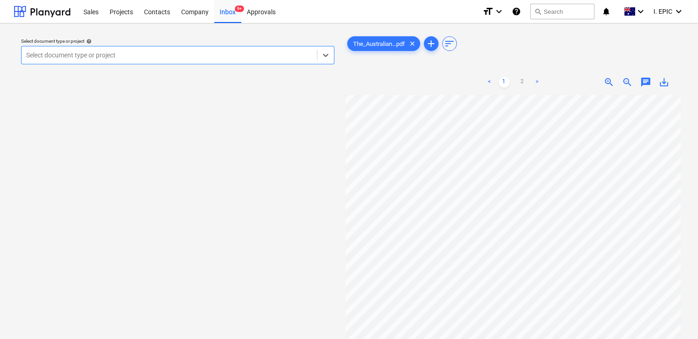
scroll to position [39, 0]
click at [644, 84] on span "chat" at bounding box center [645, 82] width 11 height 11
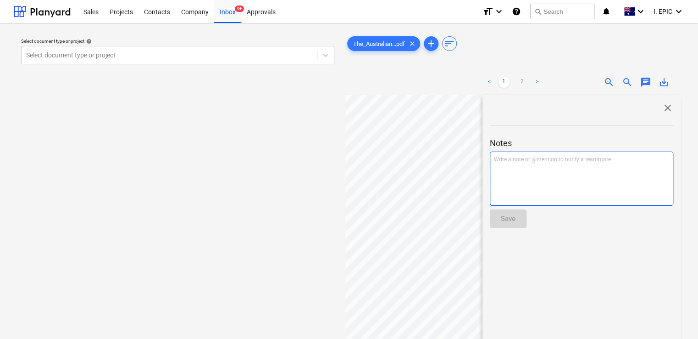
click at [538, 164] on div "Write a note or @mention to notify a teammate [PERSON_NAME]" at bounding box center [581, 178] width 183 height 54
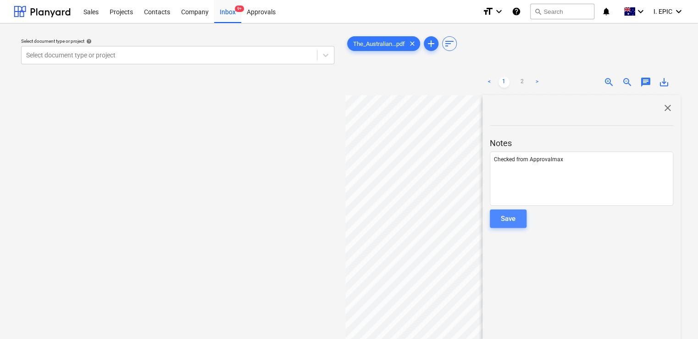
click at [508, 218] on div "Save" at bounding box center [508, 218] width 15 height 12
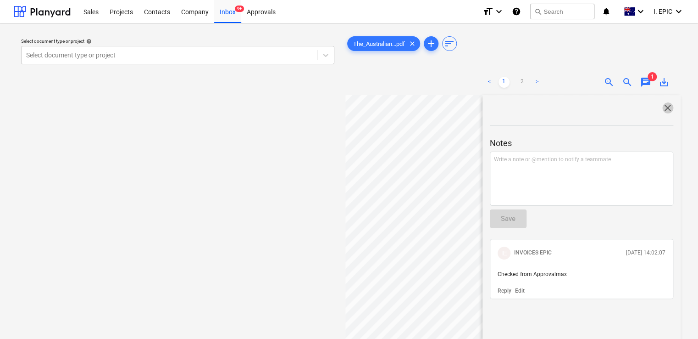
click at [668, 105] on span "close" at bounding box center [667, 107] width 11 height 11
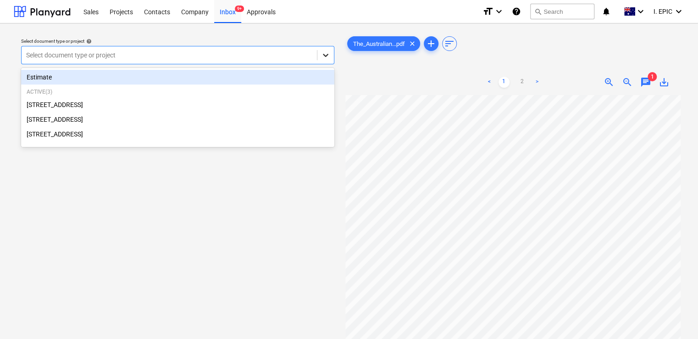
click at [326, 50] on div at bounding box center [325, 55] width 17 height 17
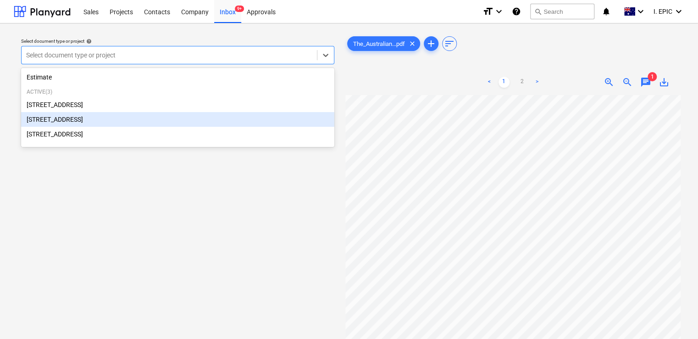
click at [88, 117] on div "[STREET_ADDRESS]" at bounding box center [177, 119] width 313 height 15
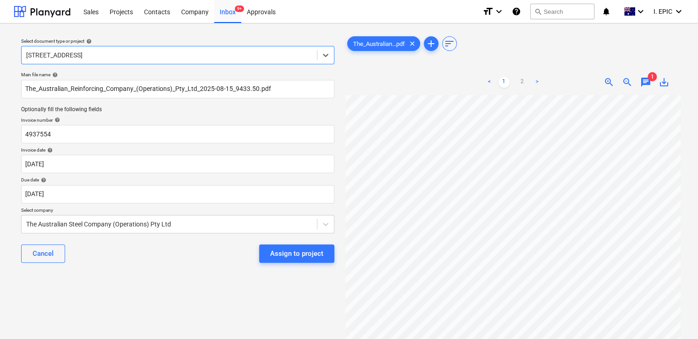
scroll to position [176, 0]
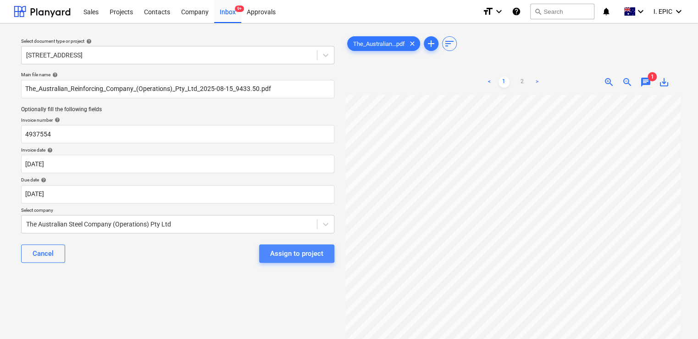
click at [277, 252] on div "Assign to project" at bounding box center [296, 253] width 53 height 12
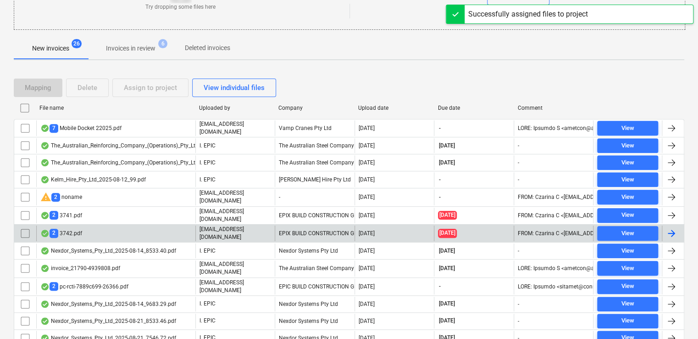
scroll to position [138, 0]
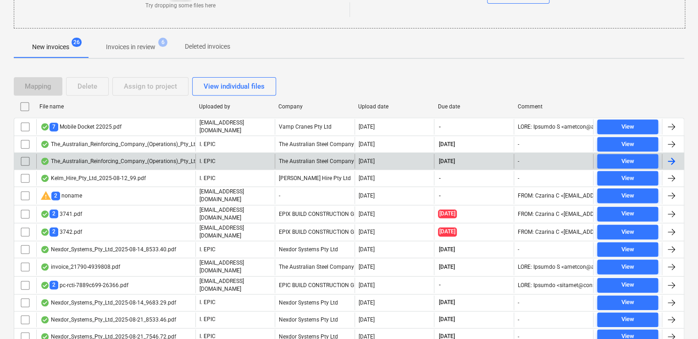
click at [163, 161] on div "The_Australian_Reinforcing_Company_(Operations)_Pty_Ltd_2025-08-07_19746.94.pdf" at bounding box center [152, 160] width 225 height 7
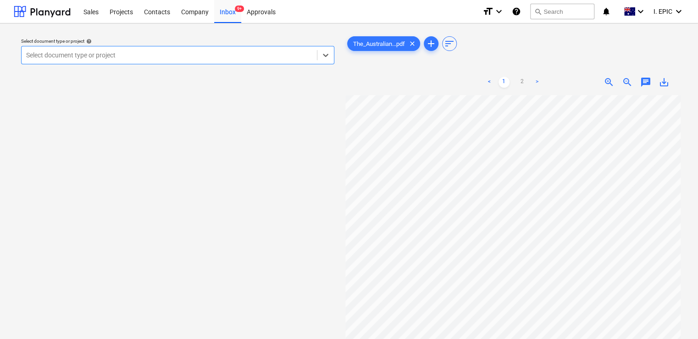
click at [645, 86] on span "chat" at bounding box center [645, 82] width 11 height 11
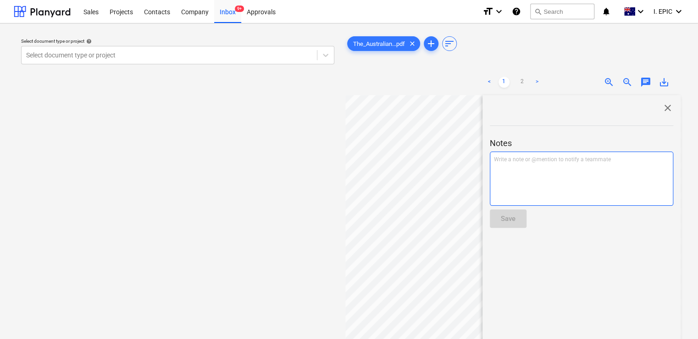
click at [567, 161] on p "Write a note or @mention to notify a teammate [PERSON_NAME]" at bounding box center [581, 159] width 175 height 8
click at [558, 168] on div "Checked from App" at bounding box center [581, 178] width 183 height 54
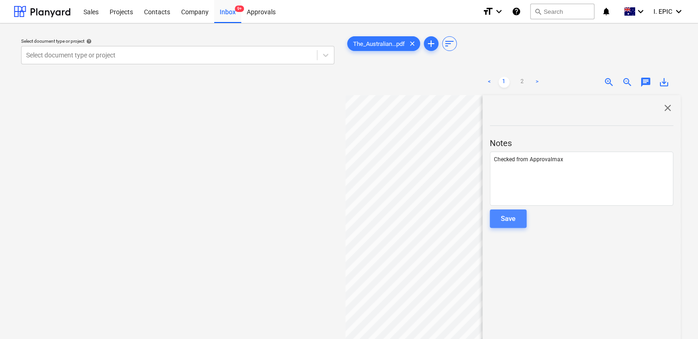
click at [505, 222] on div "Save" at bounding box center [508, 218] width 15 height 12
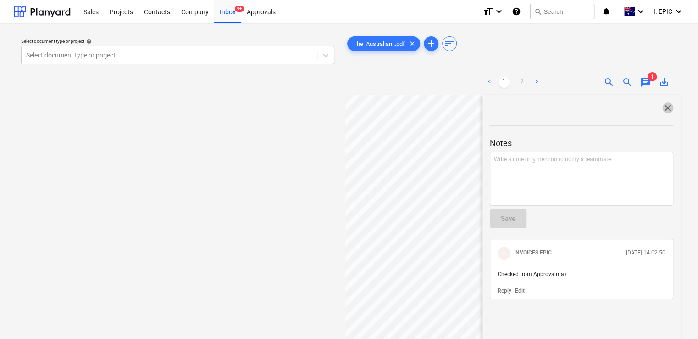
click at [662, 110] on span "close" at bounding box center [667, 107] width 11 height 11
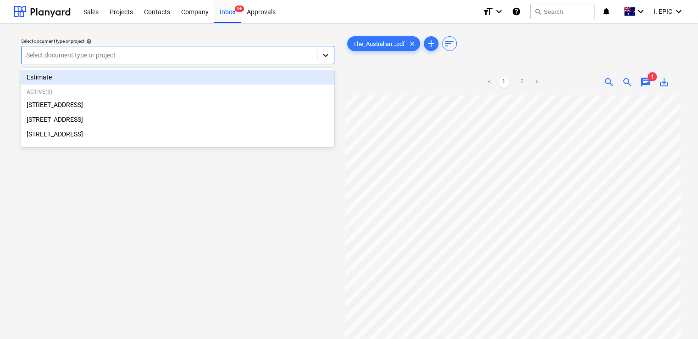
click at [324, 54] on icon at bounding box center [326, 55] width 6 height 3
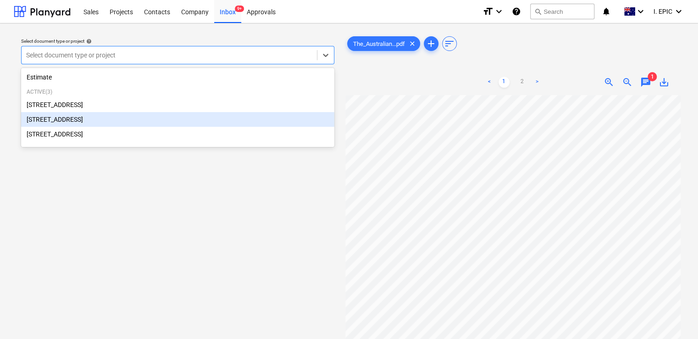
click at [106, 120] on div "[STREET_ADDRESS]" at bounding box center [177, 119] width 313 height 15
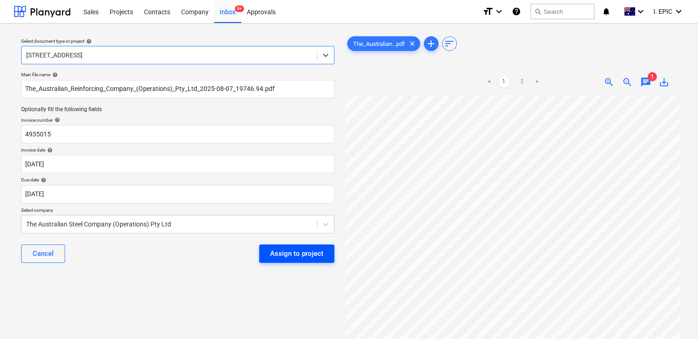
click at [287, 248] on div "Assign to project" at bounding box center [296, 253] width 53 height 12
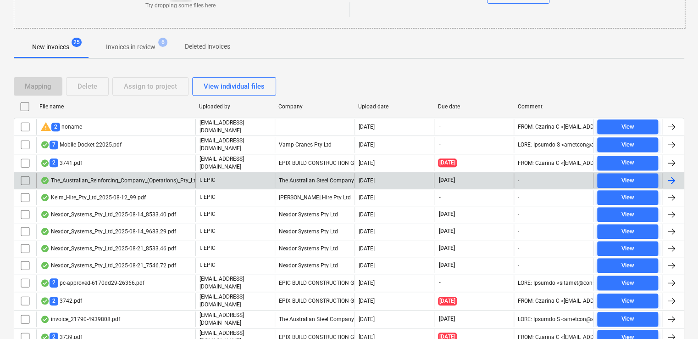
click at [97, 177] on div "The_Australian_Reinforcing_Company_(Operations)_Pty_Ltd_2025-08-01_793.94.pdf" at bounding box center [149, 180] width 218 height 7
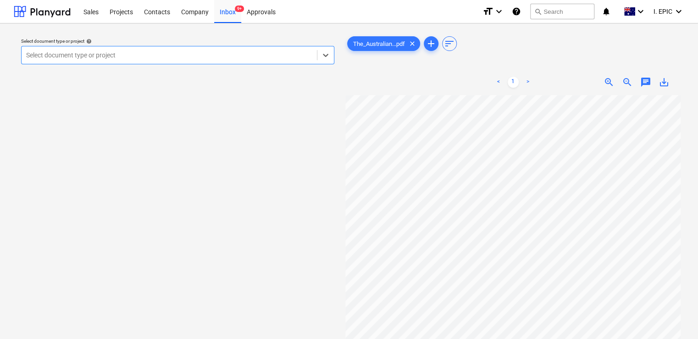
click at [642, 79] on span "chat" at bounding box center [645, 82] width 11 height 11
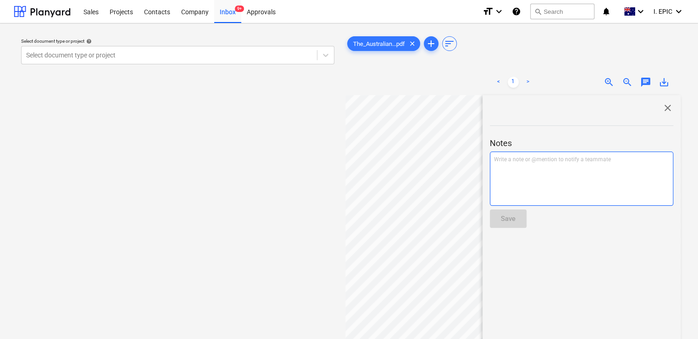
click at [535, 170] on div "Write a note or @mention to notify a teammate [PERSON_NAME]" at bounding box center [581, 178] width 183 height 54
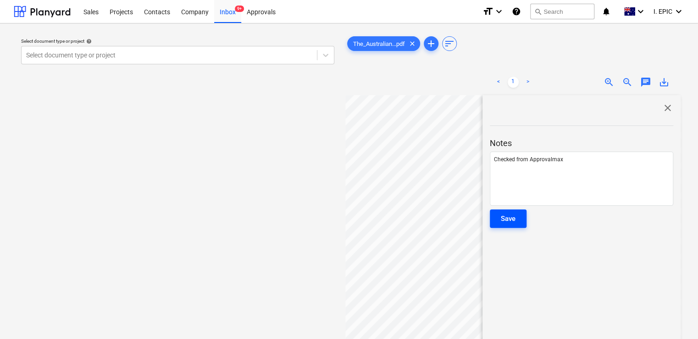
click at [510, 221] on div "Save" at bounding box center [508, 218] width 15 height 12
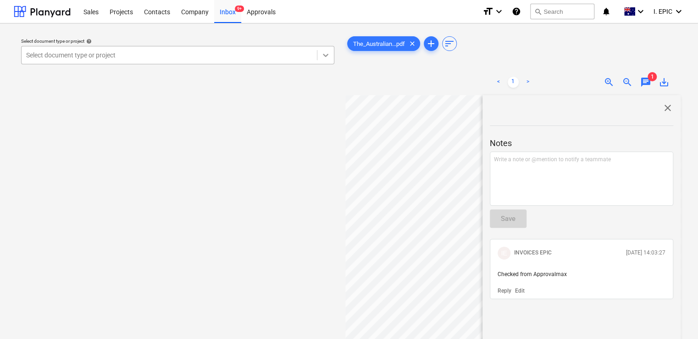
click at [325, 55] on icon at bounding box center [326, 55] width 6 height 3
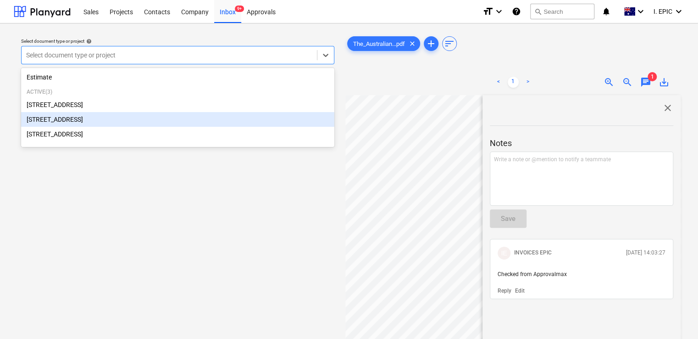
click at [112, 117] on div "[STREET_ADDRESS]" at bounding box center [177, 119] width 313 height 15
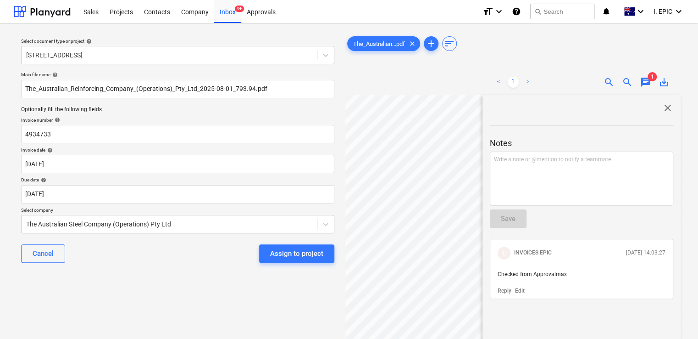
click at [260, 300] on div "Select document type or project help [STREET_ADDRESS] file name help The_Austra…" at bounding box center [178, 221] width 328 height 381
click at [662, 109] on span "close" at bounding box center [667, 107] width 11 height 11
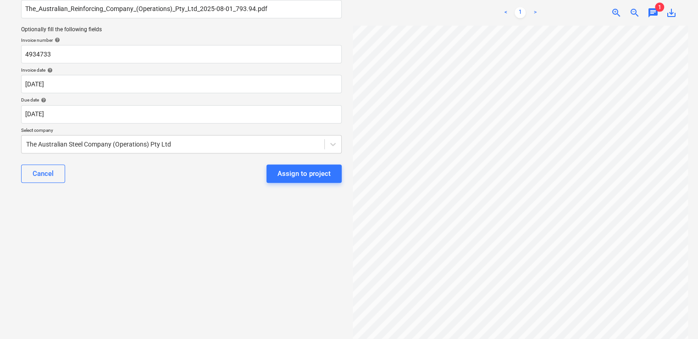
scroll to position [80, 0]
click at [290, 172] on div "Assign to project" at bounding box center [304, 173] width 53 height 12
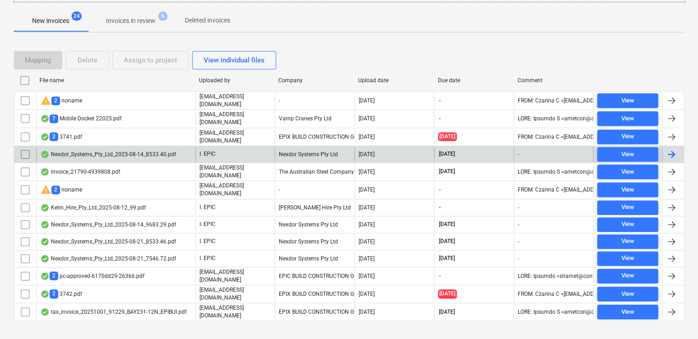
scroll to position [168, 0]
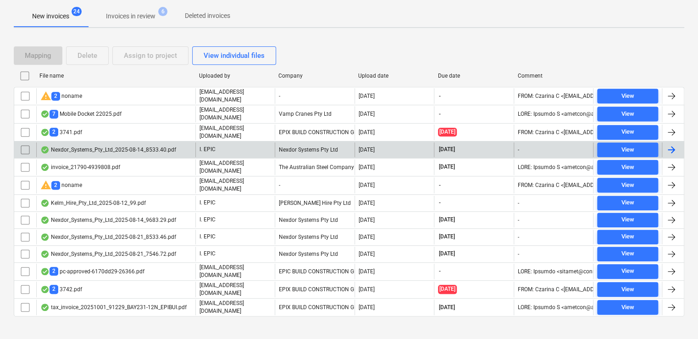
click at [84, 146] on div "Nexdor_Systems_Pty_Ltd_2025-08-14_8533.40.pdf" at bounding box center [108, 149] width 136 height 7
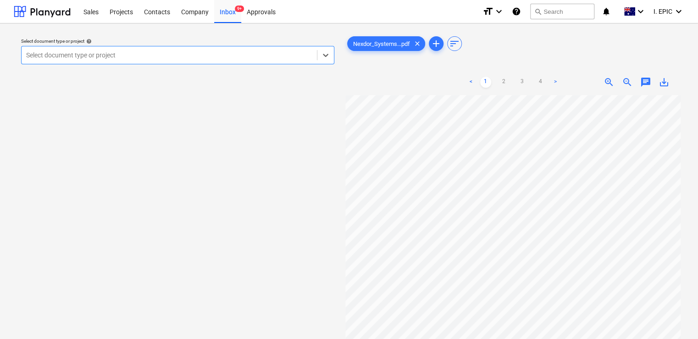
click at [642, 84] on span "chat" at bounding box center [645, 82] width 11 height 11
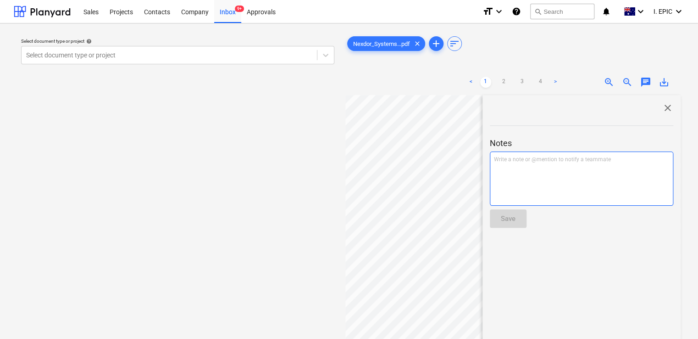
click at [554, 166] on div "Write a note or @mention to notify a teammate [PERSON_NAME]" at bounding box center [581, 178] width 183 height 54
drag, startPoint x: 566, startPoint y: 161, endPoint x: 491, endPoint y: 159, distance: 74.8
click at [491, 159] on div "Checked from Approvalmax" at bounding box center [581, 178] width 183 height 54
copy span "Checked from Approvalmax"
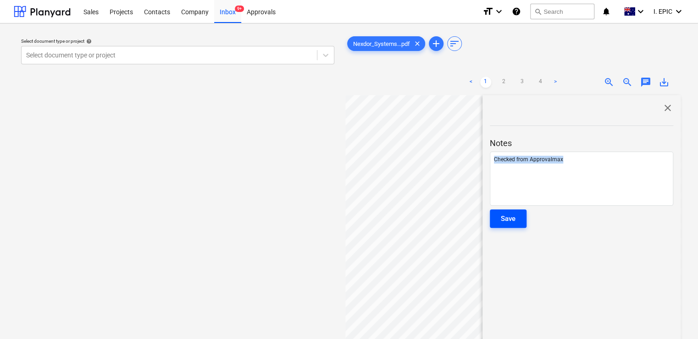
click at [513, 217] on div "Save" at bounding box center [508, 218] width 15 height 12
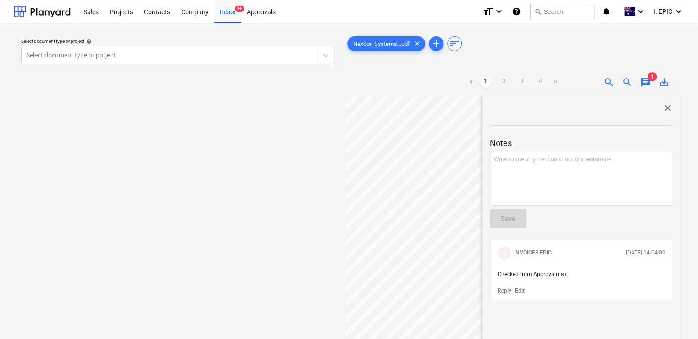
click at [662, 110] on span "close" at bounding box center [667, 107] width 11 height 11
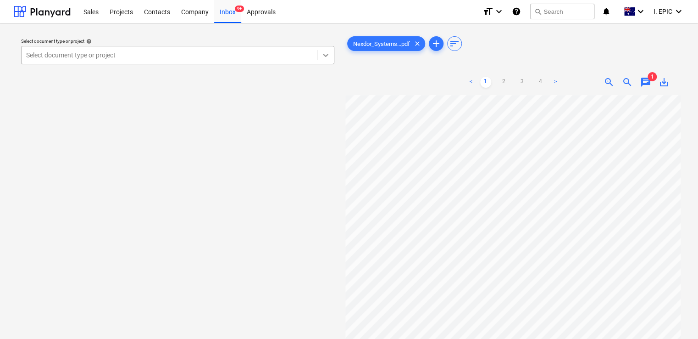
click at [323, 56] on icon at bounding box center [325, 54] width 9 height 9
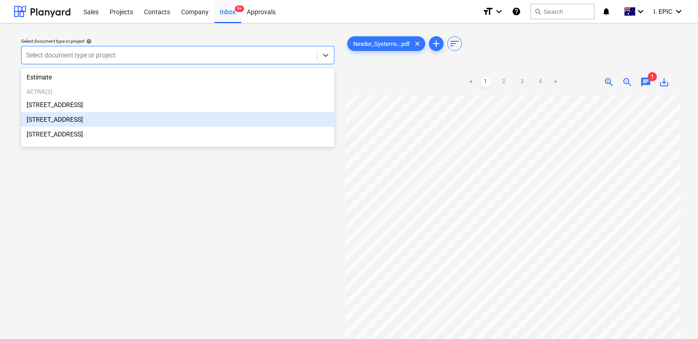
click at [56, 118] on div "[STREET_ADDRESS]" at bounding box center [177, 119] width 313 height 15
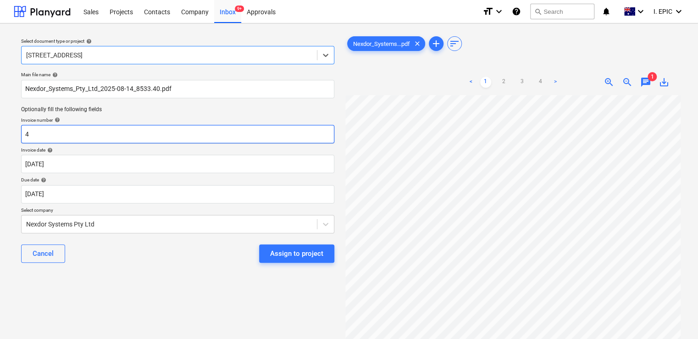
click at [26, 133] on input "4" at bounding box center [177, 134] width 313 height 18
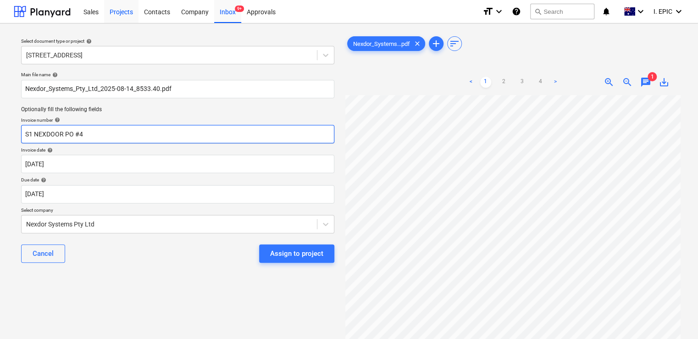
type input "S1 NEXDOOR PO #4"
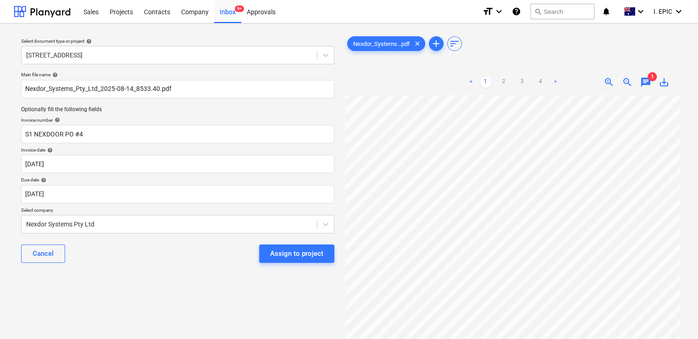
click at [308, 253] on div "Assign to project" at bounding box center [296, 253] width 53 height 12
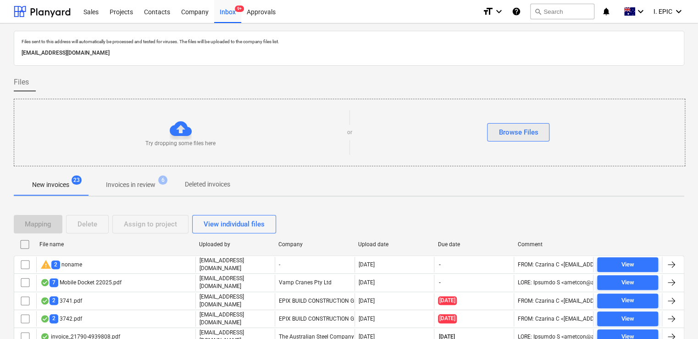
click at [518, 132] on div "Browse Files" at bounding box center [518, 132] width 39 height 12
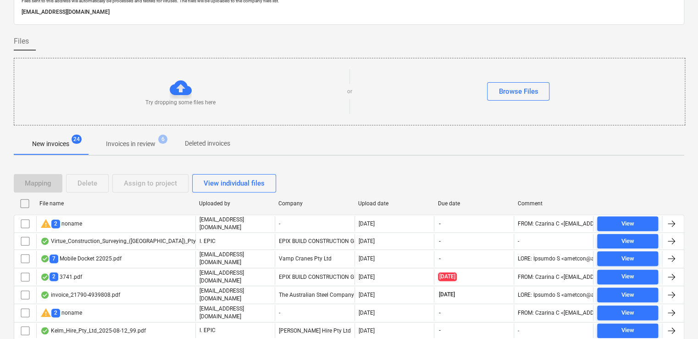
scroll to position [138, 0]
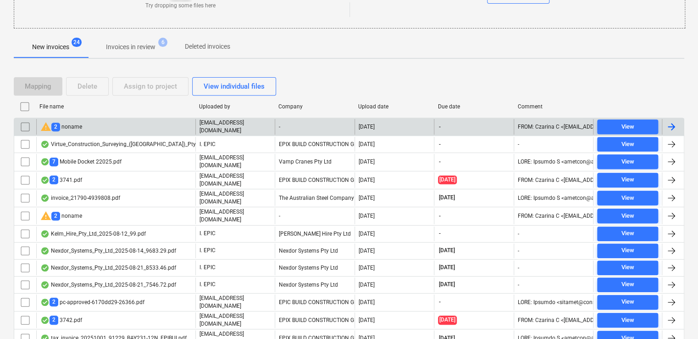
click at [157, 133] on div "warning 2 noname" at bounding box center [115, 127] width 159 height 16
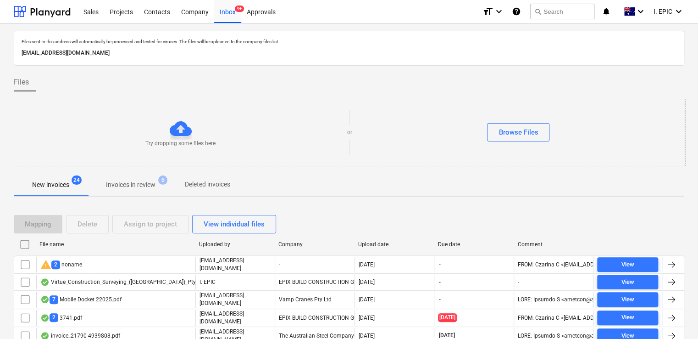
scroll to position [138, 0]
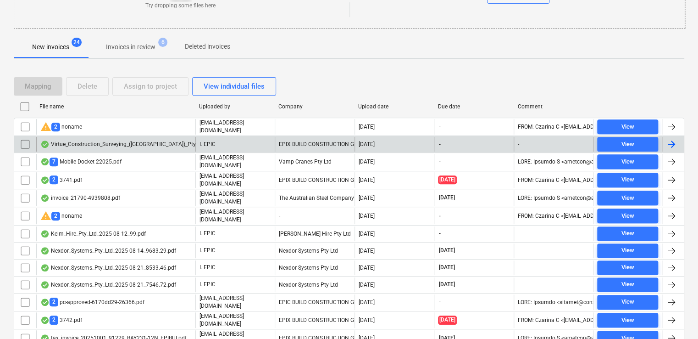
click at [137, 146] on div "Virtue_Construction_Surveying_([GEOGRAPHIC_DATA])_Pty_Ltd_2025-08-25_5882.25.pdf" at bounding box center [154, 143] width 229 height 7
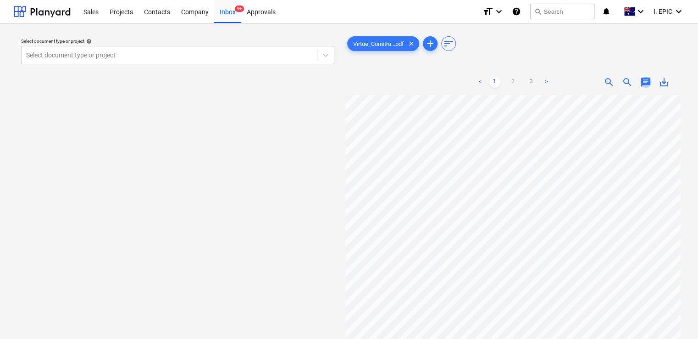
click at [644, 83] on span "chat" at bounding box center [645, 82] width 11 height 11
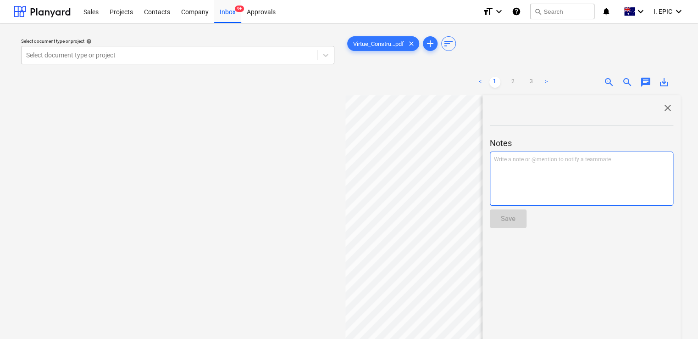
click at [563, 164] on div "Write a note or @mention to notify a teammate [PERSON_NAME]" at bounding box center [581, 178] width 183 height 54
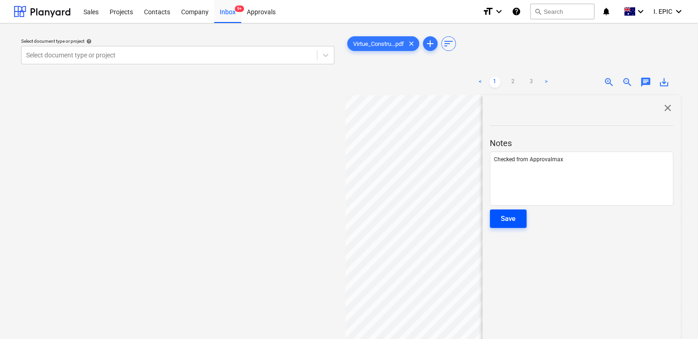
click at [503, 222] on div "Save" at bounding box center [508, 218] width 15 height 12
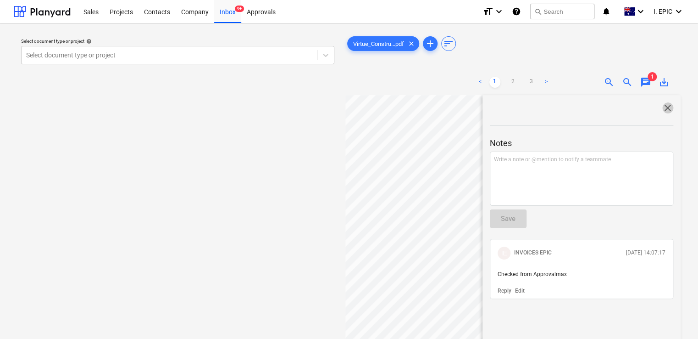
click at [664, 107] on span "close" at bounding box center [667, 107] width 11 height 11
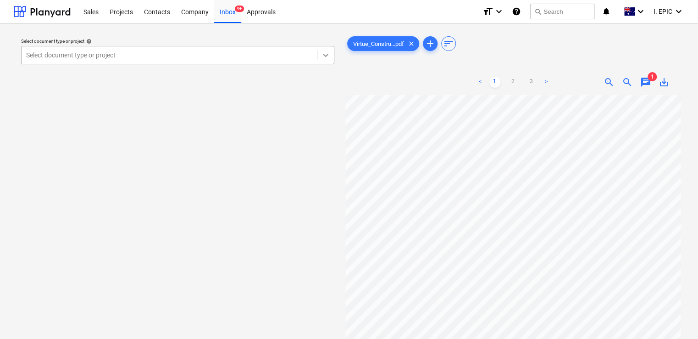
click at [327, 55] on icon at bounding box center [326, 55] width 6 height 3
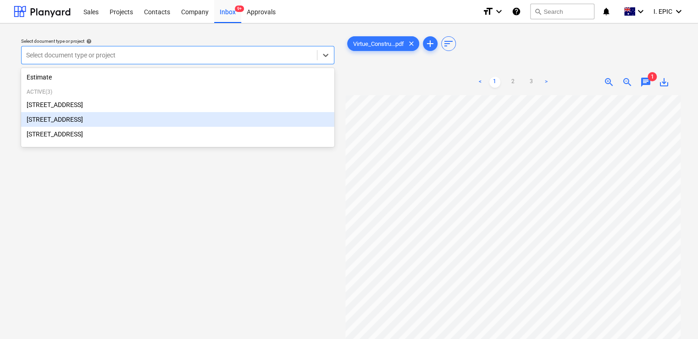
click at [106, 119] on div "[STREET_ADDRESS]" at bounding box center [177, 119] width 313 height 15
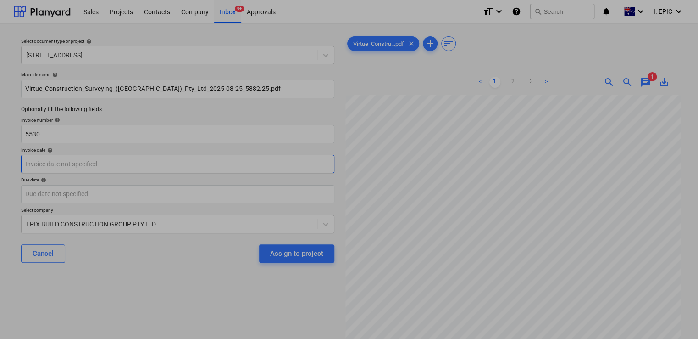
click at [123, 156] on body "Sales Projects Contacts Company Inbox 9+ Approvals format_size keyboard_arrow_d…" at bounding box center [349, 169] width 698 height 339
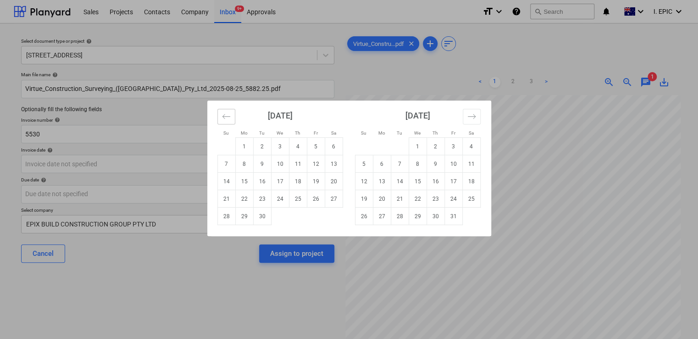
click at [222, 119] on icon "Move backward to switch to the previous month." at bounding box center [226, 116] width 9 height 9
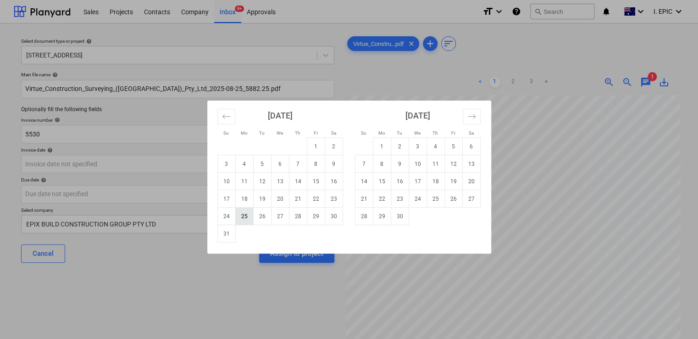
click at [249, 215] on td "25" at bounding box center [244, 215] width 18 height 17
type input "[DATE]"
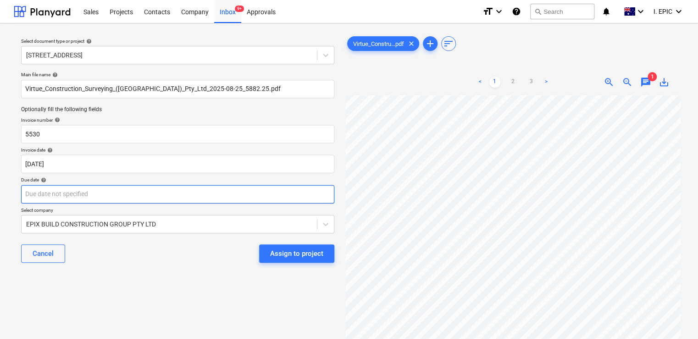
click at [86, 195] on body "Sales Projects Contacts Company Inbox 9+ Approvals format_size keyboard_arrow_d…" at bounding box center [349, 169] width 698 height 339
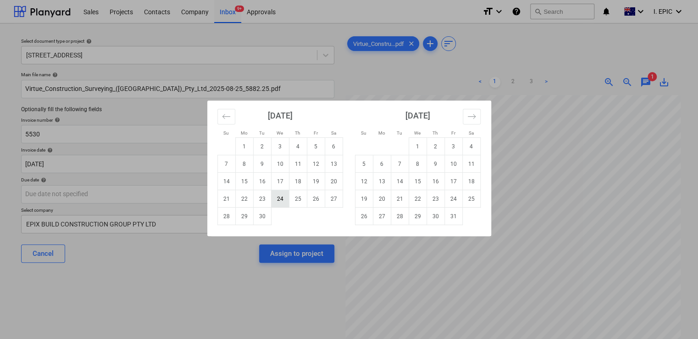
click at [281, 193] on td "24" at bounding box center [280, 198] width 18 height 17
type input "[DATE]"
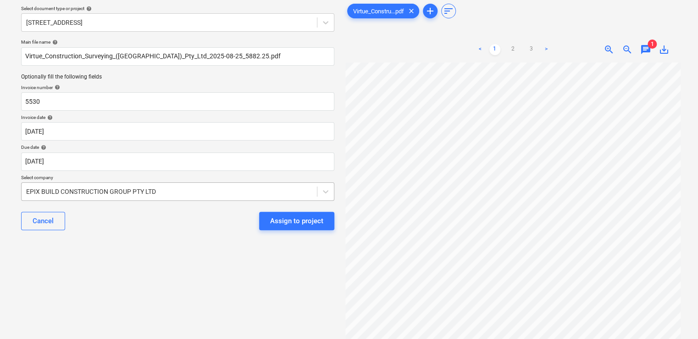
click at [189, 223] on body "Sales Projects Contacts Company Inbox 9+ Approvals format_size keyboard_arrow_d…" at bounding box center [349, 136] width 698 height 339
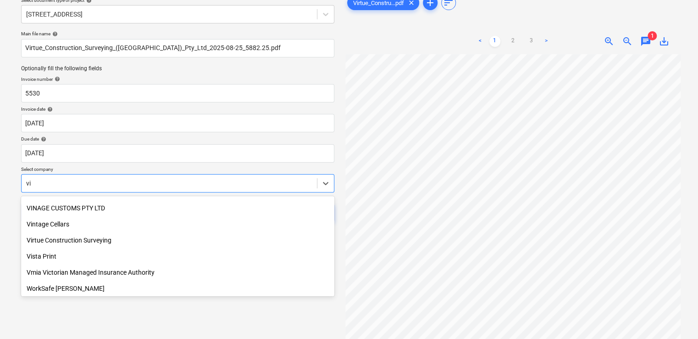
scroll to position [1041, 0]
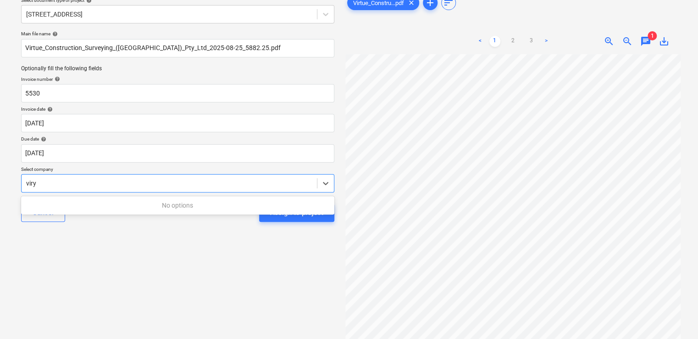
type input "vir"
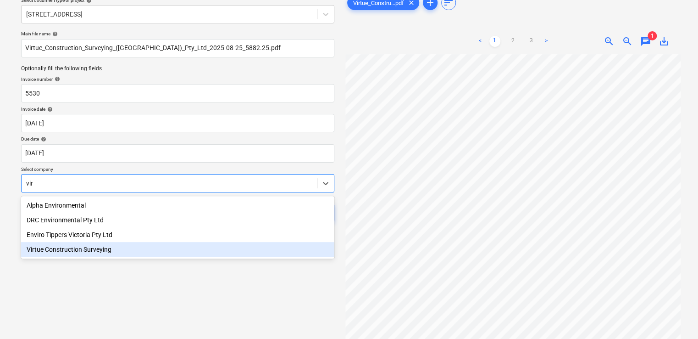
click at [125, 255] on div "Virtue Construction Surveying" at bounding box center [177, 249] width 313 height 15
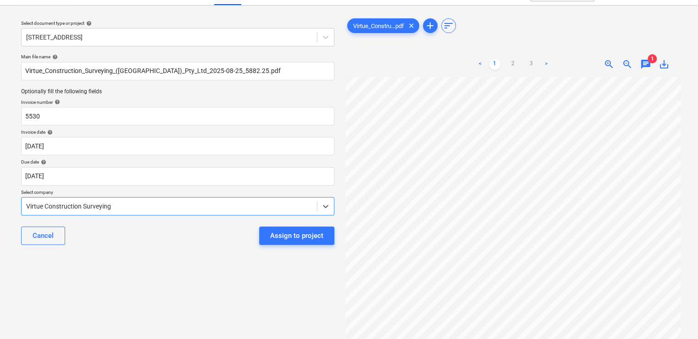
scroll to position [0, 0]
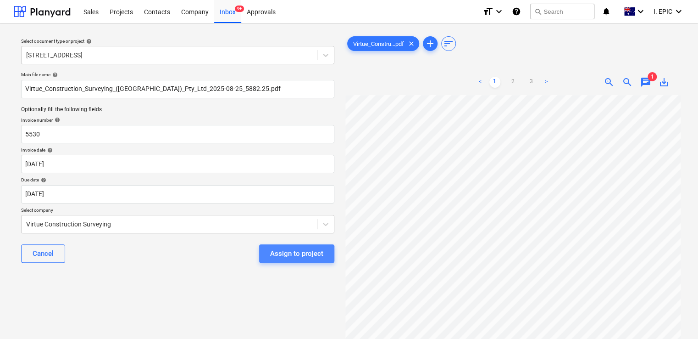
click at [287, 256] on div "Assign to project" at bounding box center [296, 253] width 53 height 12
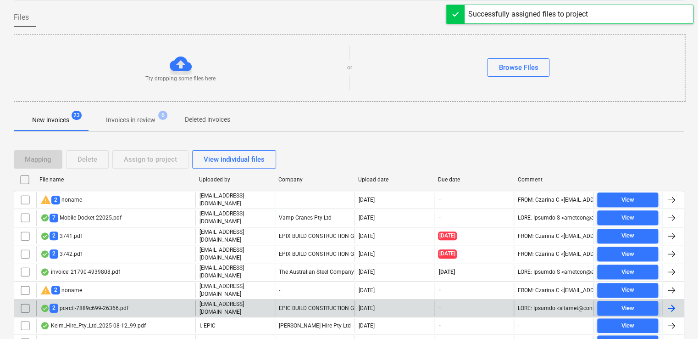
scroll to position [138, 0]
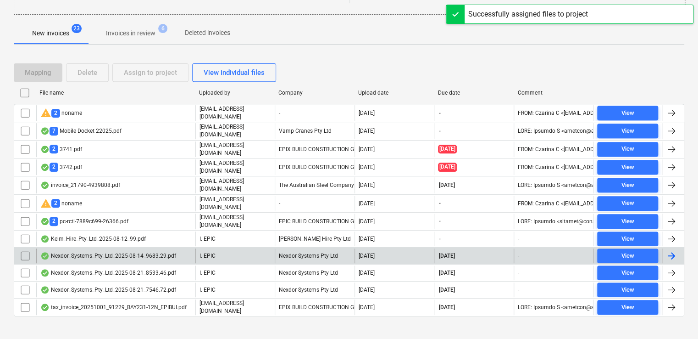
click at [96, 252] on div "Nexdor_Systems_Pty_Ltd_2025-08-14_9683.29.pdf" at bounding box center [108, 255] width 136 height 7
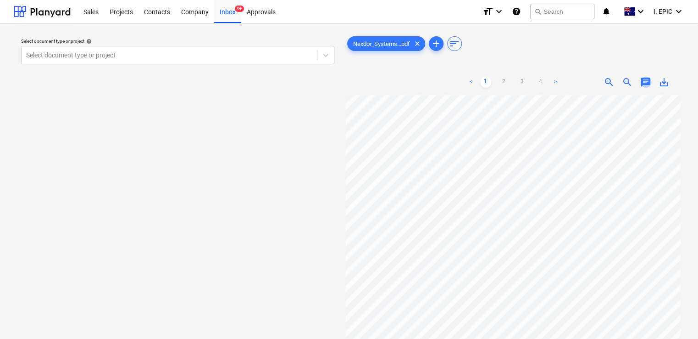
click at [646, 79] on span "chat" at bounding box center [645, 82] width 11 height 11
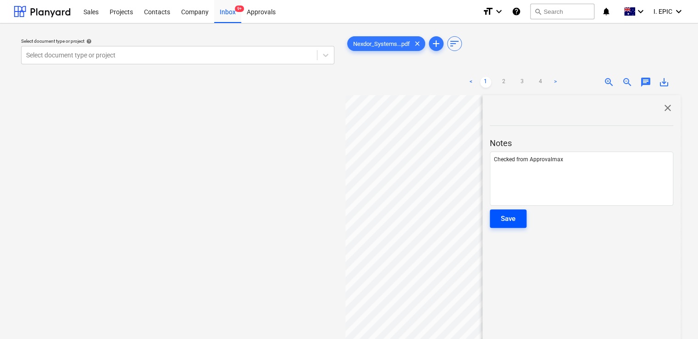
click at [505, 217] on div "Save" at bounding box center [508, 218] width 15 height 12
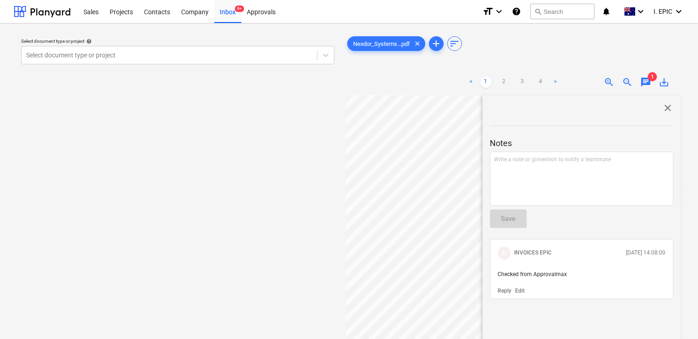
click at [668, 106] on span "close" at bounding box center [667, 107] width 11 height 11
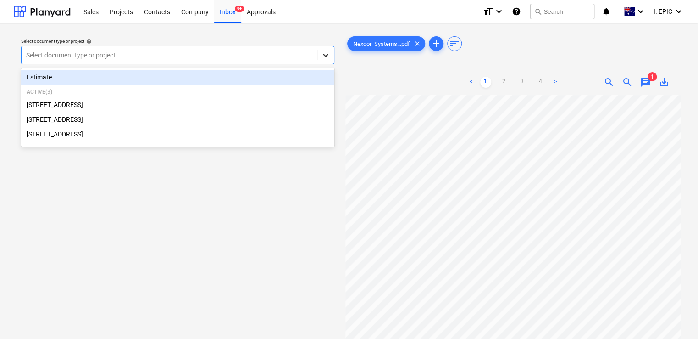
click at [320, 56] on div at bounding box center [325, 55] width 17 height 17
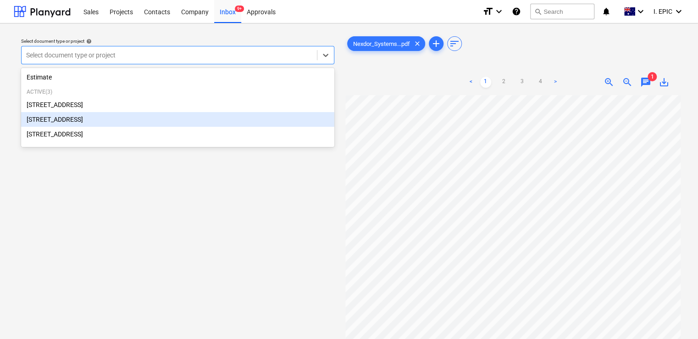
click at [117, 116] on div "[STREET_ADDRESS]" at bounding box center [177, 119] width 313 height 15
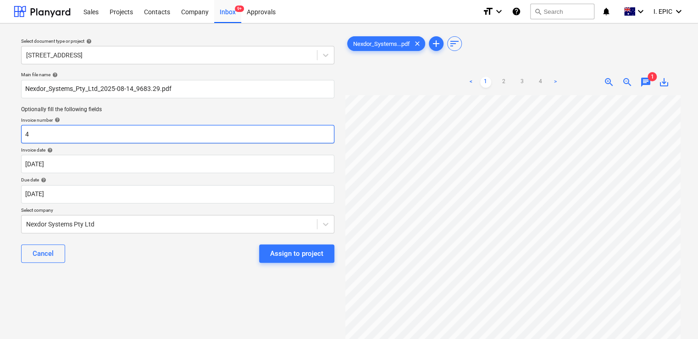
drag, startPoint x: 63, startPoint y: 131, endPoint x: -20, endPoint y: 133, distance: 82.6
click at [0, 133] on html "Sales Projects Contacts Company Inbox 9+ Approvals format_size keyboard_arrow_d…" at bounding box center [349, 169] width 698 height 339
type input "INV 37271"
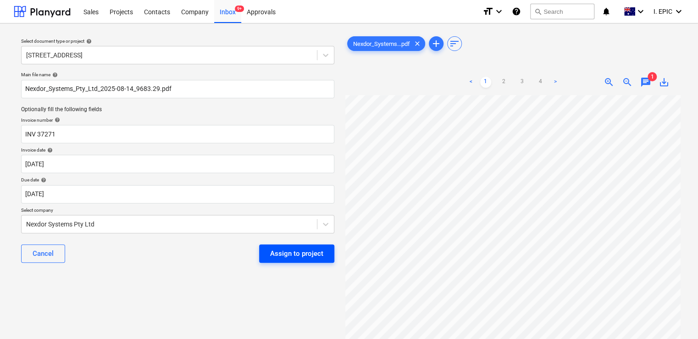
click at [303, 247] on div "Assign to project" at bounding box center [296, 253] width 53 height 12
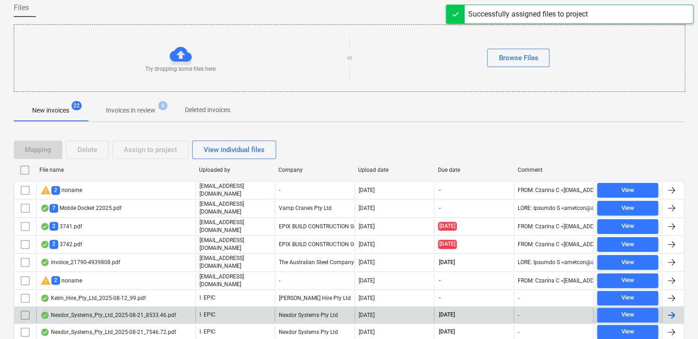
scroll to position [134, 0]
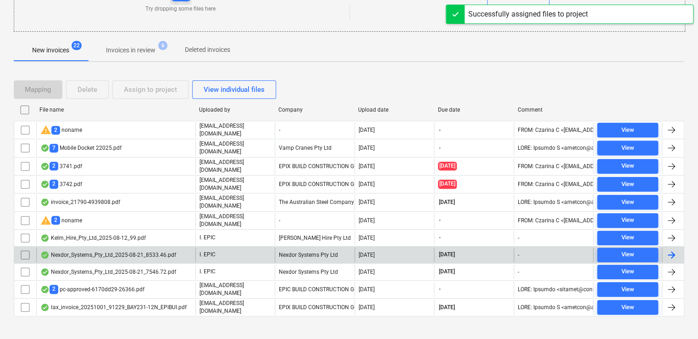
click at [131, 251] on div "Nexdor_Systems_Pty_Ltd_2025-08-21_8533.46.pdf" at bounding box center [108, 254] width 136 height 7
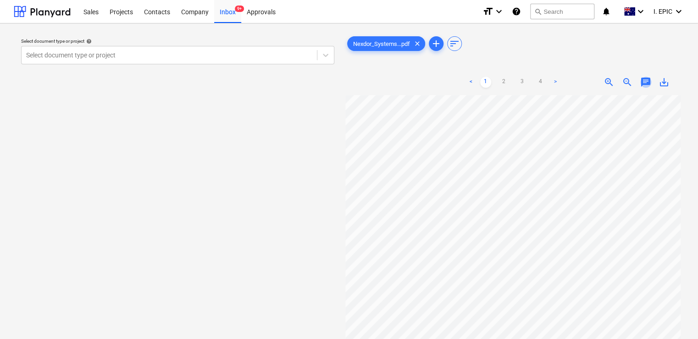
click at [644, 80] on span "chat" at bounding box center [645, 82] width 11 height 11
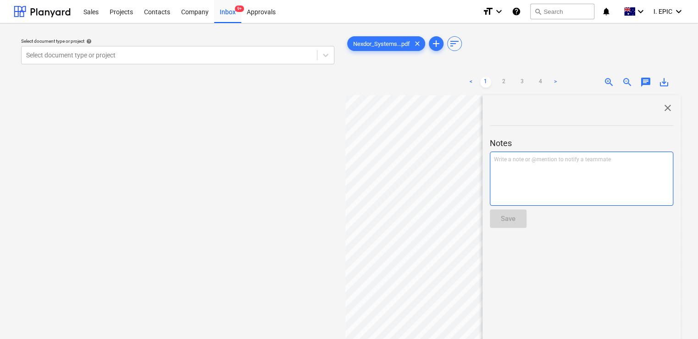
click at [549, 169] on div "Write a note or @mention to notify a teammate [PERSON_NAME]" at bounding box center [581, 178] width 183 height 54
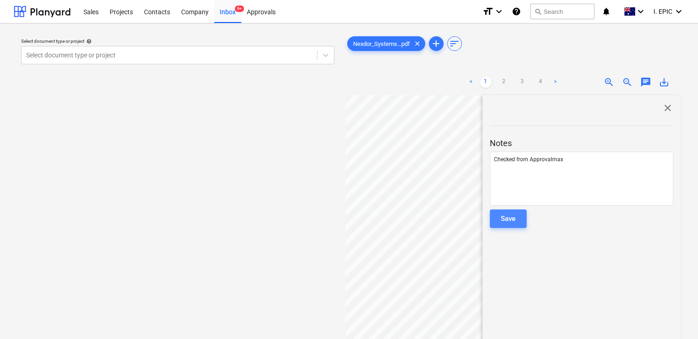
click at [520, 216] on button "Save" at bounding box center [508, 218] width 37 height 18
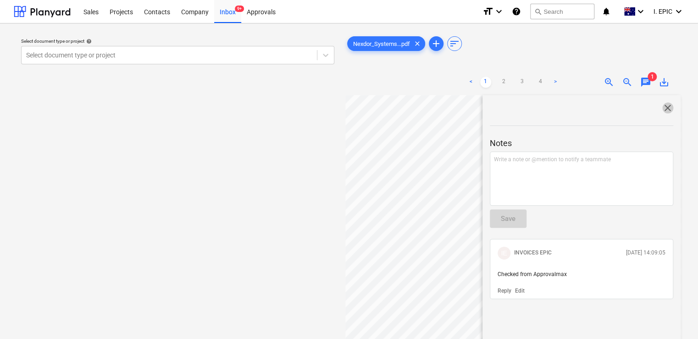
click at [668, 105] on span "close" at bounding box center [667, 107] width 11 height 11
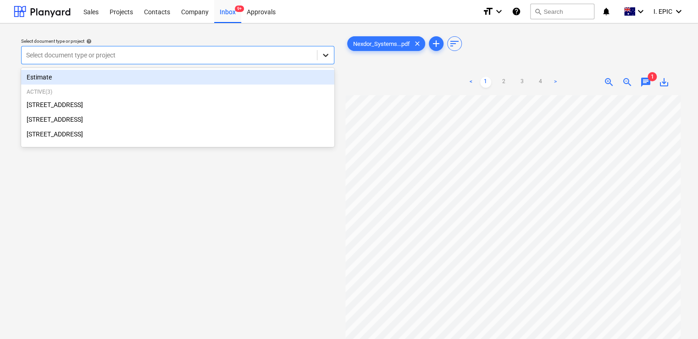
click at [327, 57] on icon at bounding box center [325, 54] width 9 height 9
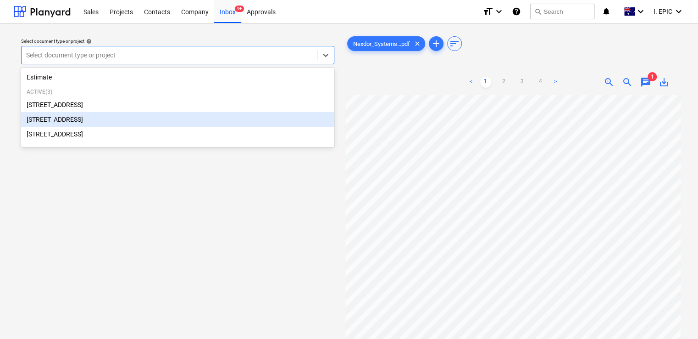
click at [121, 123] on div "[STREET_ADDRESS]" at bounding box center [177, 119] width 313 height 15
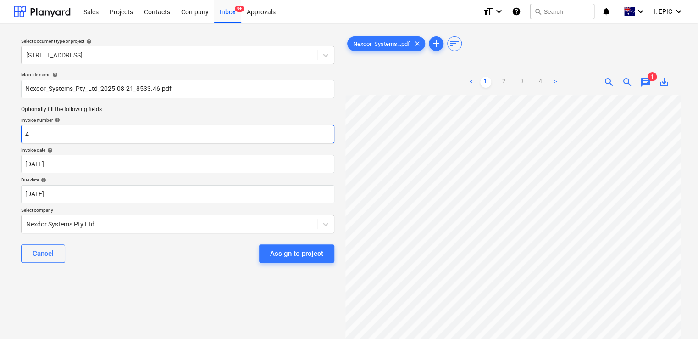
drag, startPoint x: 160, startPoint y: 133, endPoint x: -13, endPoint y: 133, distance: 172.9
click at [0, 133] on html "Sales Projects Contacts Company Inbox 9+ Approvals format_size keyboard_arrow_d…" at bounding box center [349, 169] width 698 height 339
type input "INV 37331"
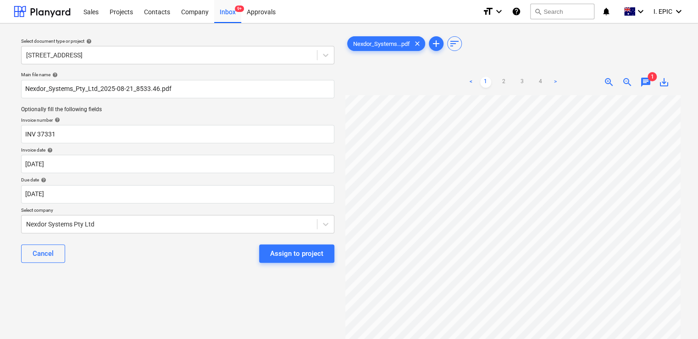
click at [295, 250] on div "Assign to project" at bounding box center [296, 253] width 53 height 12
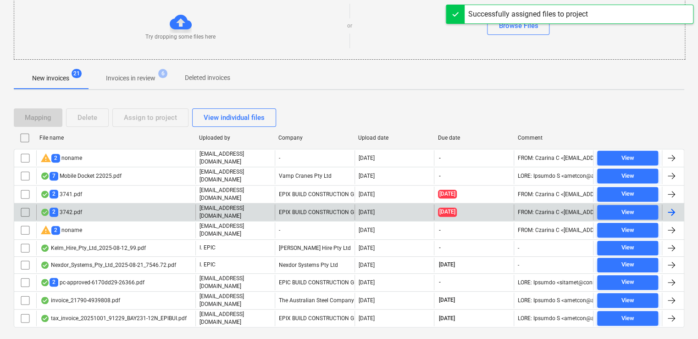
scroll to position [117, 0]
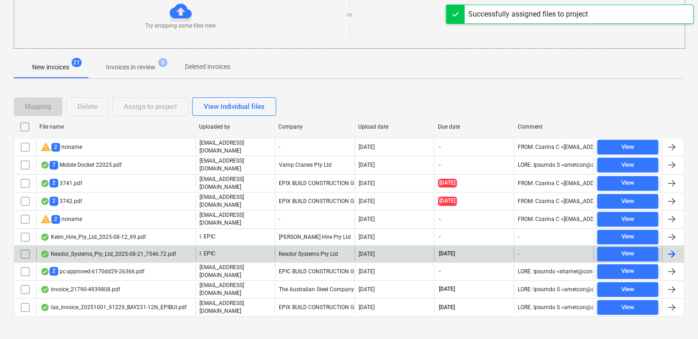
click at [131, 250] on div "Nexdor_Systems_Pty_Ltd_2025-08-21_7546.72.pdf" at bounding box center [108, 253] width 136 height 7
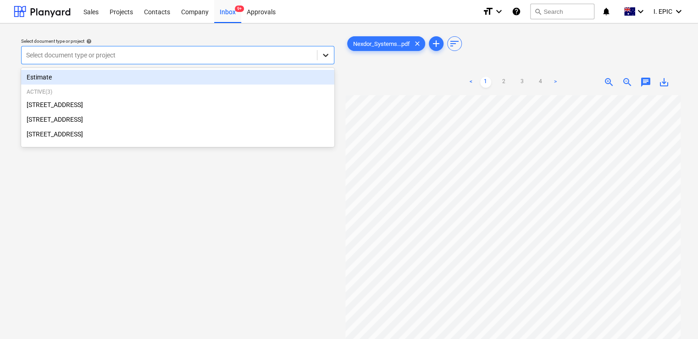
click at [328, 56] on icon at bounding box center [325, 54] width 9 height 9
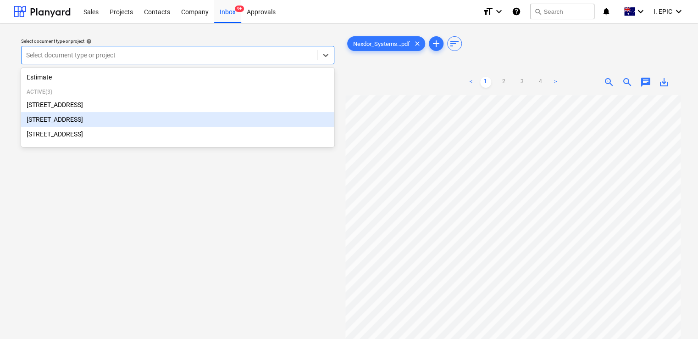
click at [194, 114] on div "[STREET_ADDRESS]" at bounding box center [177, 119] width 313 height 15
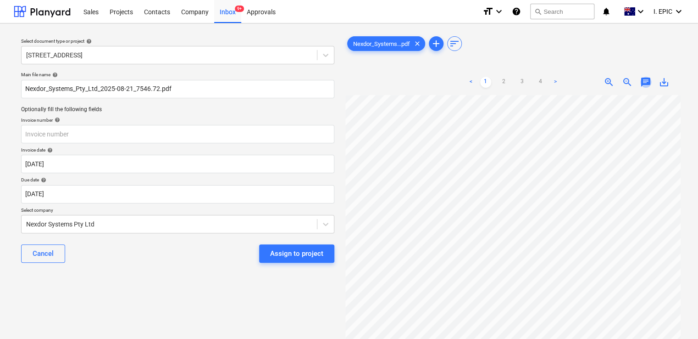
click at [647, 80] on span "chat" at bounding box center [645, 82] width 11 height 11
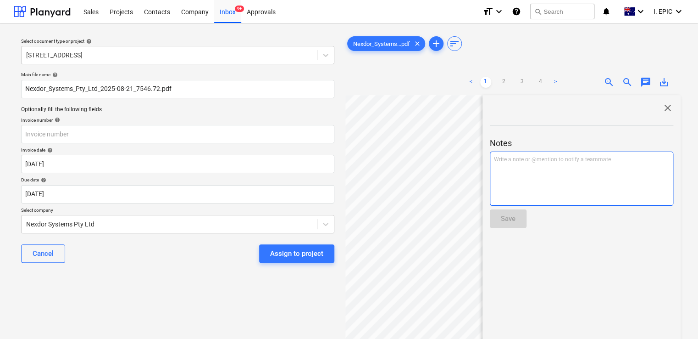
click at [541, 173] on div "Write a note or @mention to notify a teammate [PERSON_NAME]" at bounding box center [581, 178] width 183 height 54
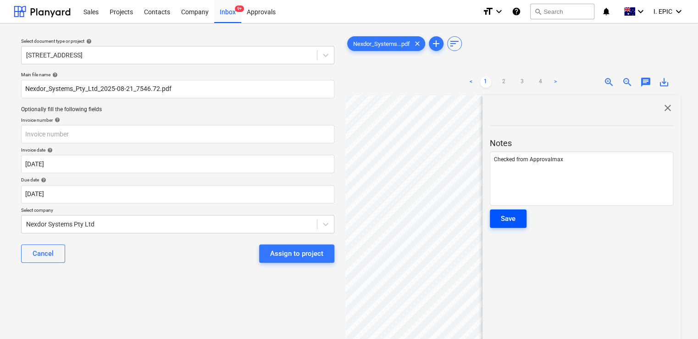
click at [502, 215] on div "Save" at bounding box center [508, 218] width 15 height 12
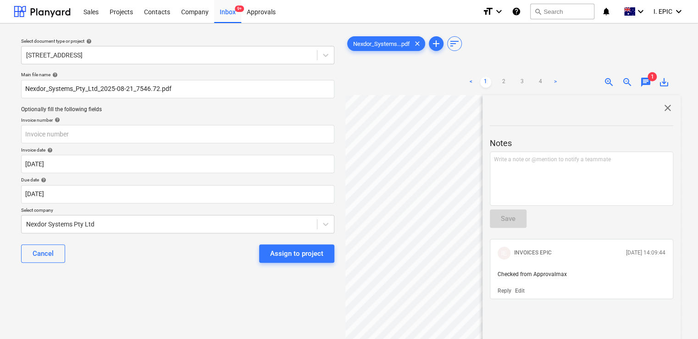
click at [664, 106] on span "close" at bounding box center [667, 107] width 11 height 11
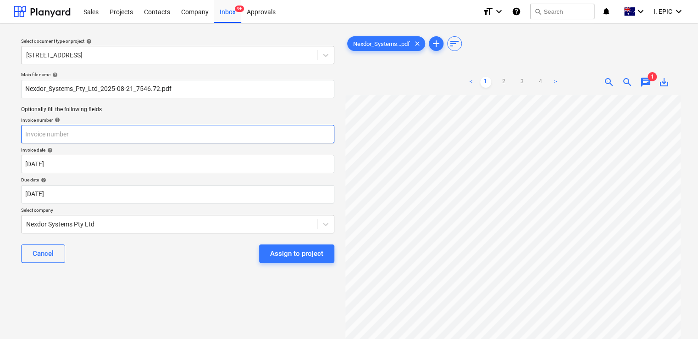
click at [111, 133] on input "text" at bounding box center [177, 134] width 313 height 18
type input "INV 37332"
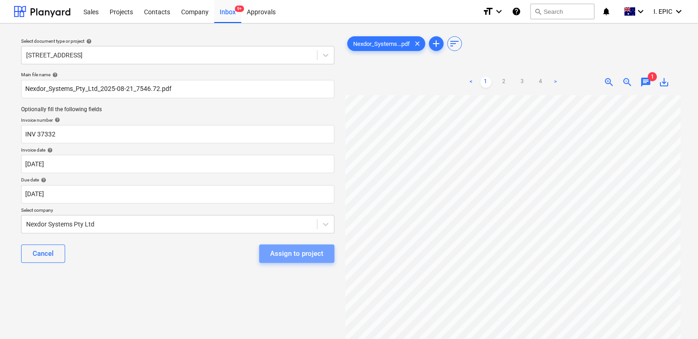
click at [289, 258] on div "Assign to project" at bounding box center [296, 253] width 53 height 12
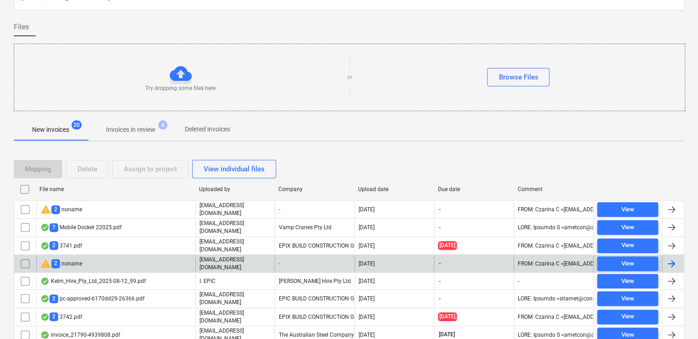
scroll to position [101, 0]
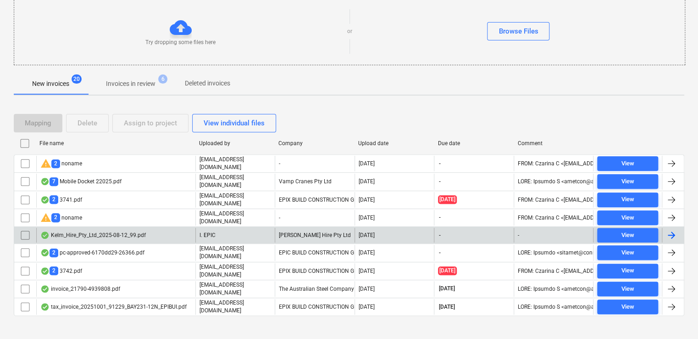
click at [111, 233] on div "Kelm_Hire_Pty_Ltd_2025-08-12_99.pdf" at bounding box center [92, 234] width 105 height 7
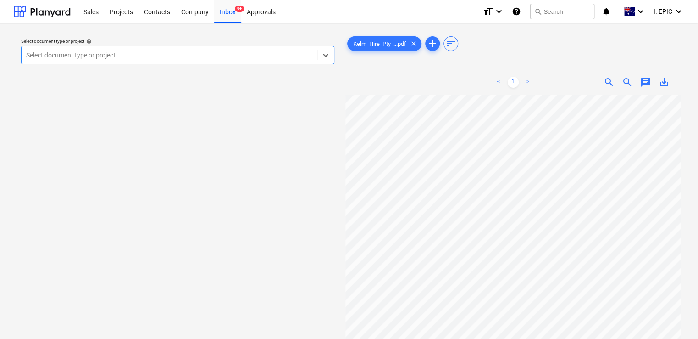
scroll to position [46, 0]
click at [640, 83] on span "chat" at bounding box center [645, 82] width 11 height 11
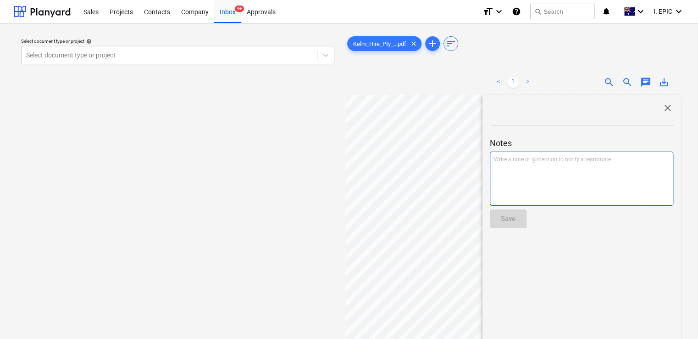
click at [529, 167] on div "Write a note or @mention to notify a teammate [PERSON_NAME]" at bounding box center [581, 178] width 183 height 54
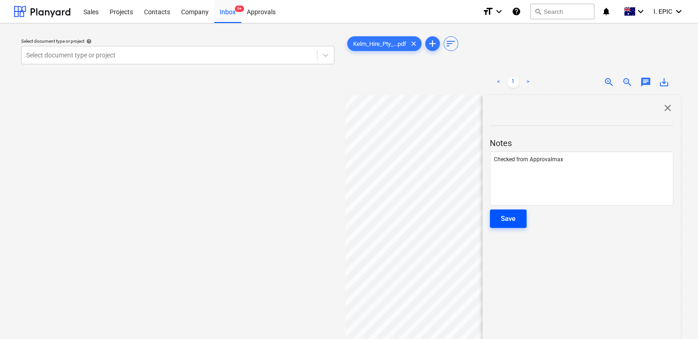
click at [505, 210] on button "Save" at bounding box center [508, 218] width 37 height 18
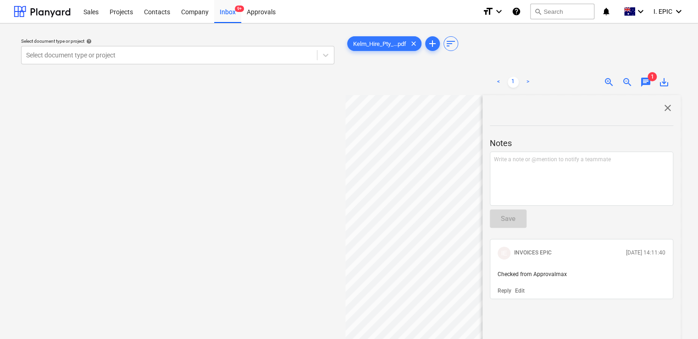
click at [250, 148] on div "Select document type or project help Select document type or project" at bounding box center [178, 221] width 328 height 381
click at [666, 105] on span "close" at bounding box center [667, 107] width 11 height 11
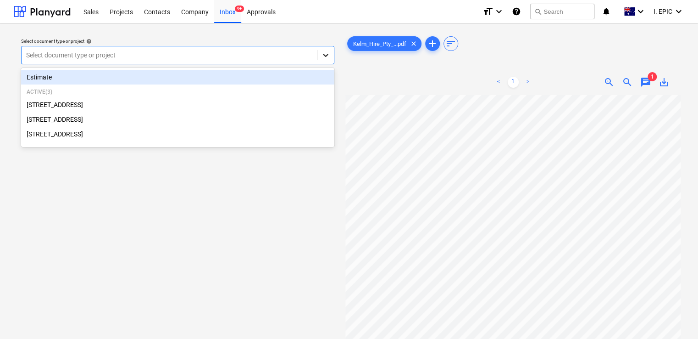
click at [321, 58] on icon at bounding box center [325, 54] width 9 height 9
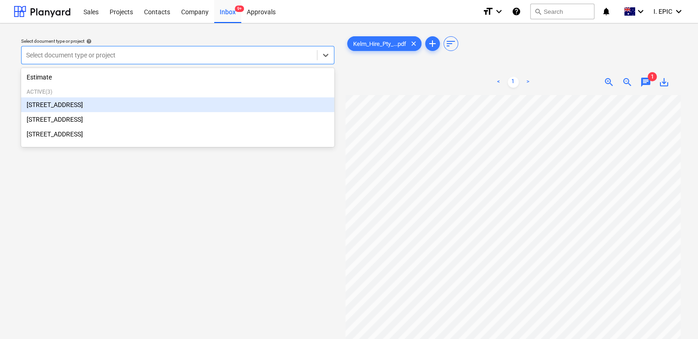
click at [141, 106] on div "[STREET_ADDRESS]" at bounding box center [177, 104] width 313 height 15
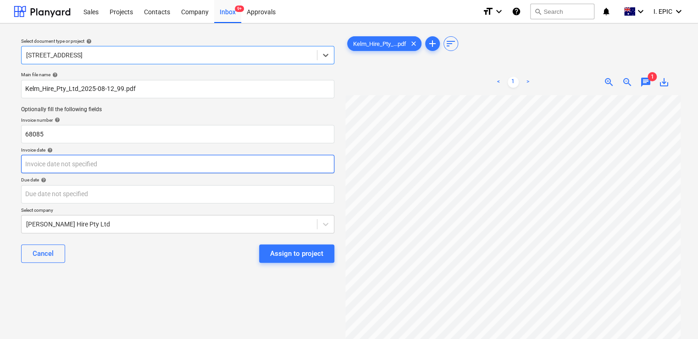
click at [83, 165] on body "Sales Projects Contacts Company Inbox 9+ Approvals format_size keyboard_arrow_d…" at bounding box center [349, 169] width 698 height 339
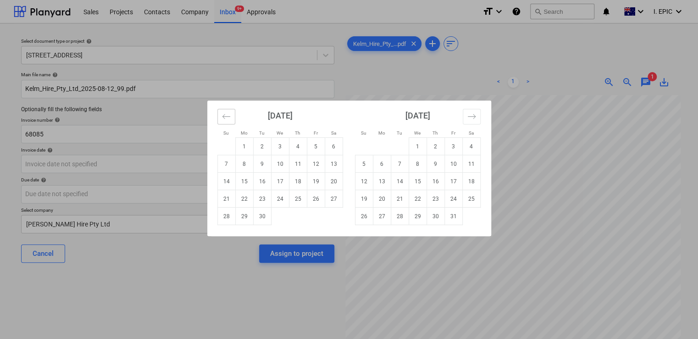
click at [217, 119] on button "Move backward to switch to the previous month." at bounding box center [226, 117] width 18 height 16
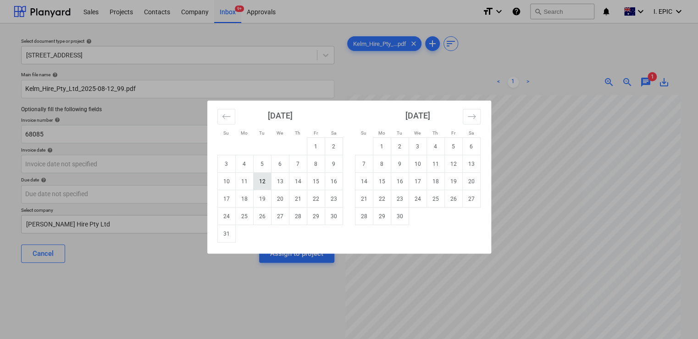
click at [259, 183] on td "12" at bounding box center [262, 180] width 18 height 17
type input "[DATE]"
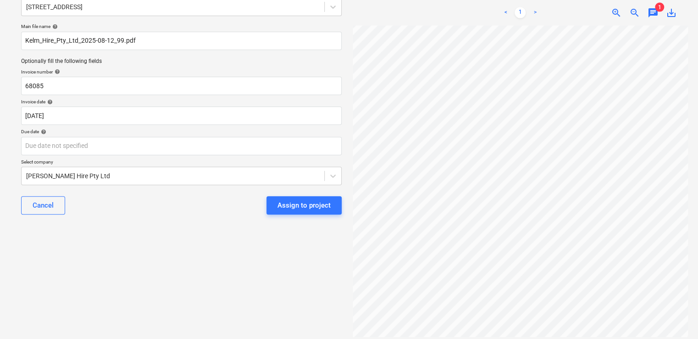
scroll to position [80, 0]
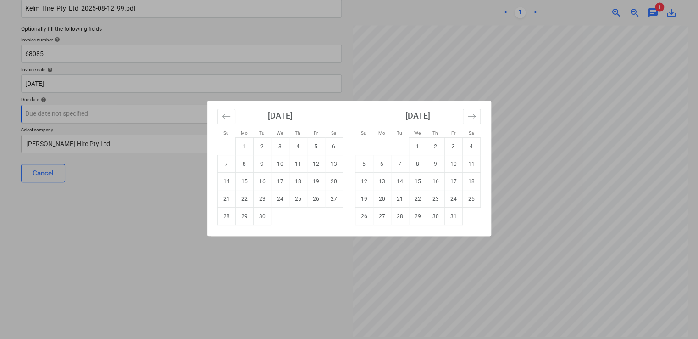
click at [93, 108] on body "Sales Projects Contacts Company Inbox 9+ Approvals format_size keyboard_arrow_d…" at bounding box center [349, 89] width 698 height 339
click at [267, 211] on td "30" at bounding box center [262, 215] width 18 height 17
type input "[DATE]"
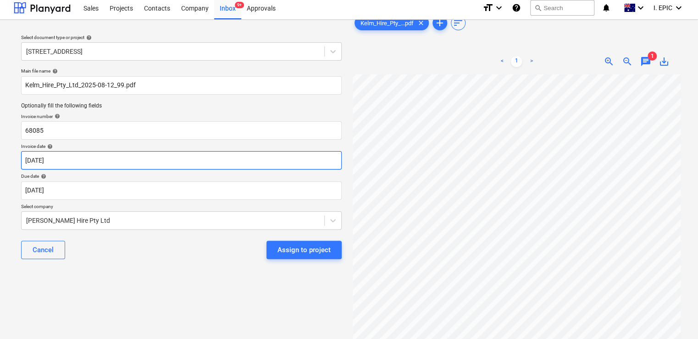
scroll to position [0, 0]
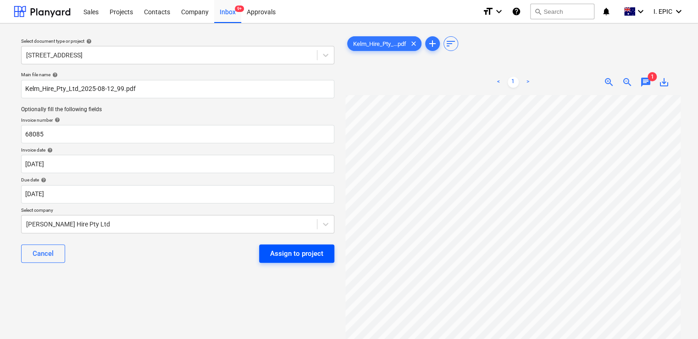
click at [317, 255] on div "Assign to project" at bounding box center [296, 253] width 53 height 12
